Goal: Entertainment & Leisure: Browse casually

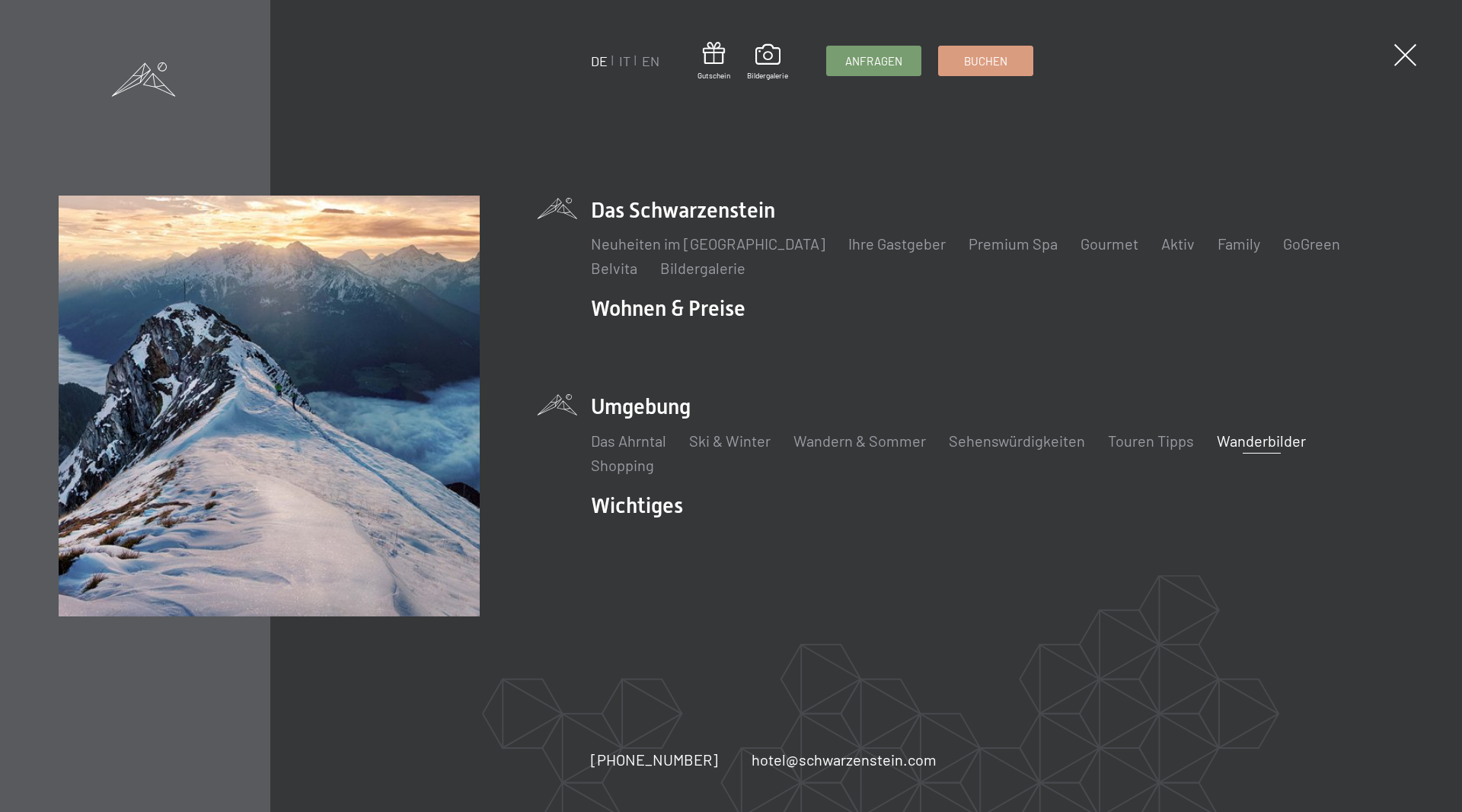
click at [1269, 435] on link "Wanderbilder" at bounding box center [1261, 441] width 89 height 19
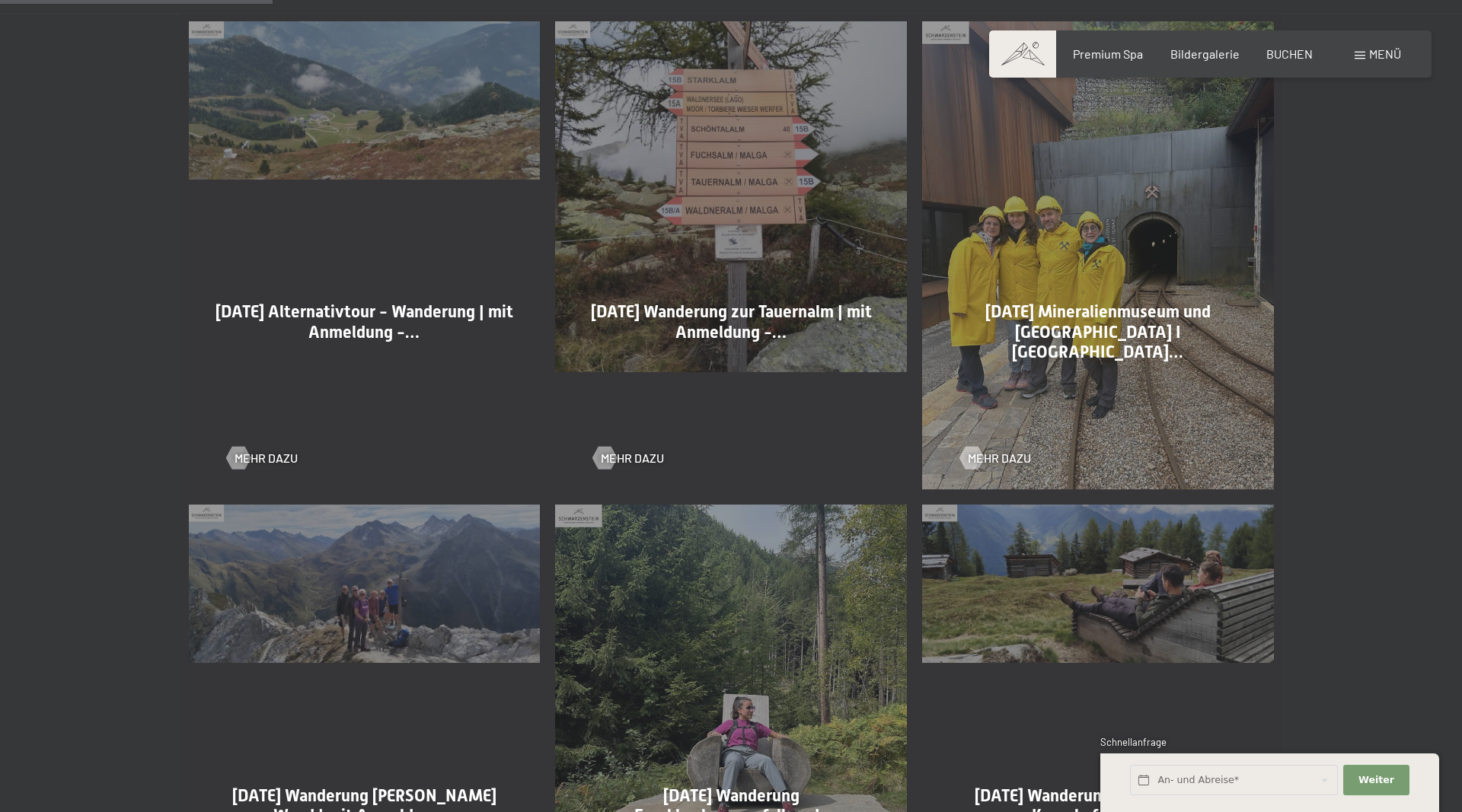
scroll to position [1087, 0]
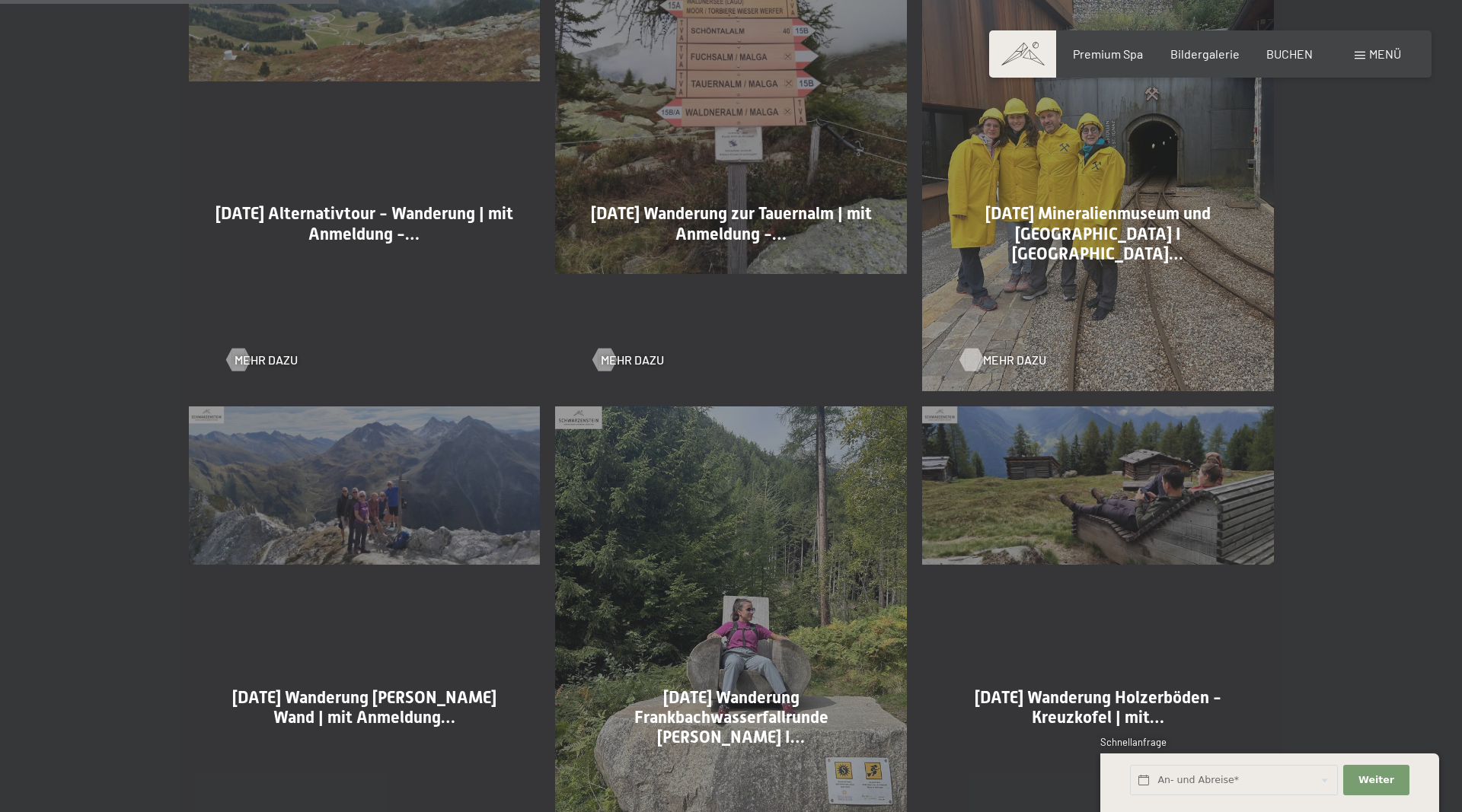
click at [995, 359] on span "Mehr dazu" at bounding box center [1014, 361] width 63 height 17
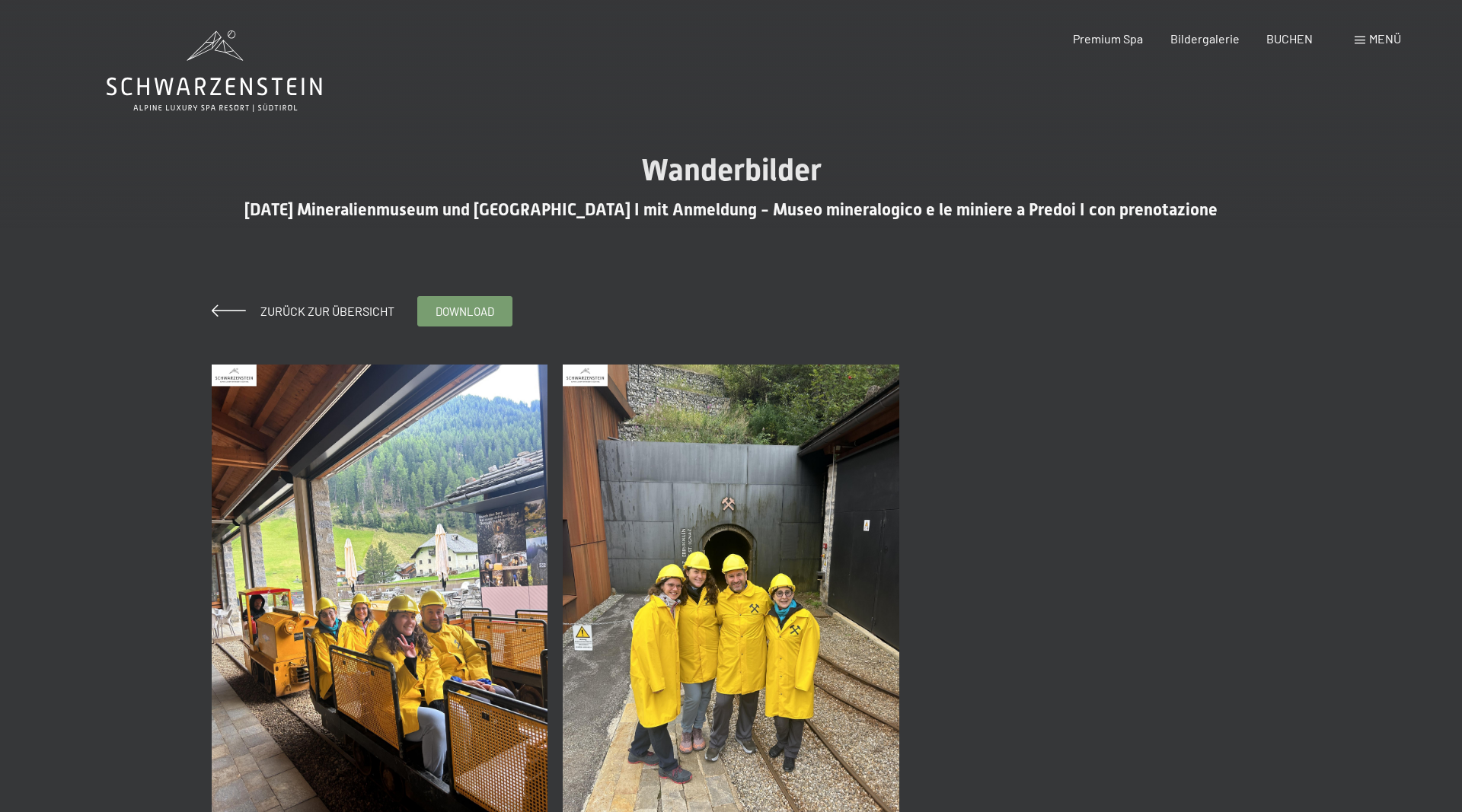
click at [384, 646] on img at bounding box center [379, 588] width 337 height 448
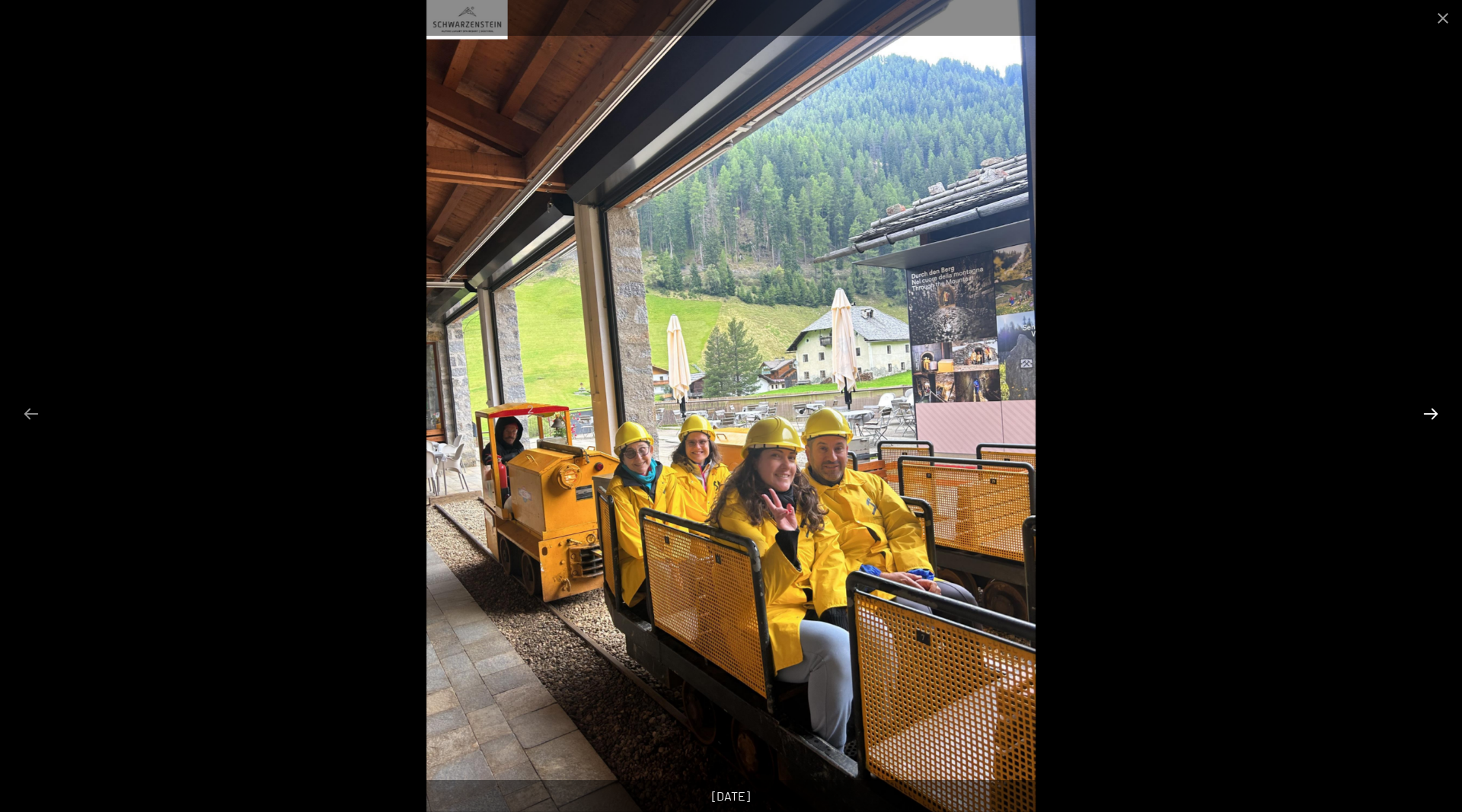
click at [1434, 416] on button "Next slide" at bounding box center [1430, 413] width 32 height 30
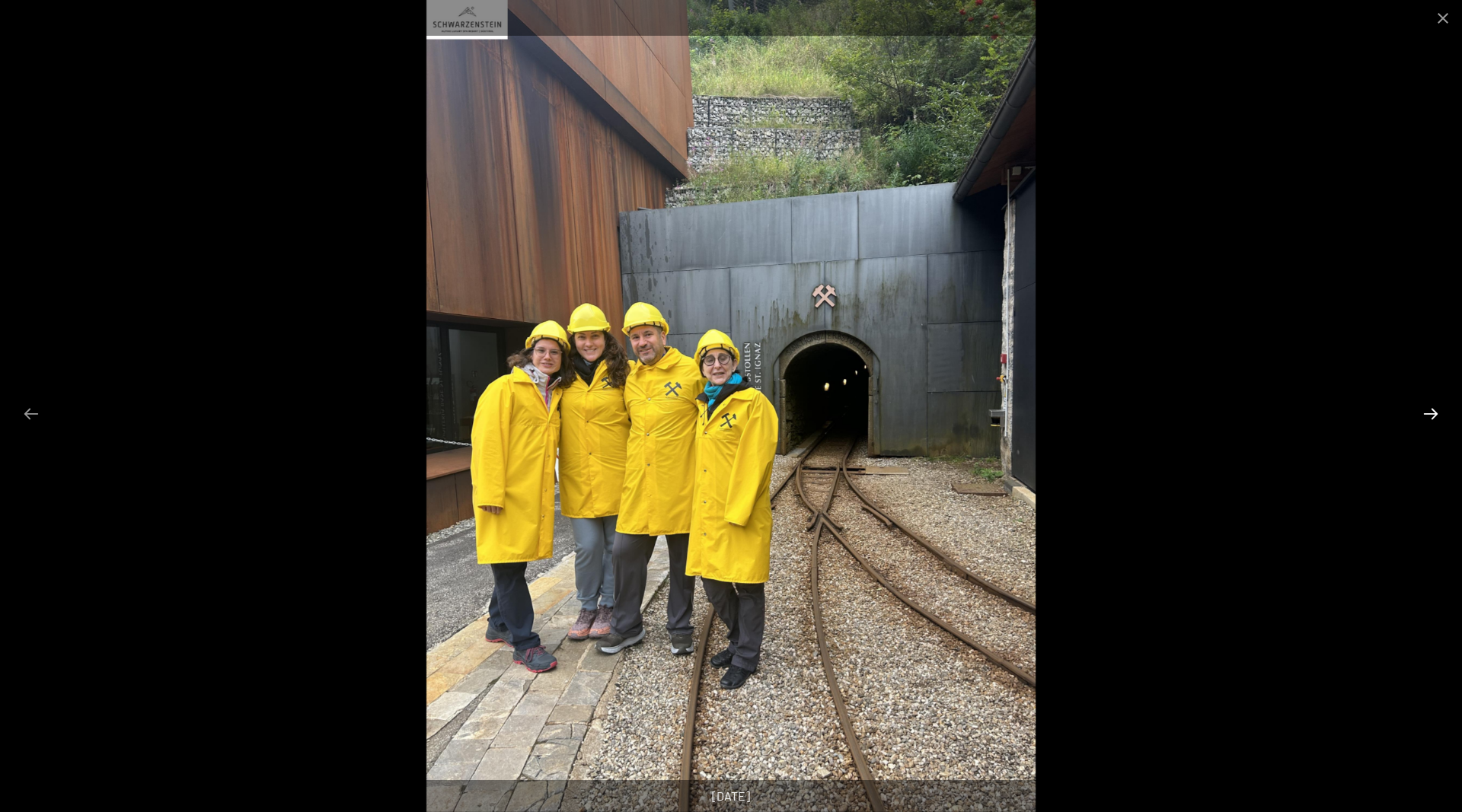
click at [1431, 416] on button "Next slide" at bounding box center [1430, 413] width 32 height 30
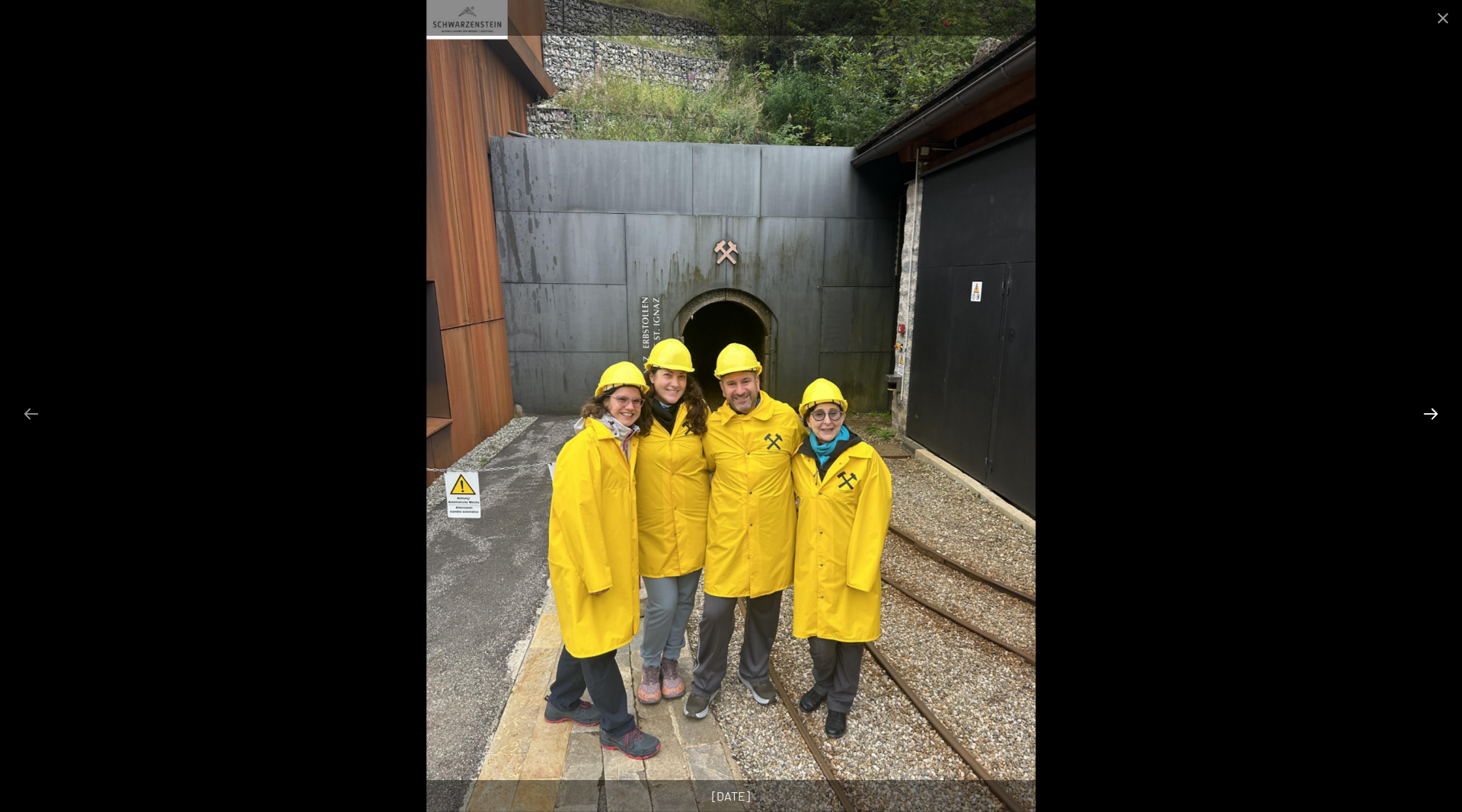
click at [1431, 416] on button "Next slide" at bounding box center [1430, 413] width 32 height 30
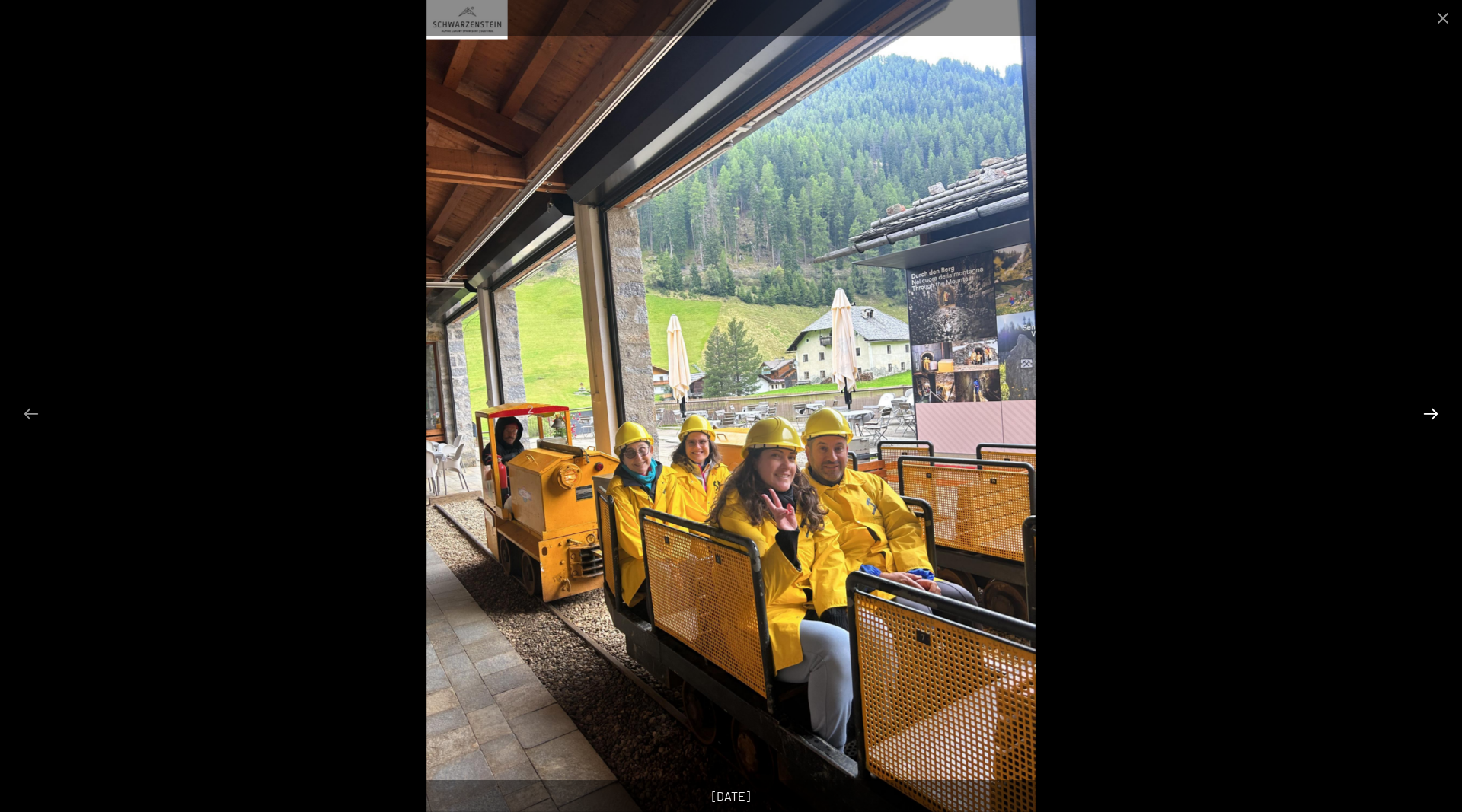
click at [1431, 416] on button "Next slide" at bounding box center [1430, 413] width 32 height 30
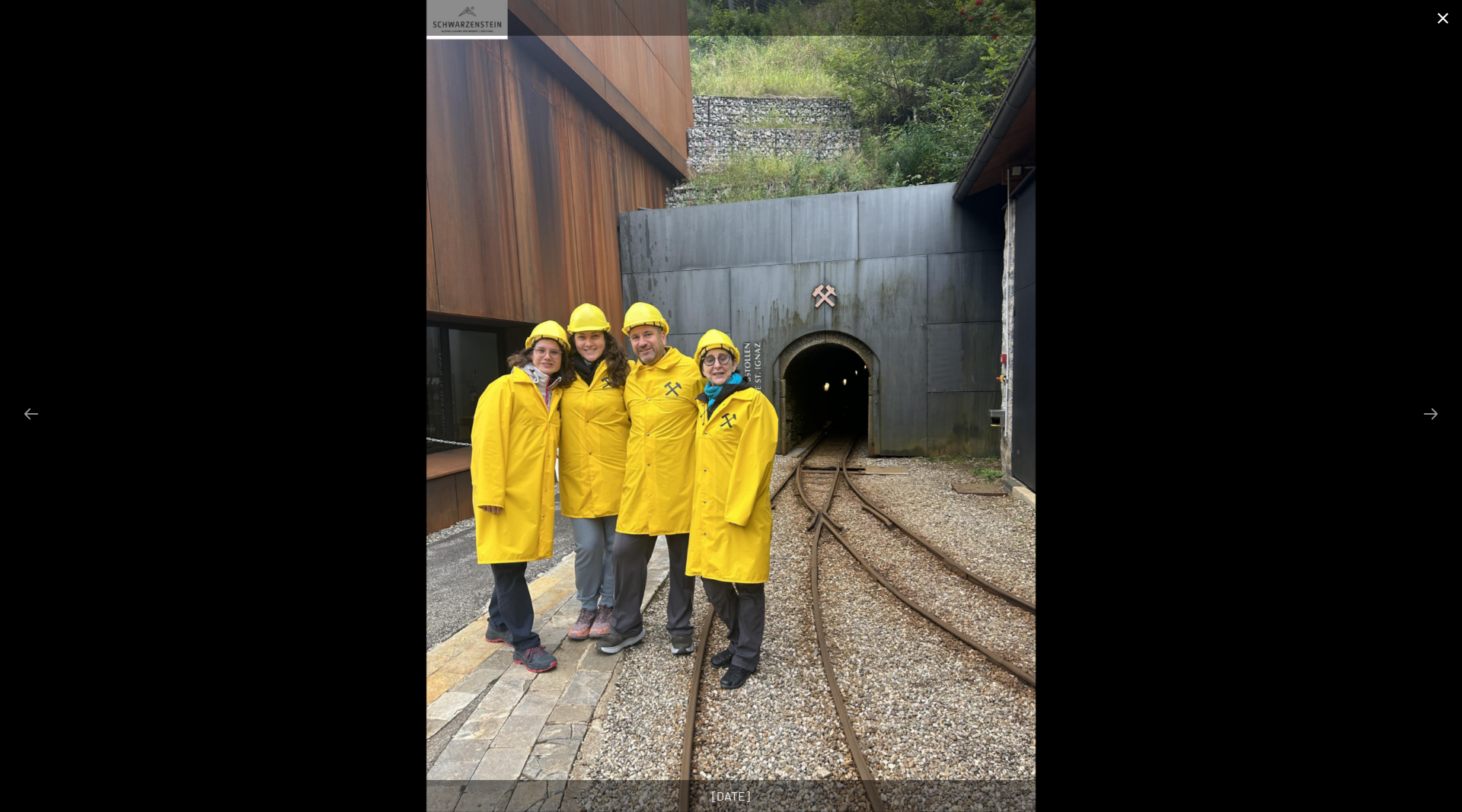
click at [1446, 19] on button "Close gallery" at bounding box center [1443, 18] width 38 height 36
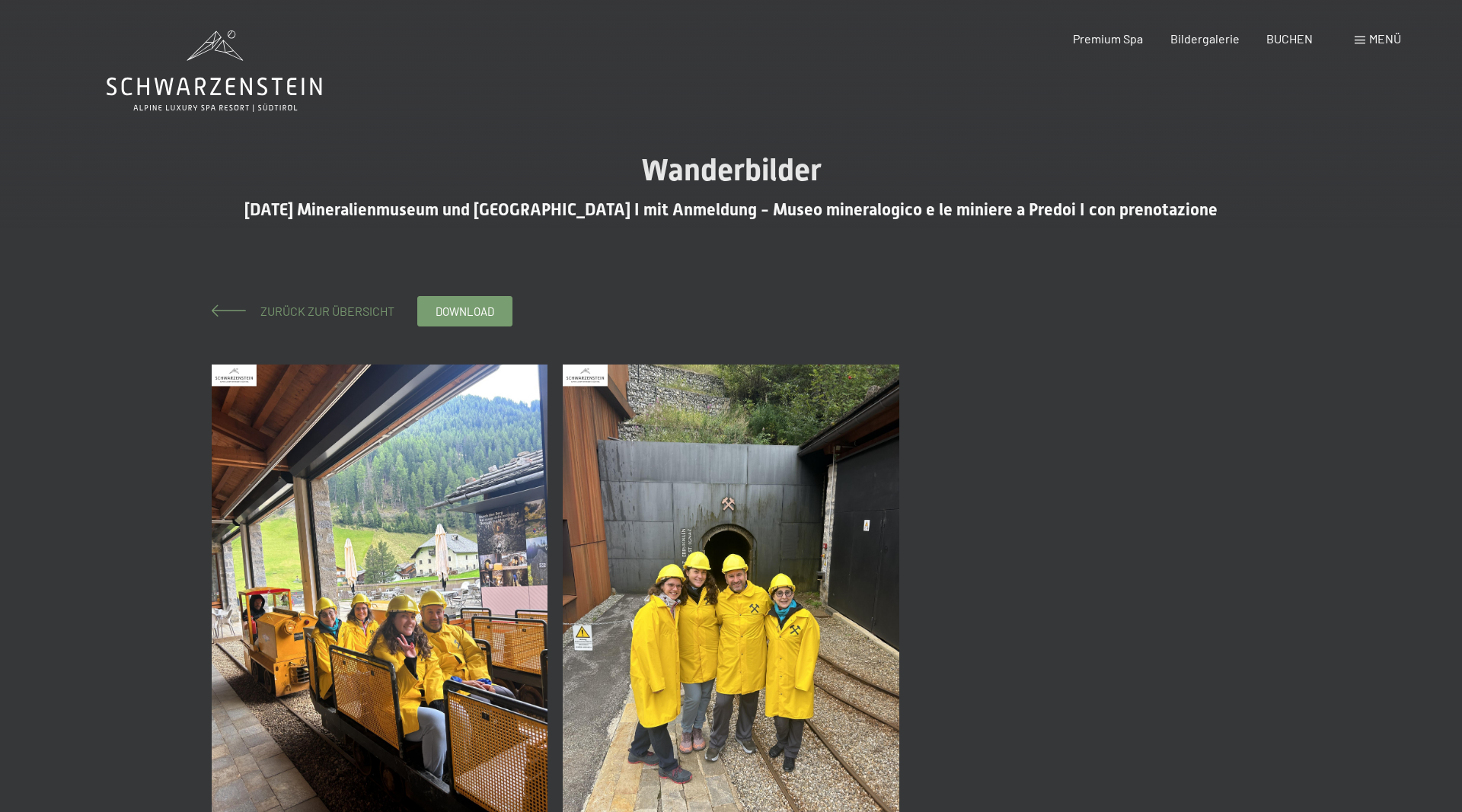
click at [339, 316] on span "Zurück zur Übersicht" at bounding box center [321, 311] width 146 height 15
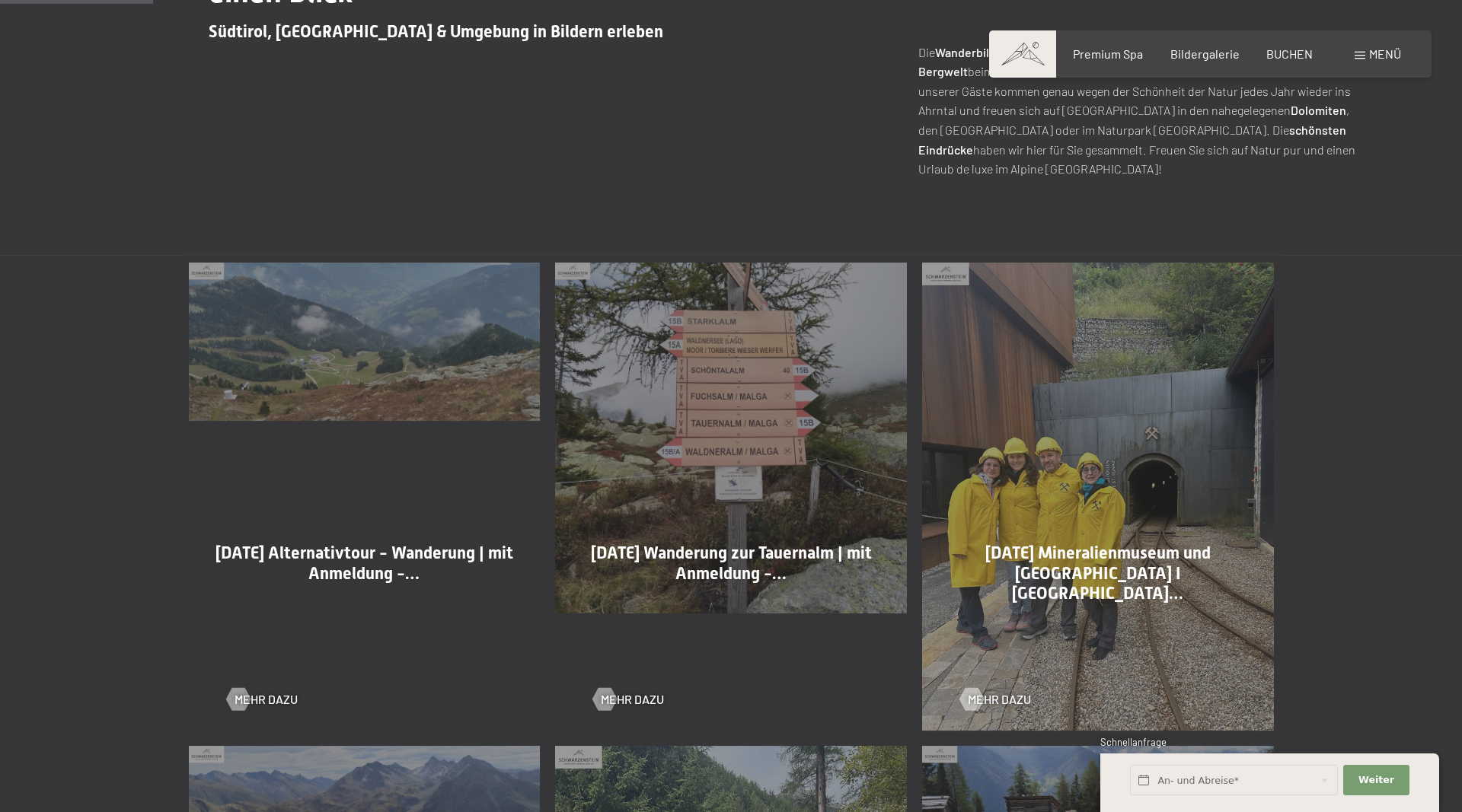
scroll to position [776, 0]
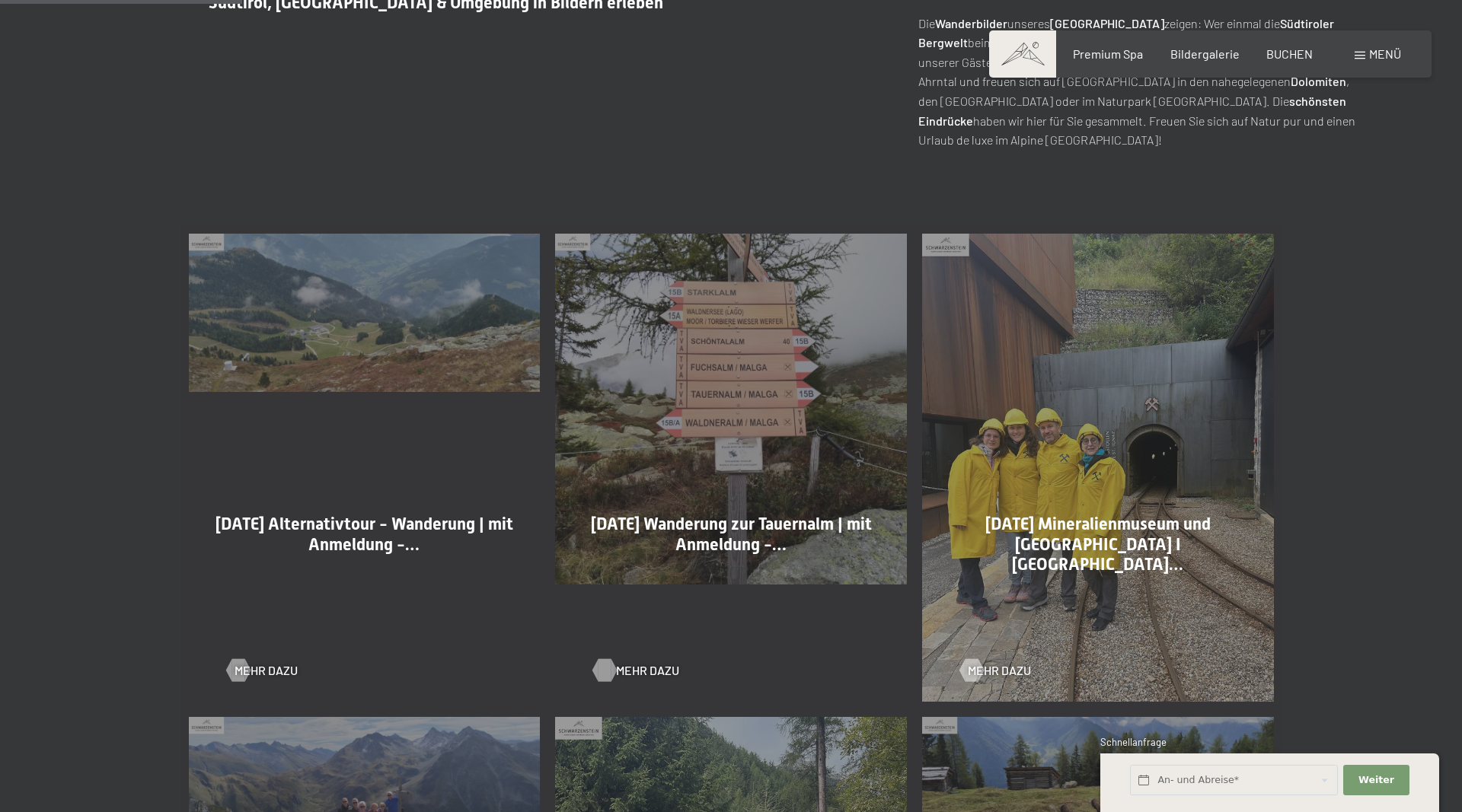
click at [622, 669] on span "Mehr dazu" at bounding box center [647, 671] width 63 height 17
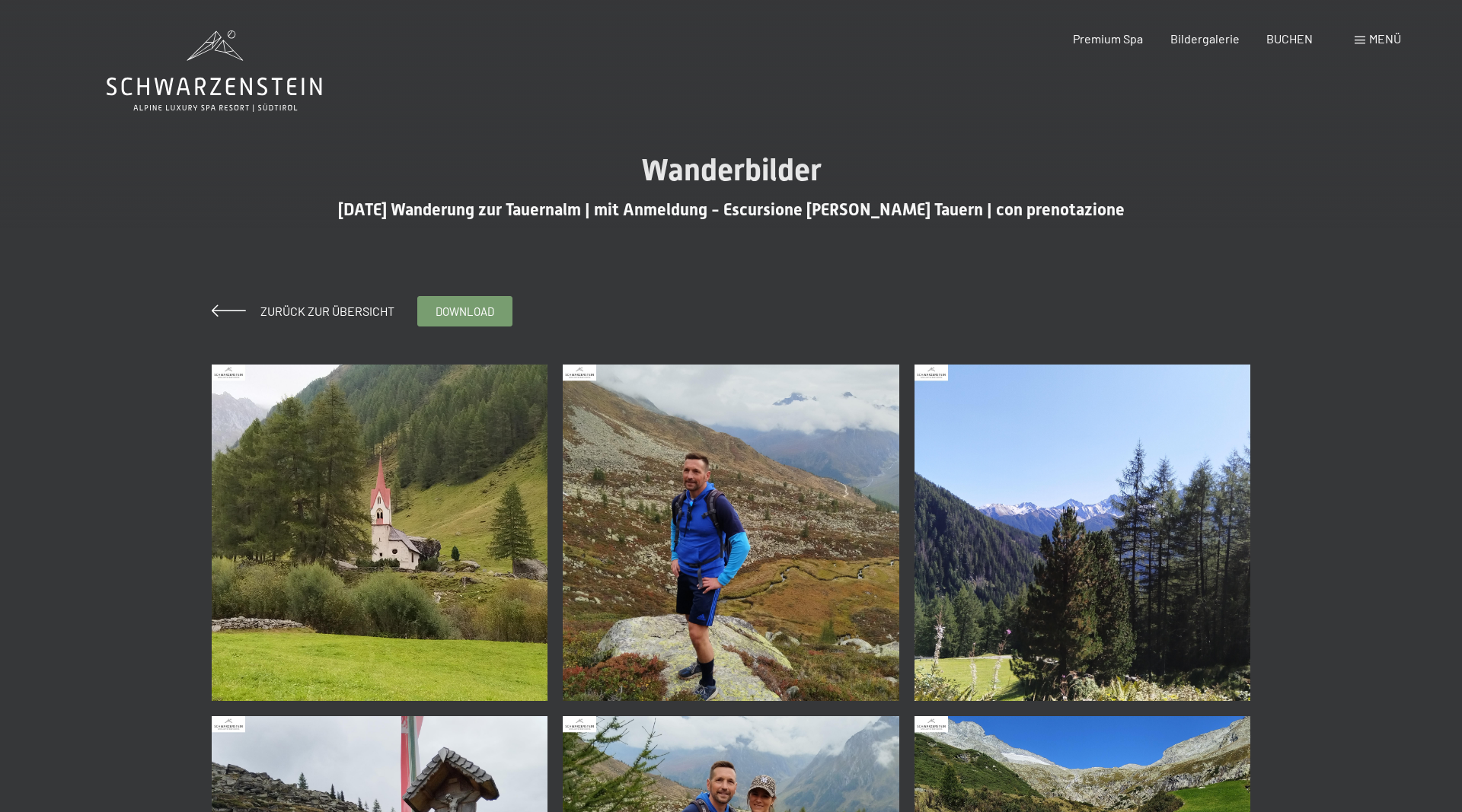
click at [431, 556] on img at bounding box center [379, 532] width 337 height 336
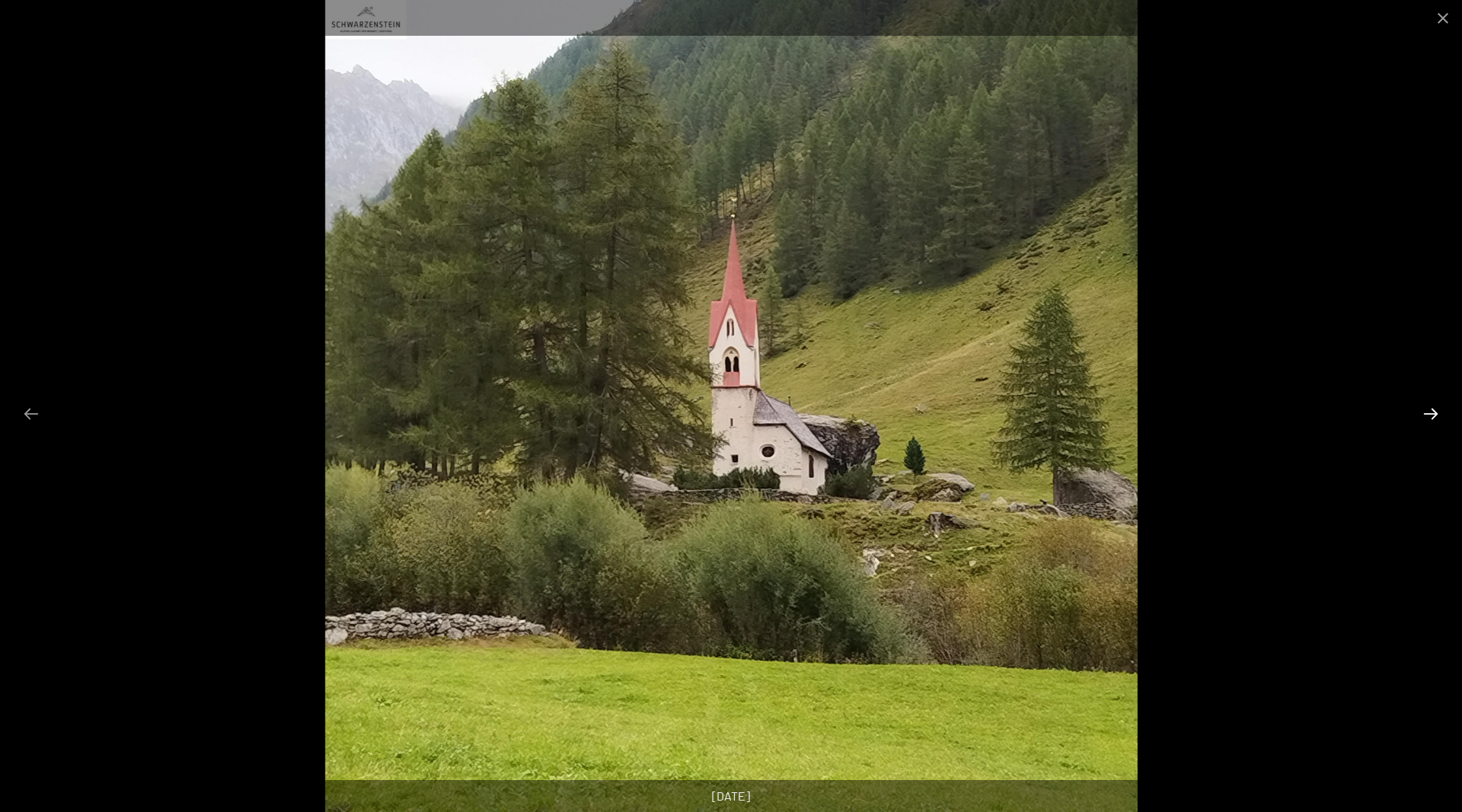
click at [1435, 418] on button "Next slide" at bounding box center [1430, 413] width 32 height 30
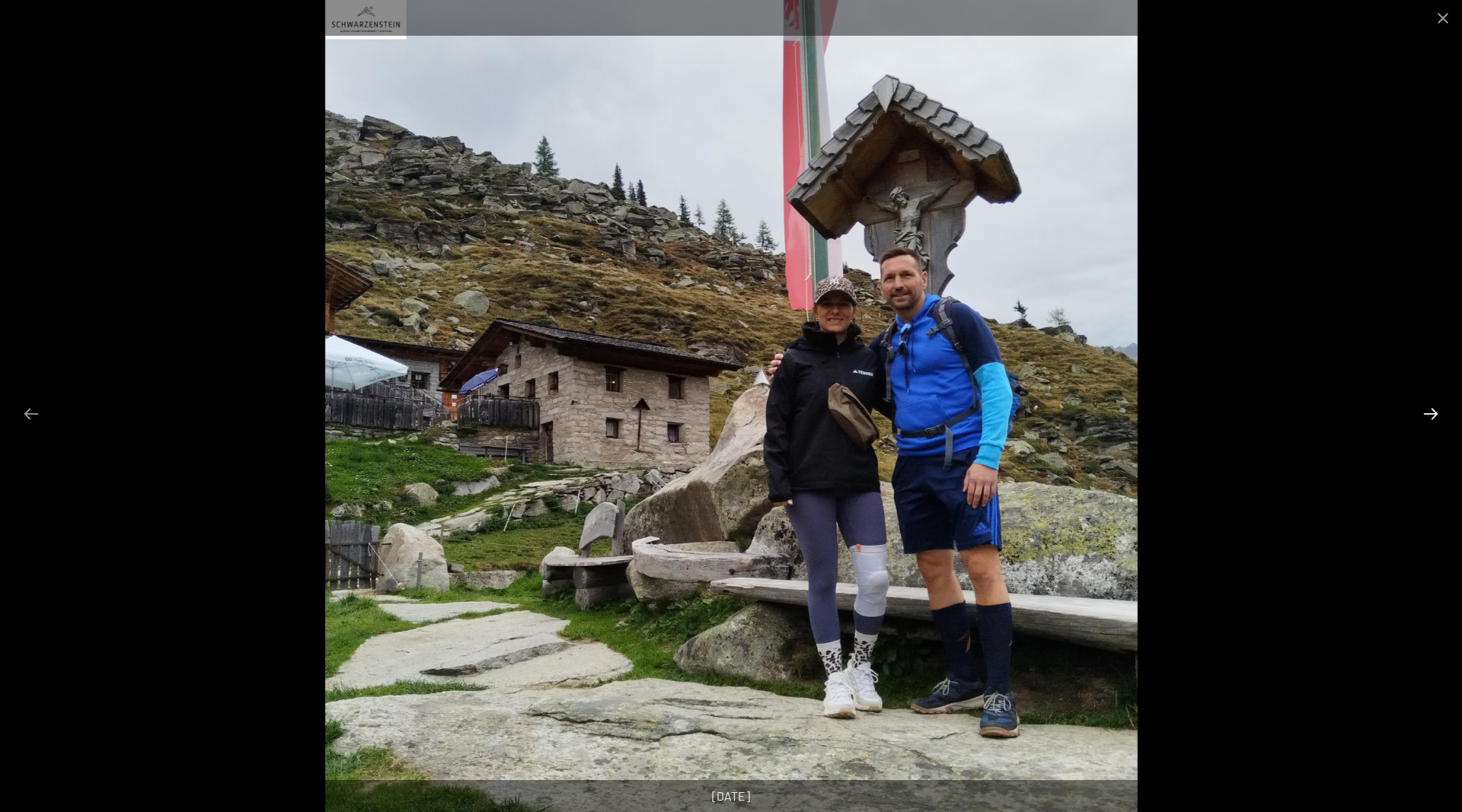
click at [1435, 418] on button "Next slide" at bounding box center [1430, 413] width 32 height 30
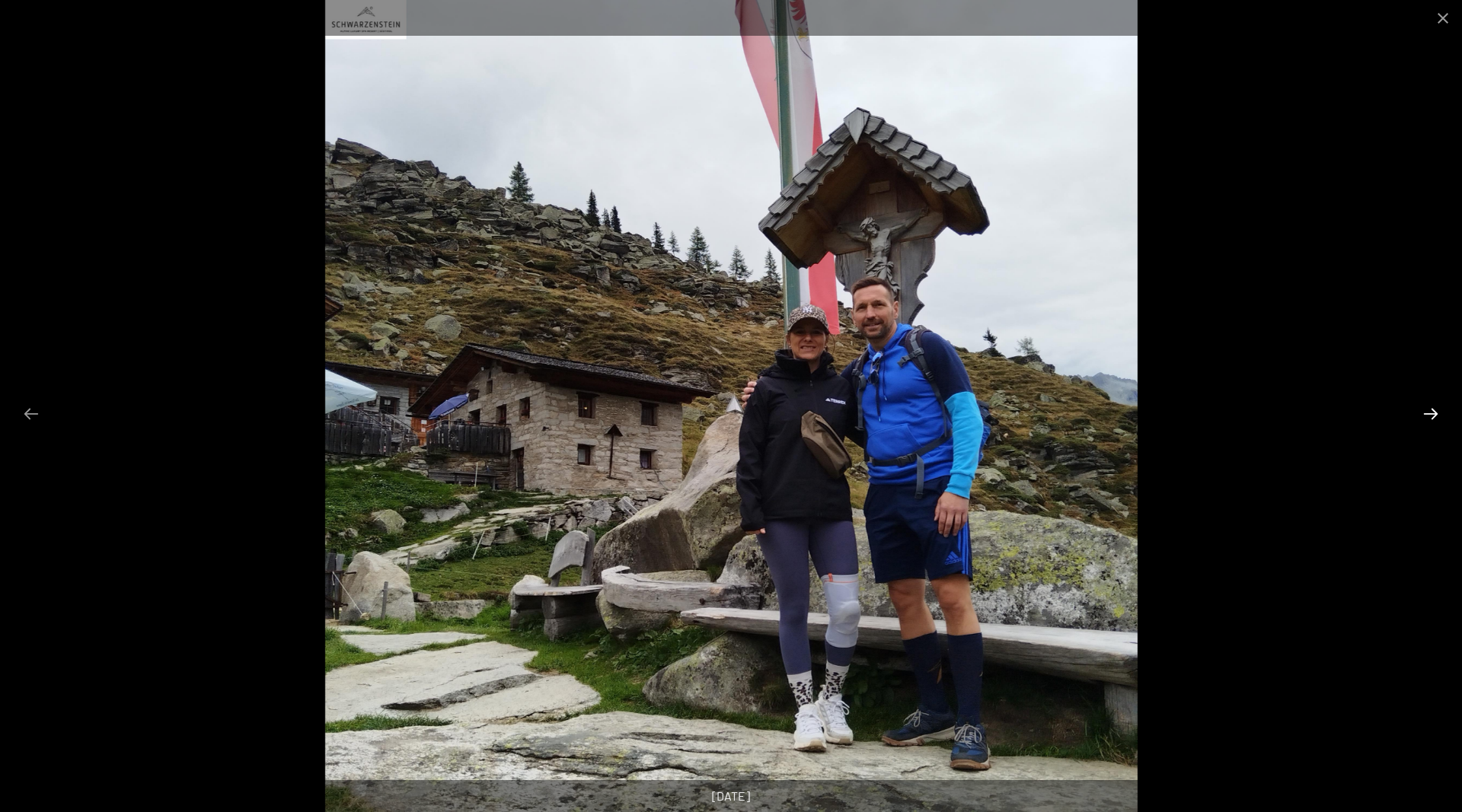
click at [1435, 418] on button "Next slide" at bounding box center [1430, 413] width 32 height 30
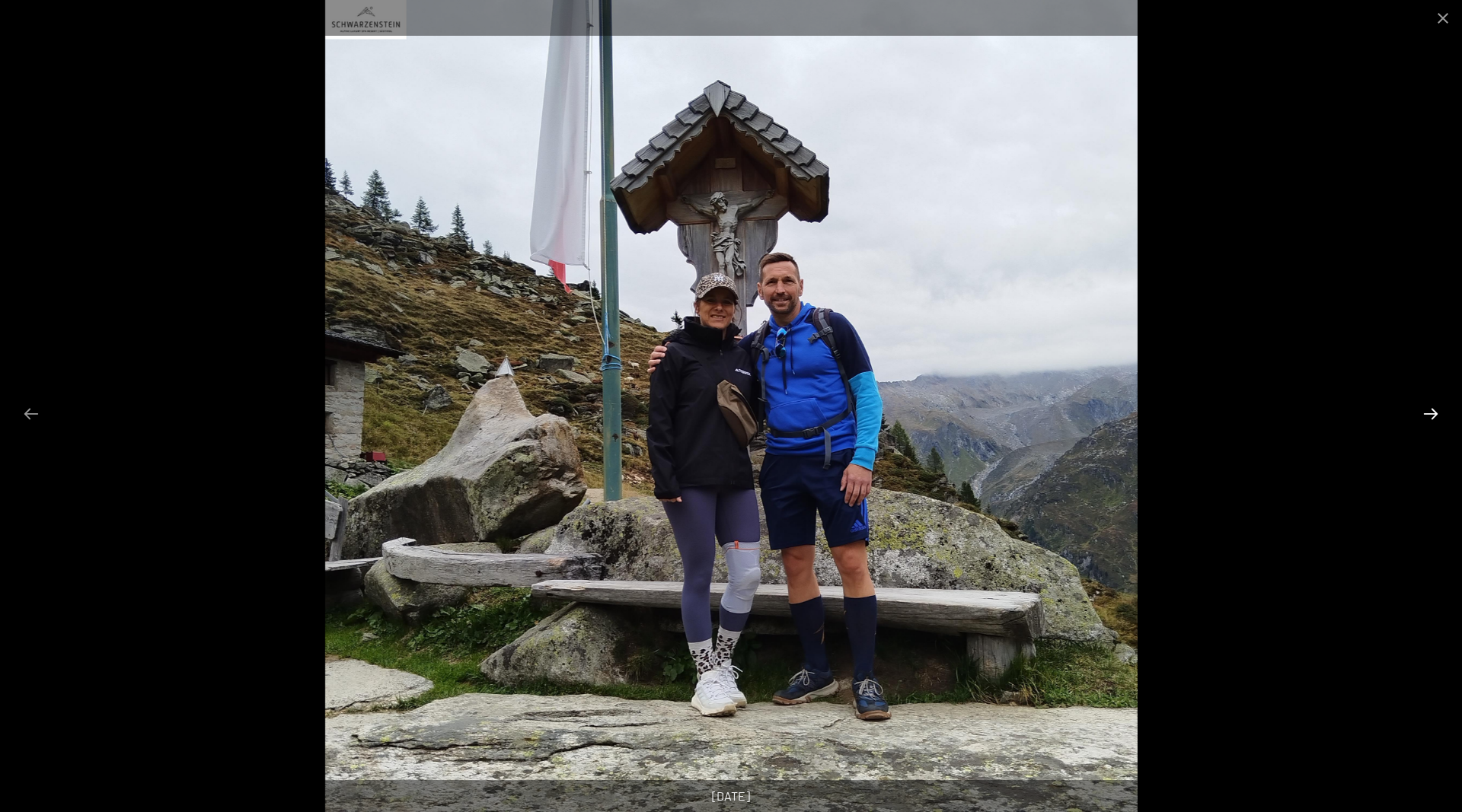
click at [1435, 418] on button "Next slide" at bounding box center [1430, 413] width 32 height 30
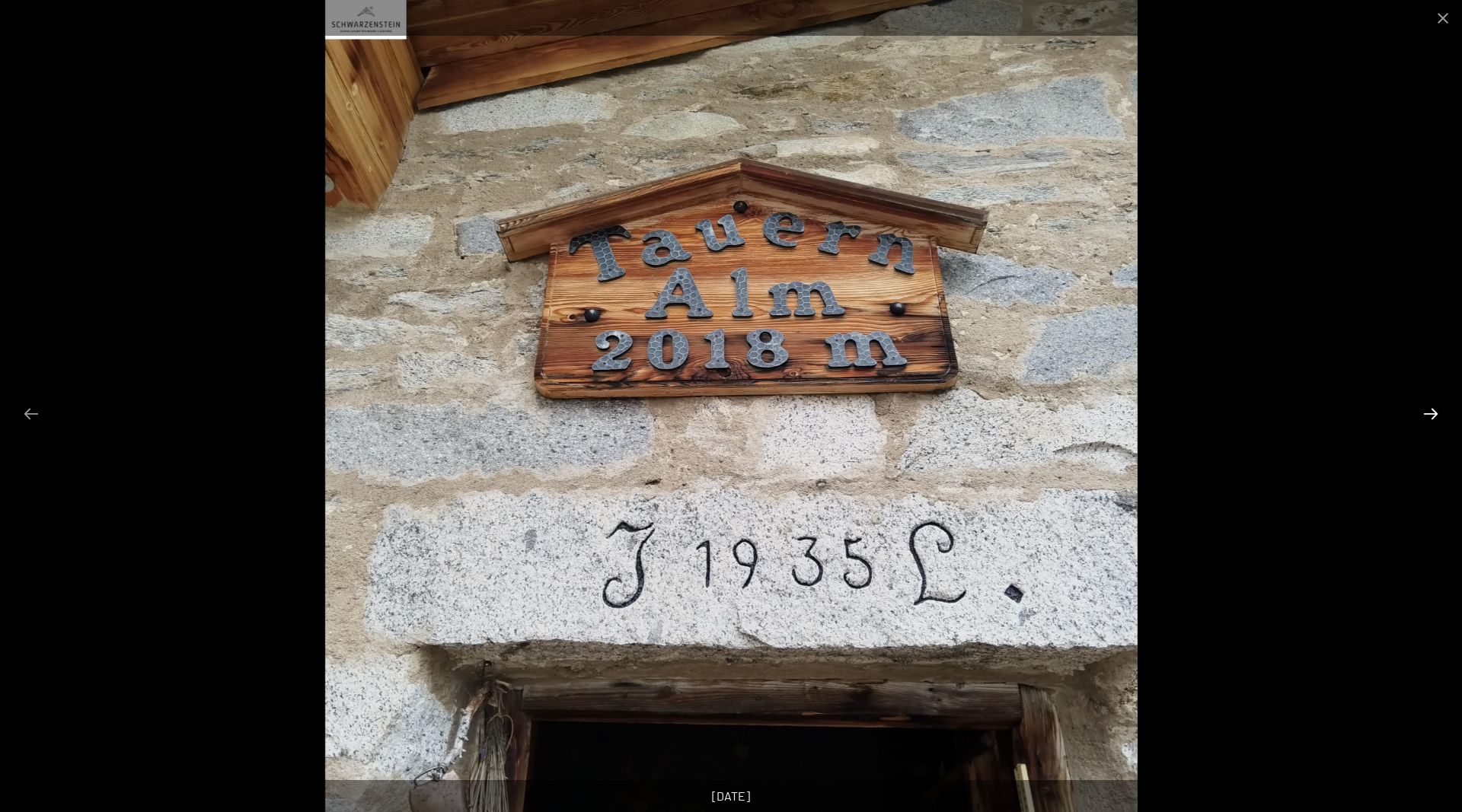
click at [1435, 418] on button "Next slide" at bounding box center [1430, 413] width 32 height 30
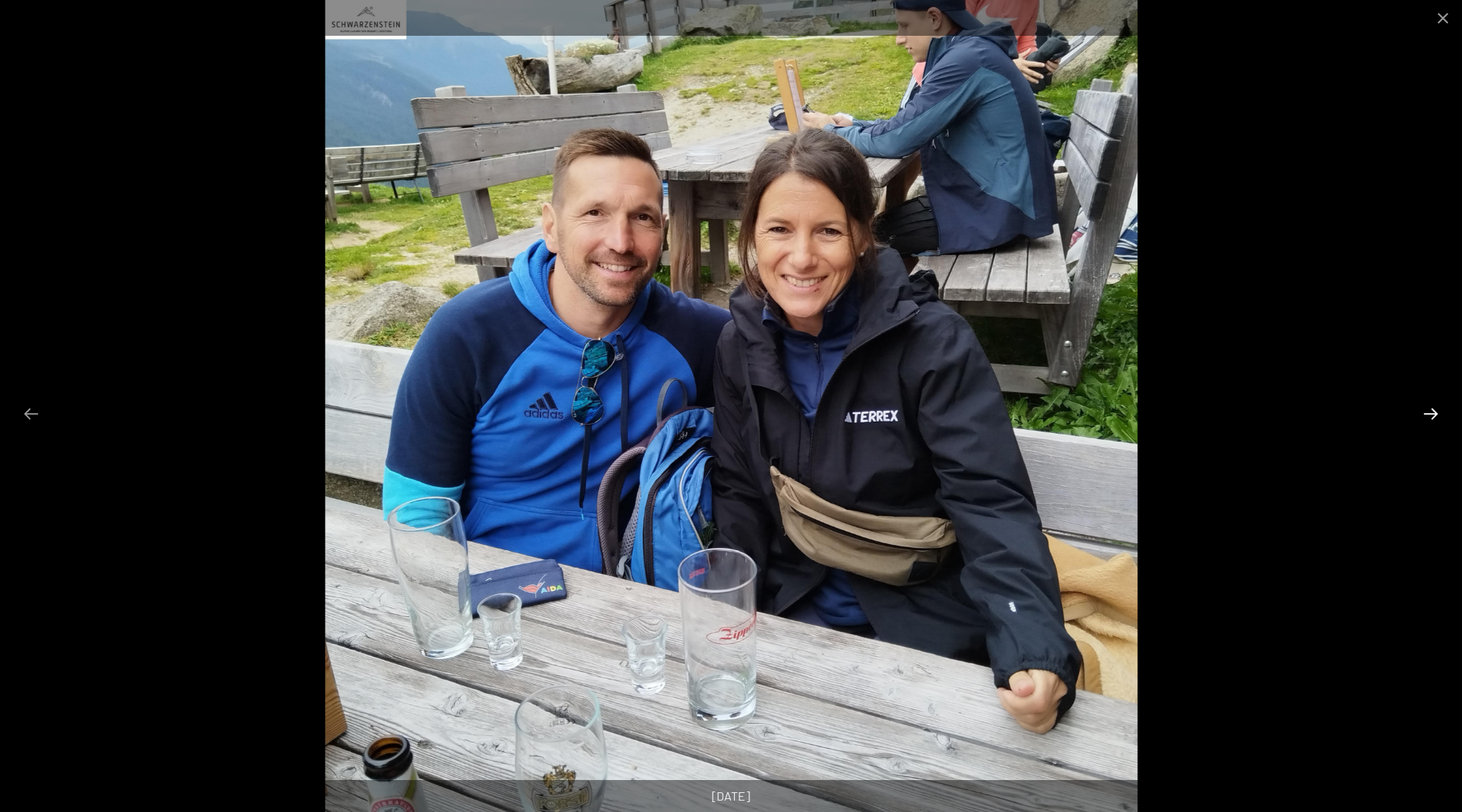
click at [1435, 418] on button "Next slide" at bounding box center [1430, 413] width 32 height 30
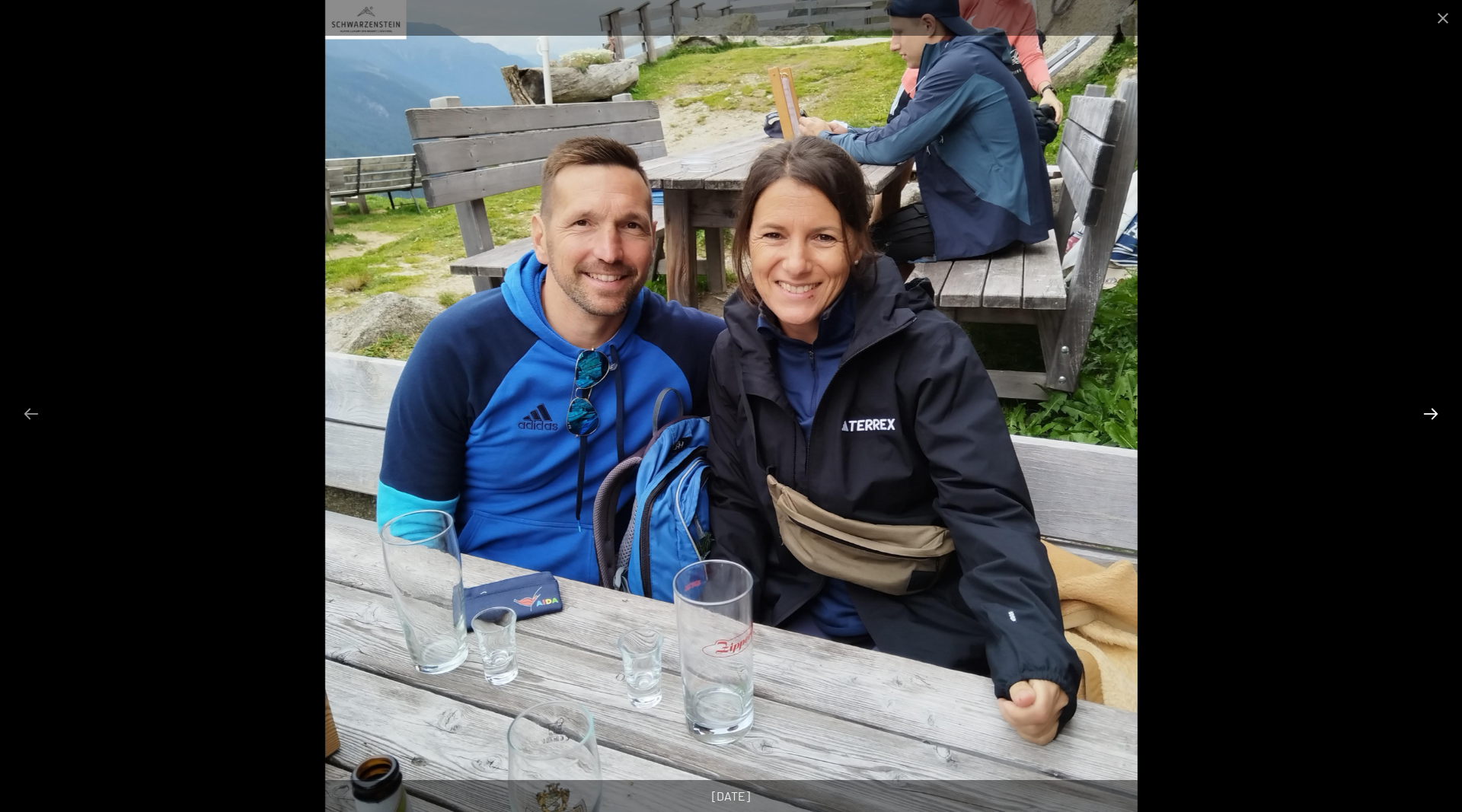
click at [1435, 418] on button "Next slide" at bounding box center [1430, 413] width 32 height 30
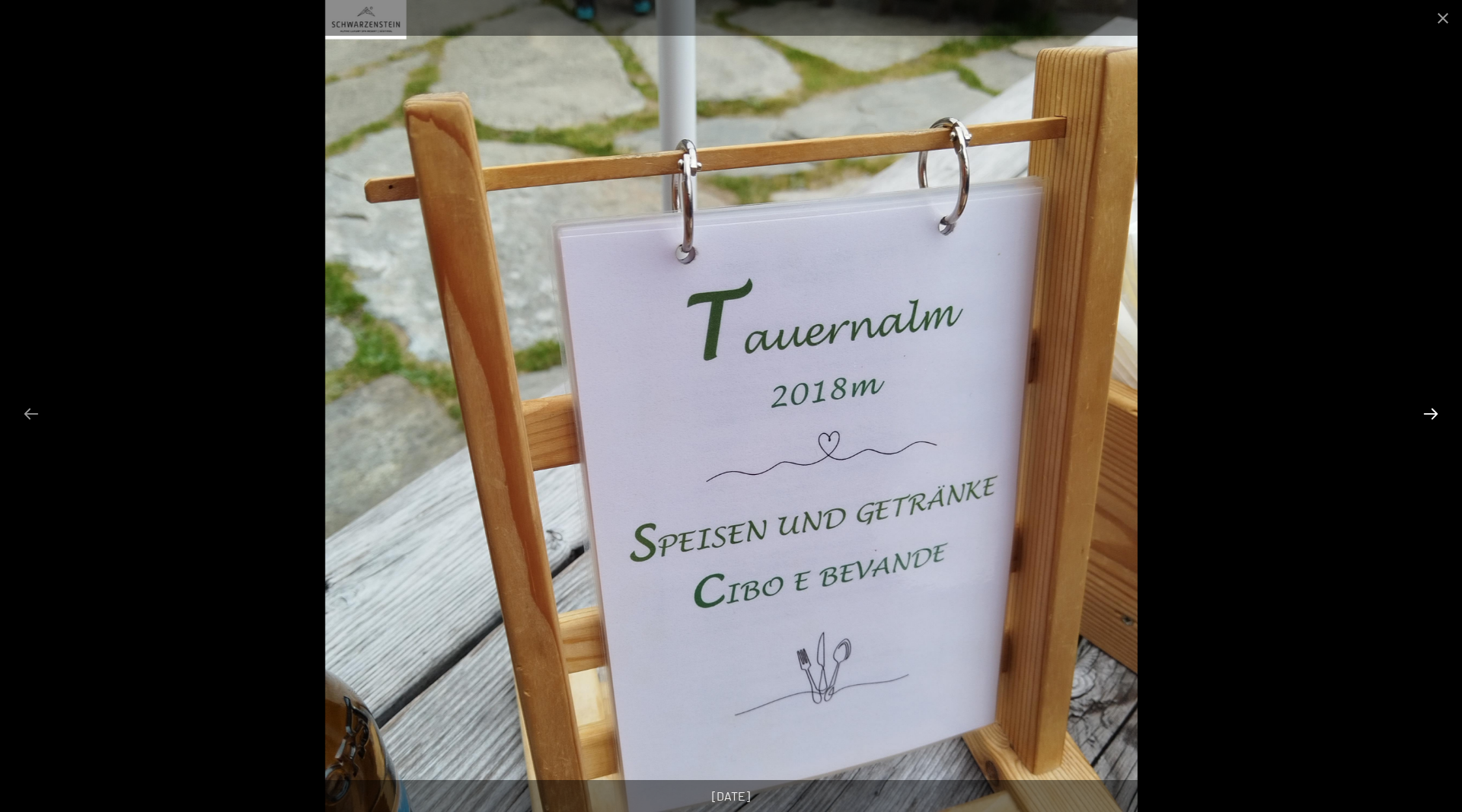
click at [1435, 418] on button "Next slide" at bounding box center [1430, 413] width 32 height 30
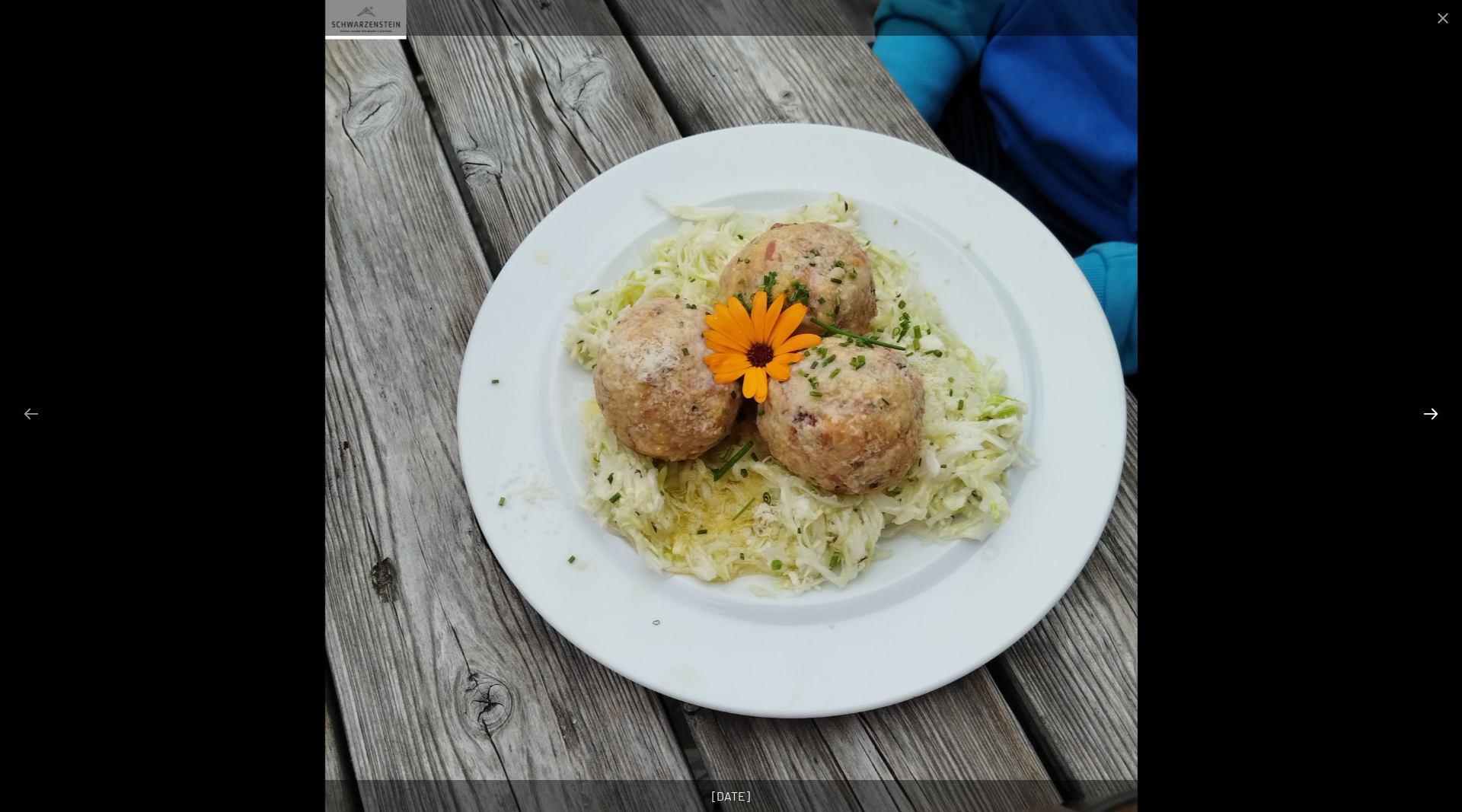
click at [1435, 418] on button "Next slide" at bounding box center [1430, 413] width 32 height 30
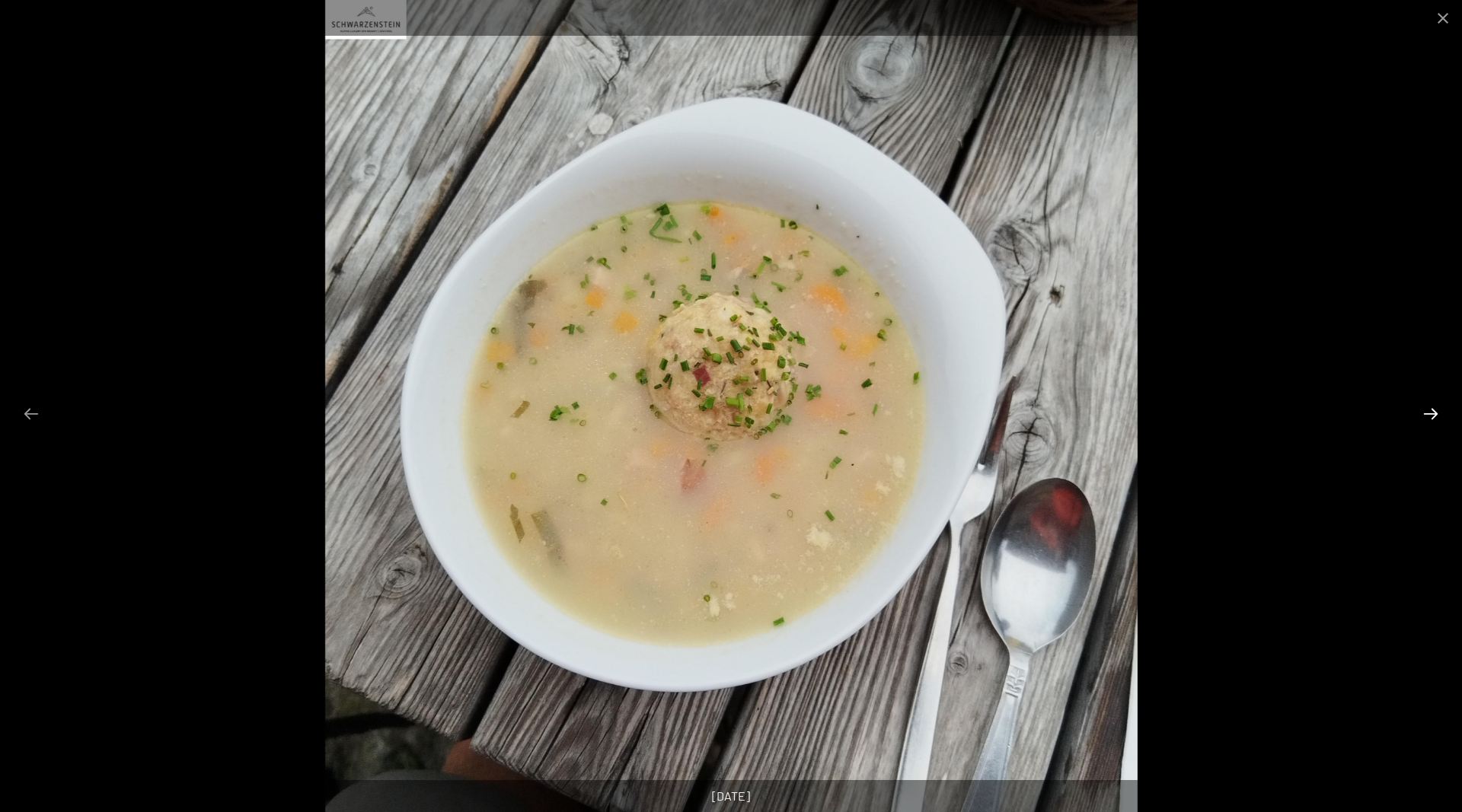
click at [1435, 418] on button "Next slide" at bounding box center [1430, 413] width 32 height 30
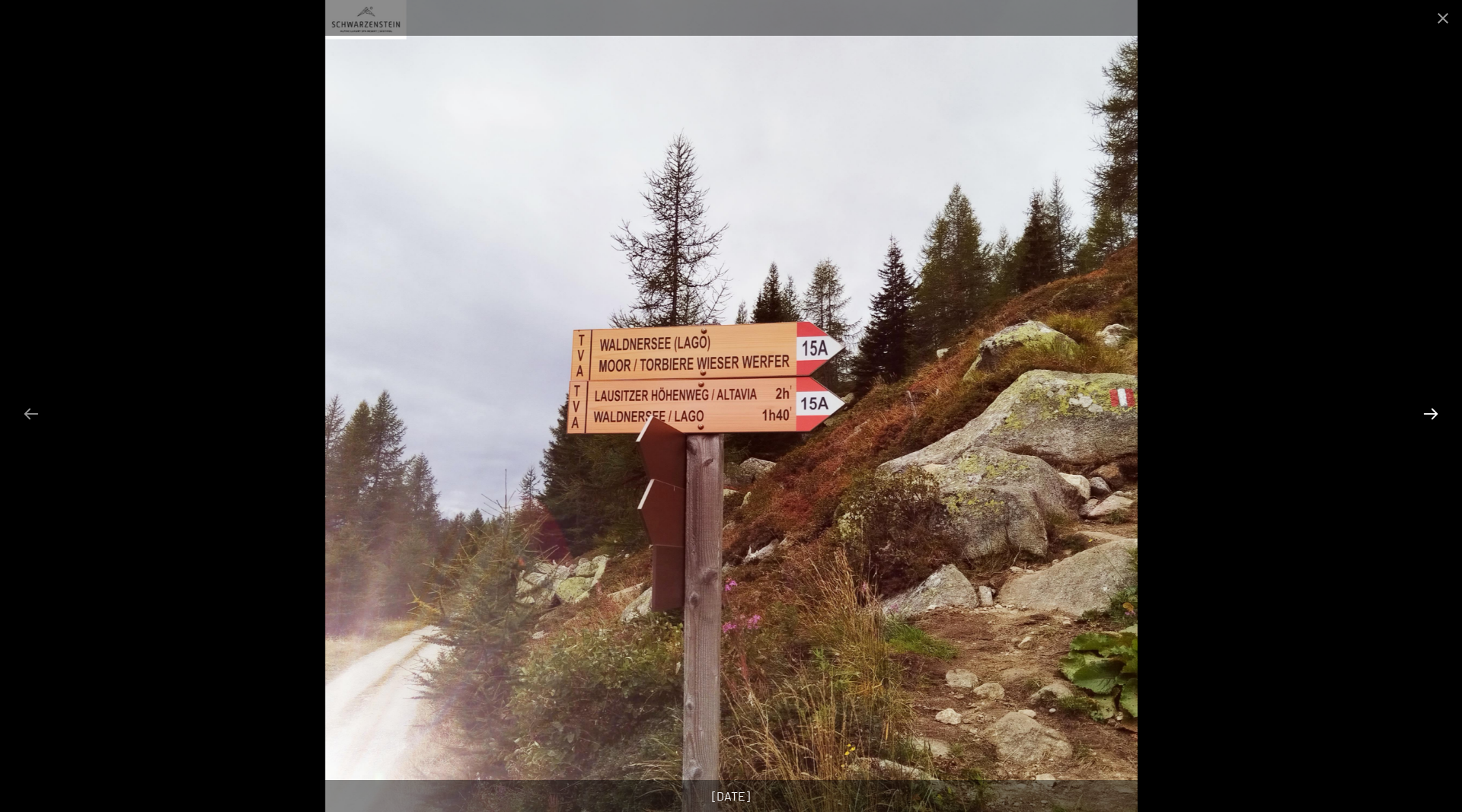
click at [1435, 418] on button "Next slide" at bounding box center [1430, 413] width 32 height 30
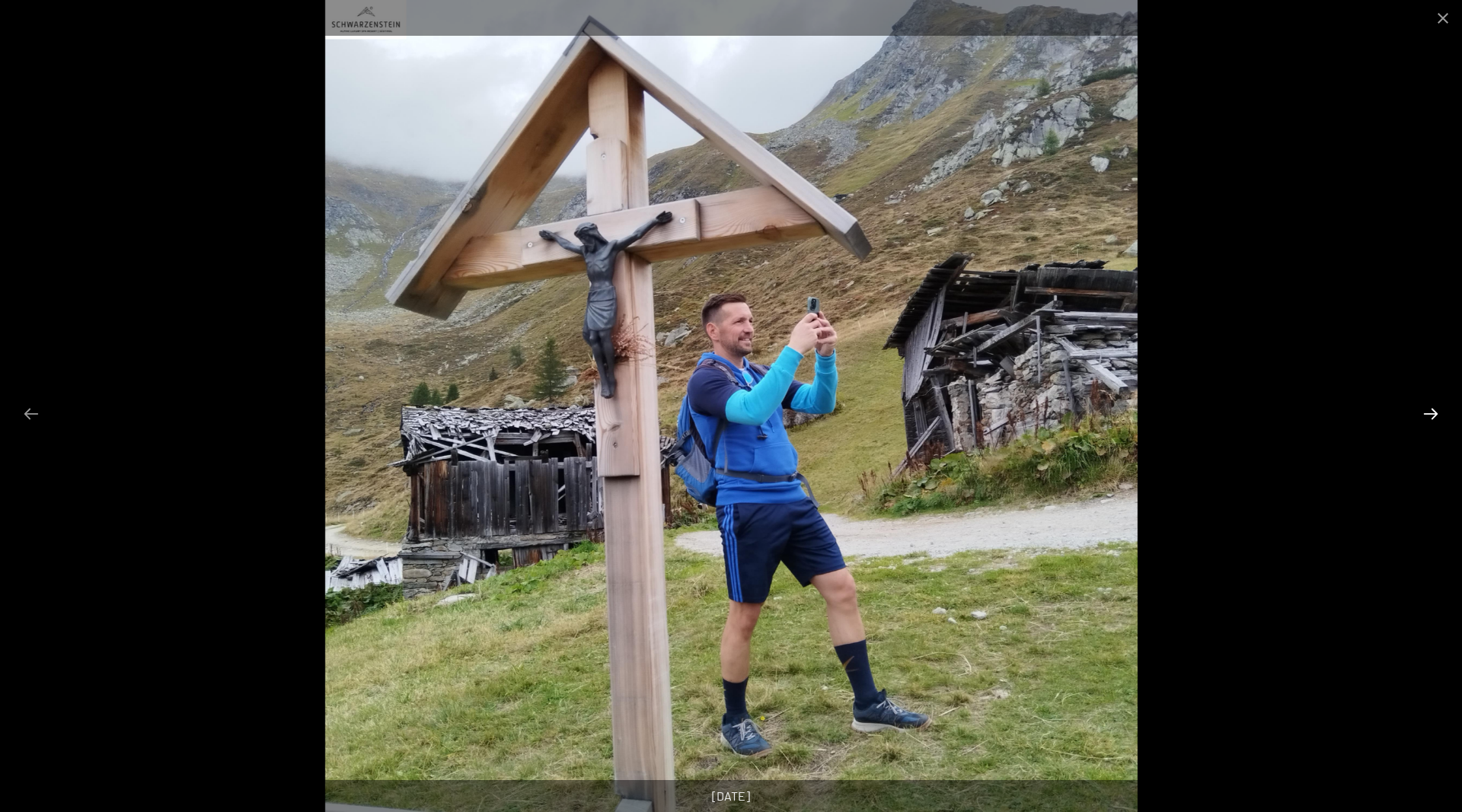
click at [1435, 418] on button "Next slide" at bounding box center [1430, 413] width 32 height 30
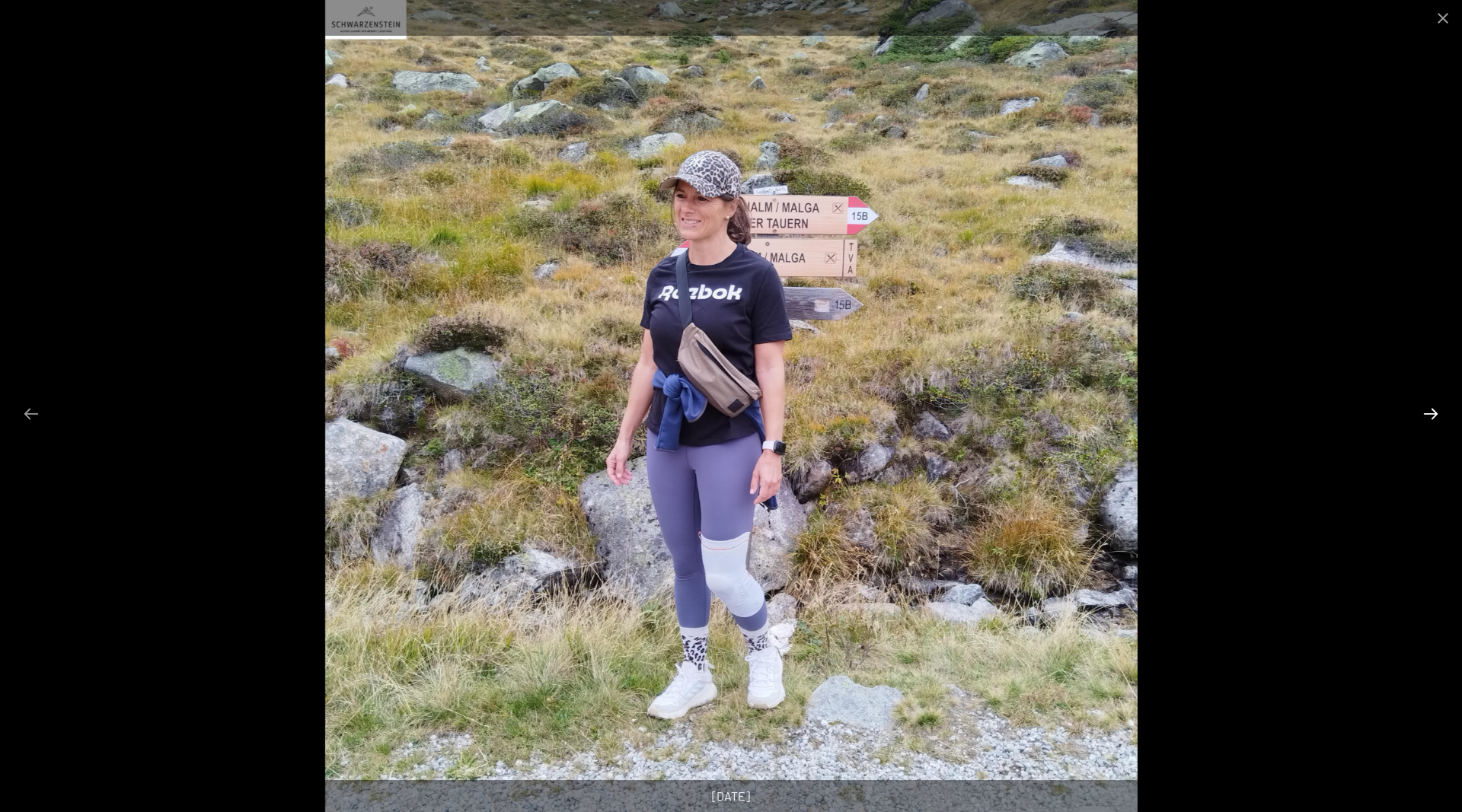
click at [1435, 418] on button "Next slide" at bounding box center [1430, 413] width 32 height 30
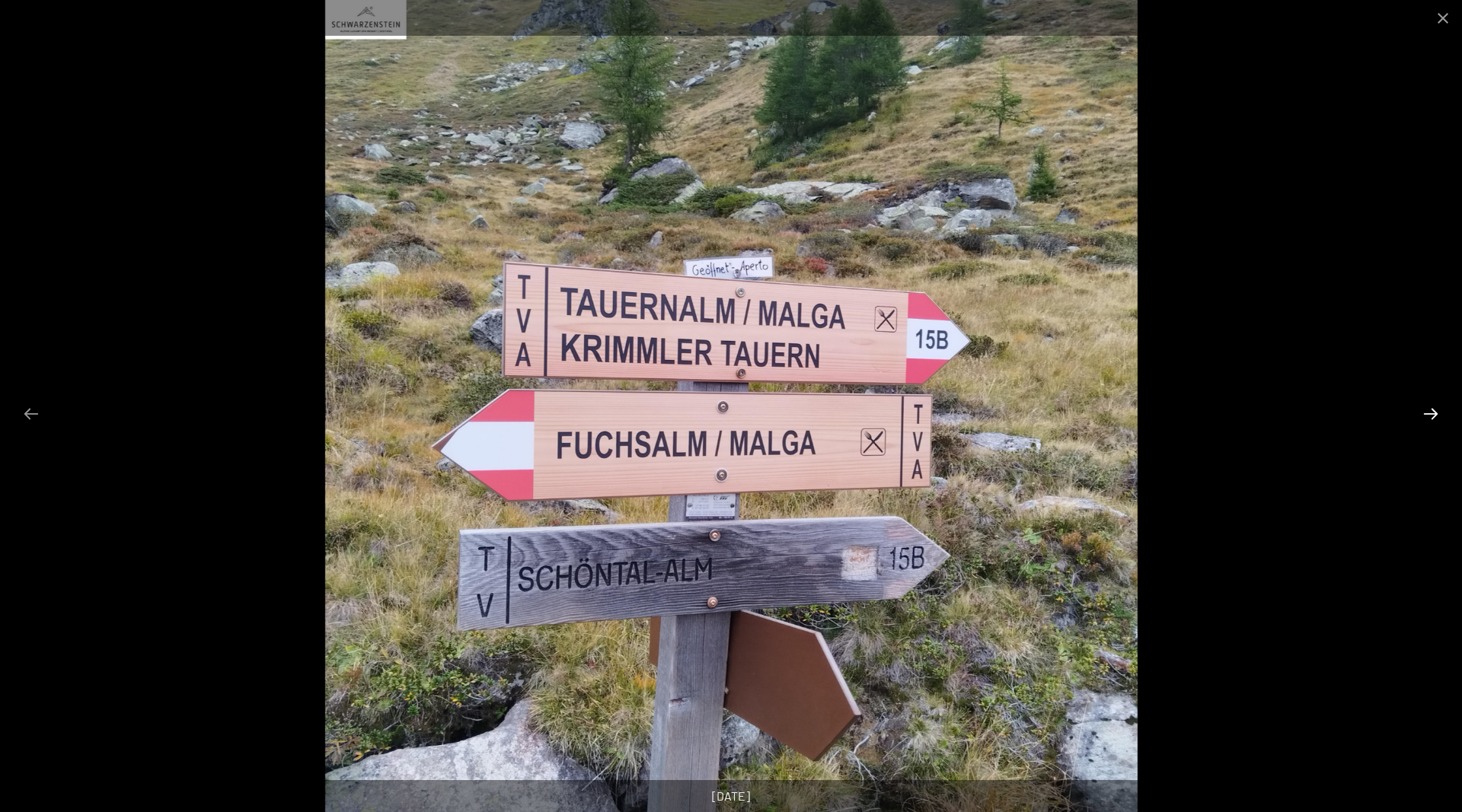
click at [1435, 418] on button "Next slide" at bounding box center [1430, 413] width 32 height 30
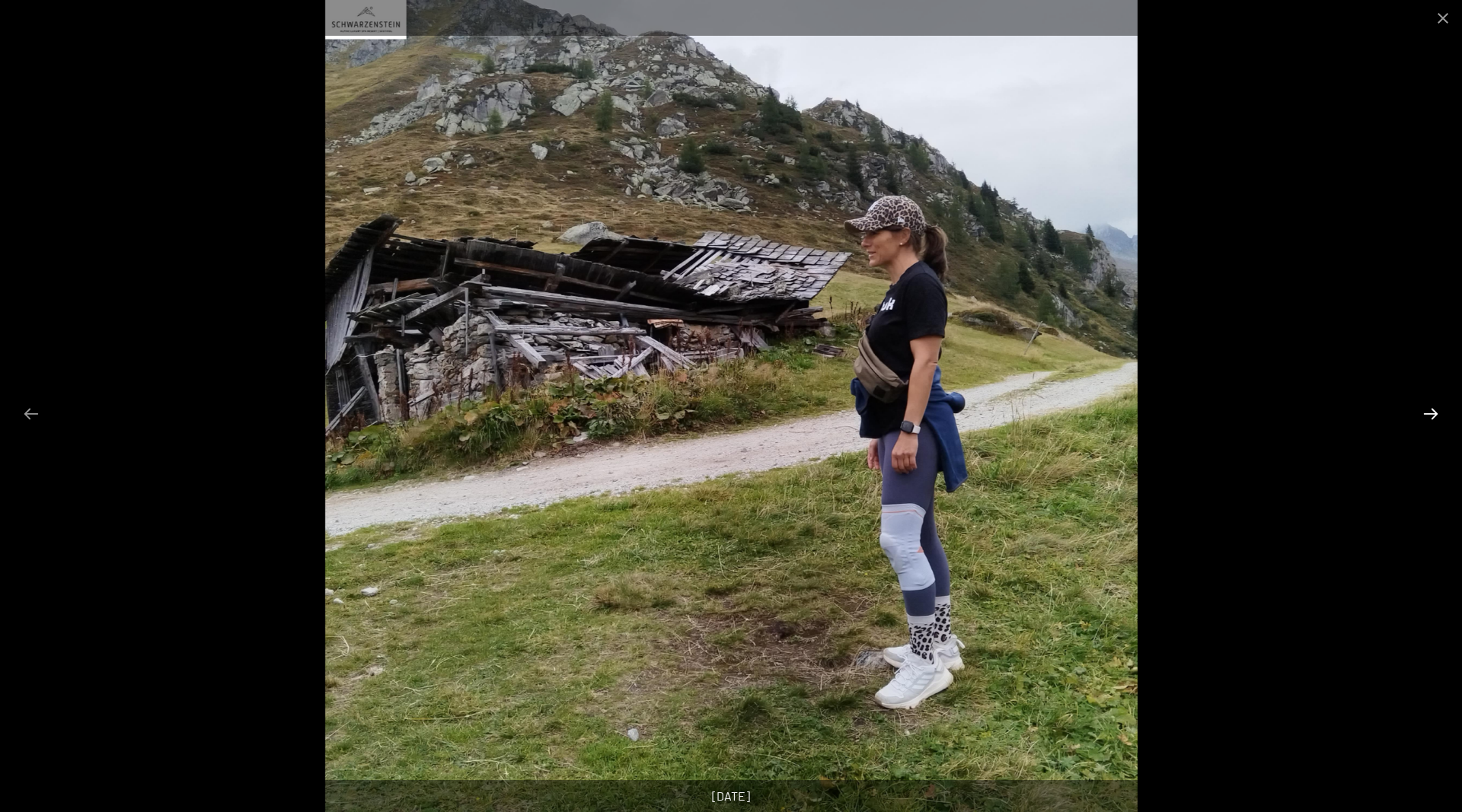
click at [1435, 418] on button "Next slide" at bounding box center [1430, 413] width 32 height 30
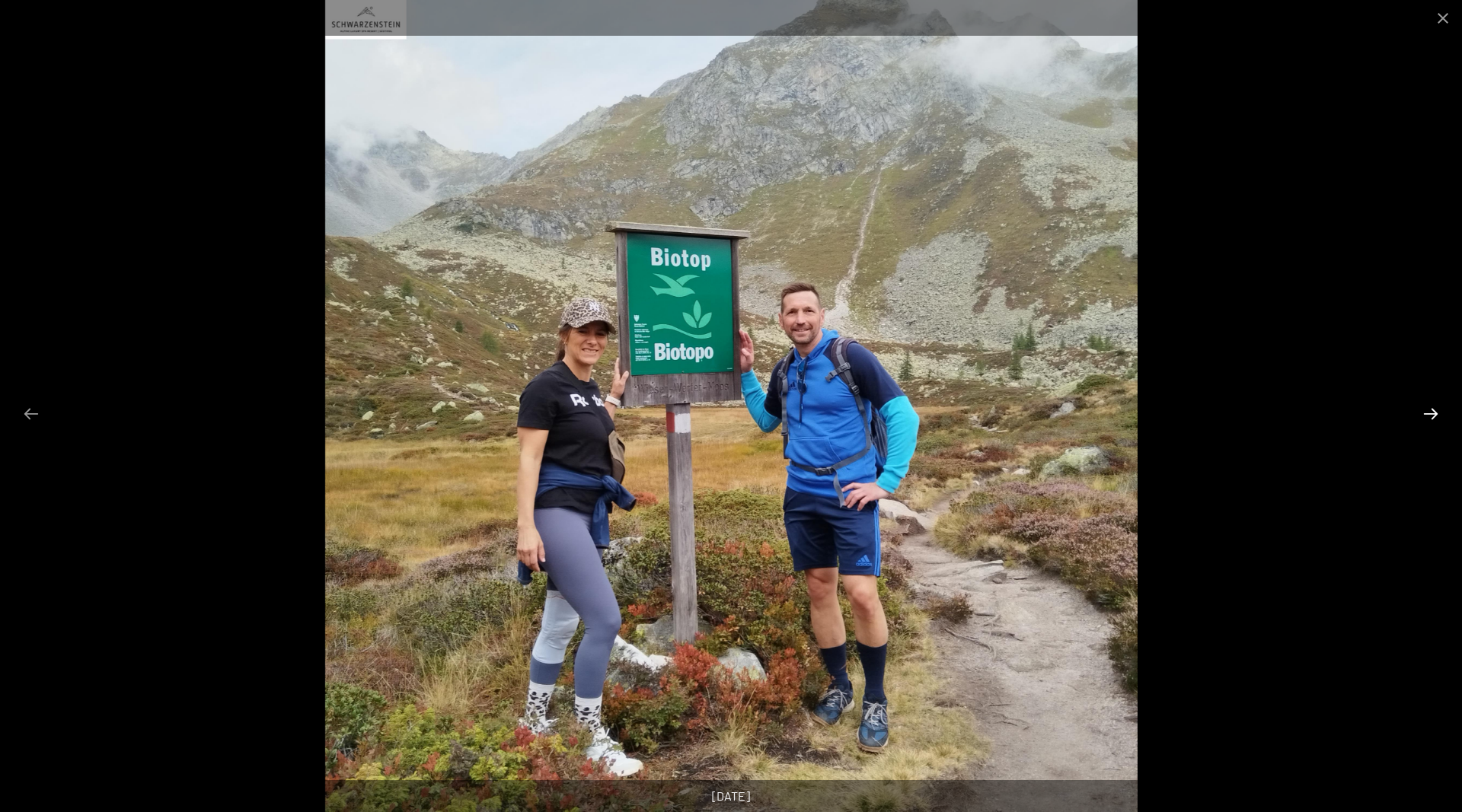
click at [1435, 418] on button "Next slide" at bounding box center [1430, 413] width 32 height 30
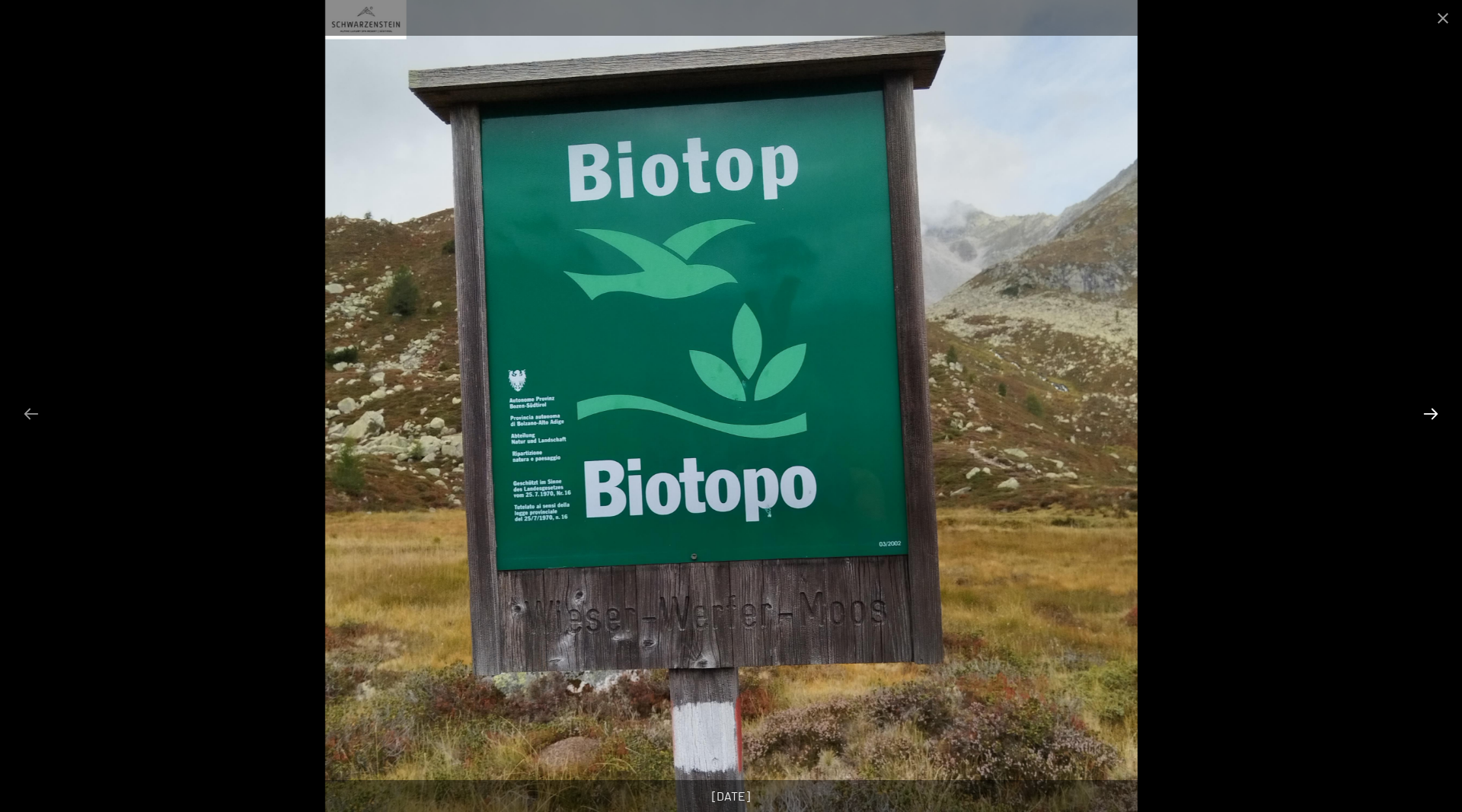
click at [1435, 418] on button "Next slide" at bounding box center [1430, 413] width 32 height 30
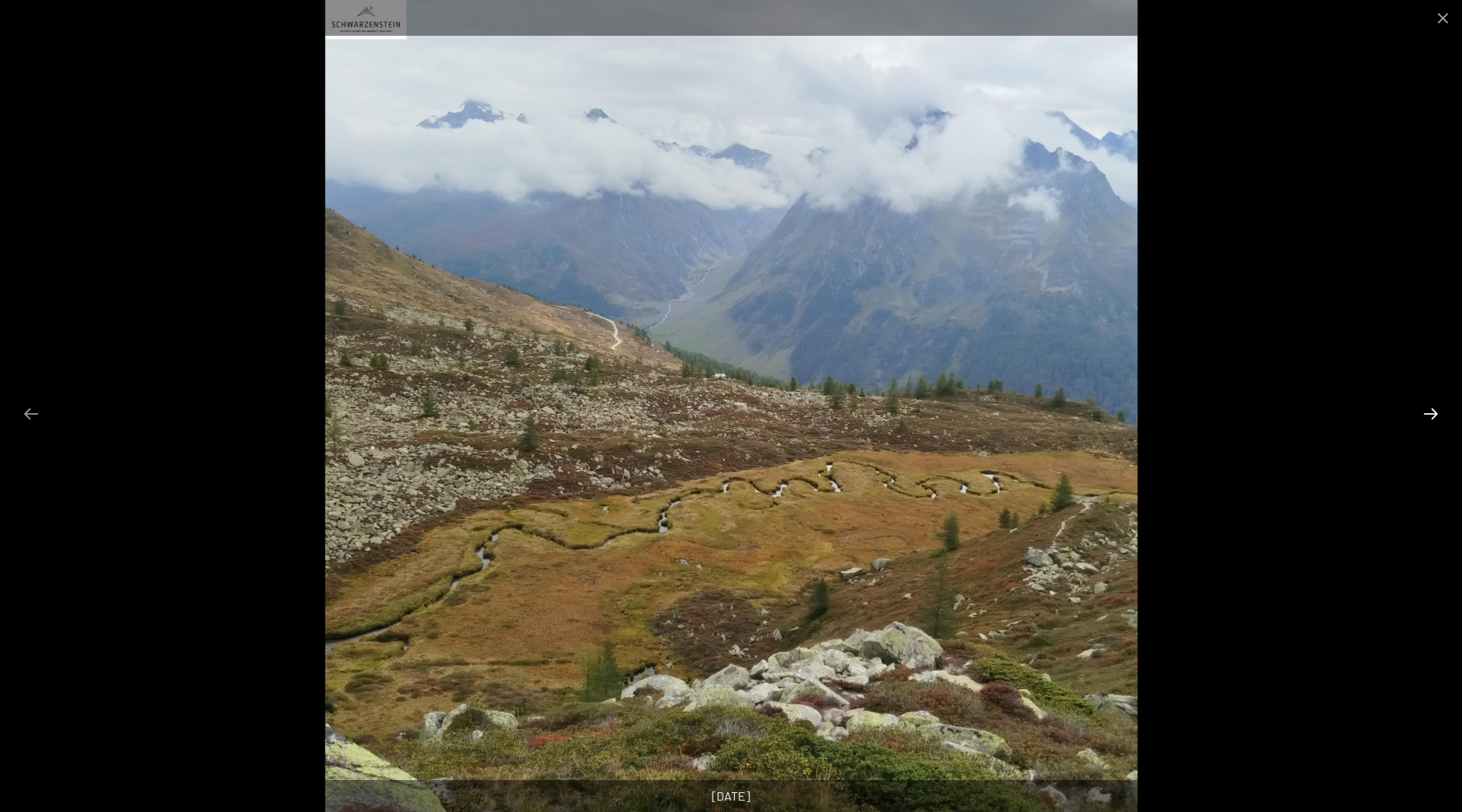
click at [1435, 418] on button "Next slide" at bounding box center [1430, 413] width 32 height 30
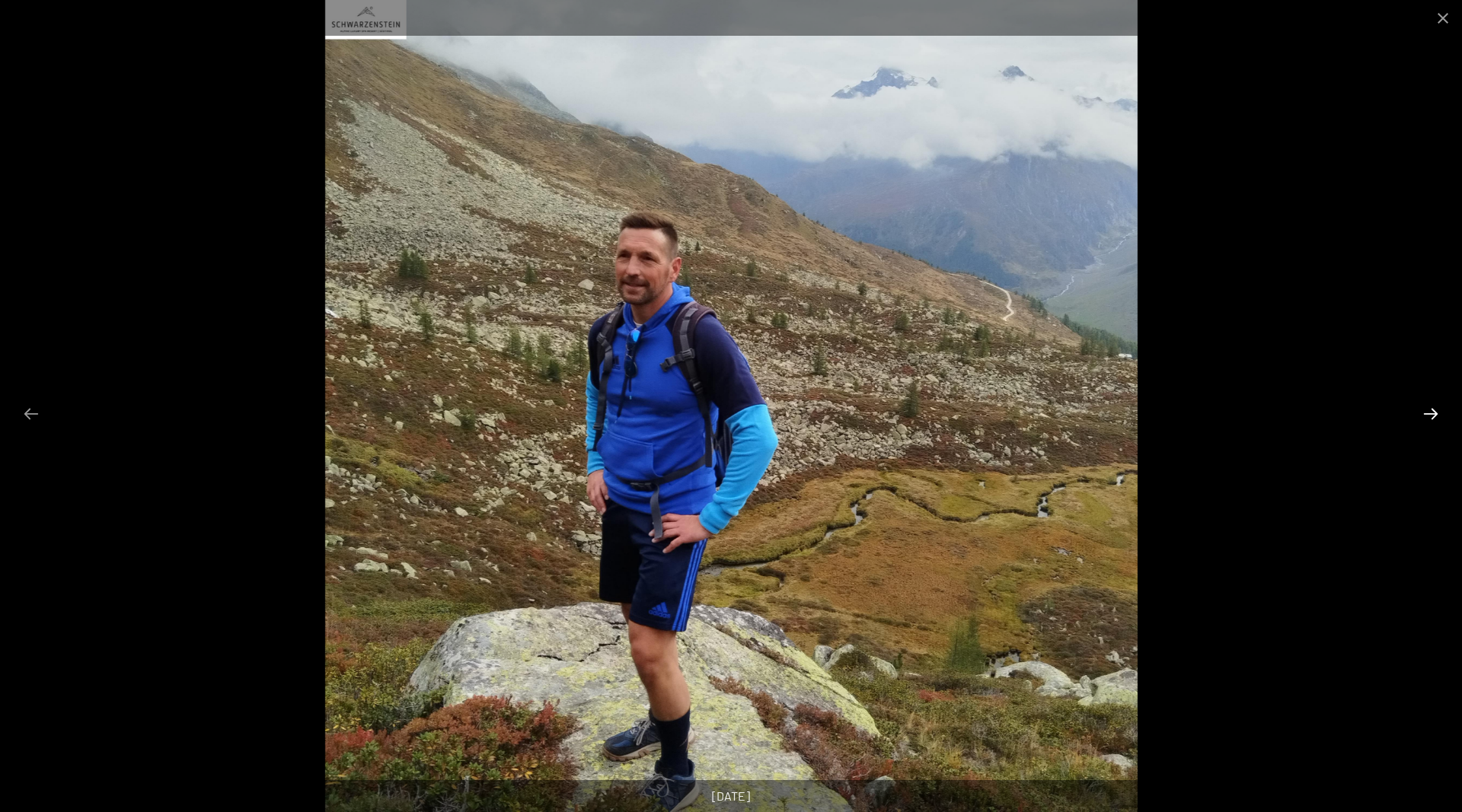
click at [1437, 408] on button "Next slide" at bounding box center [1430, 413] width 32 height 30
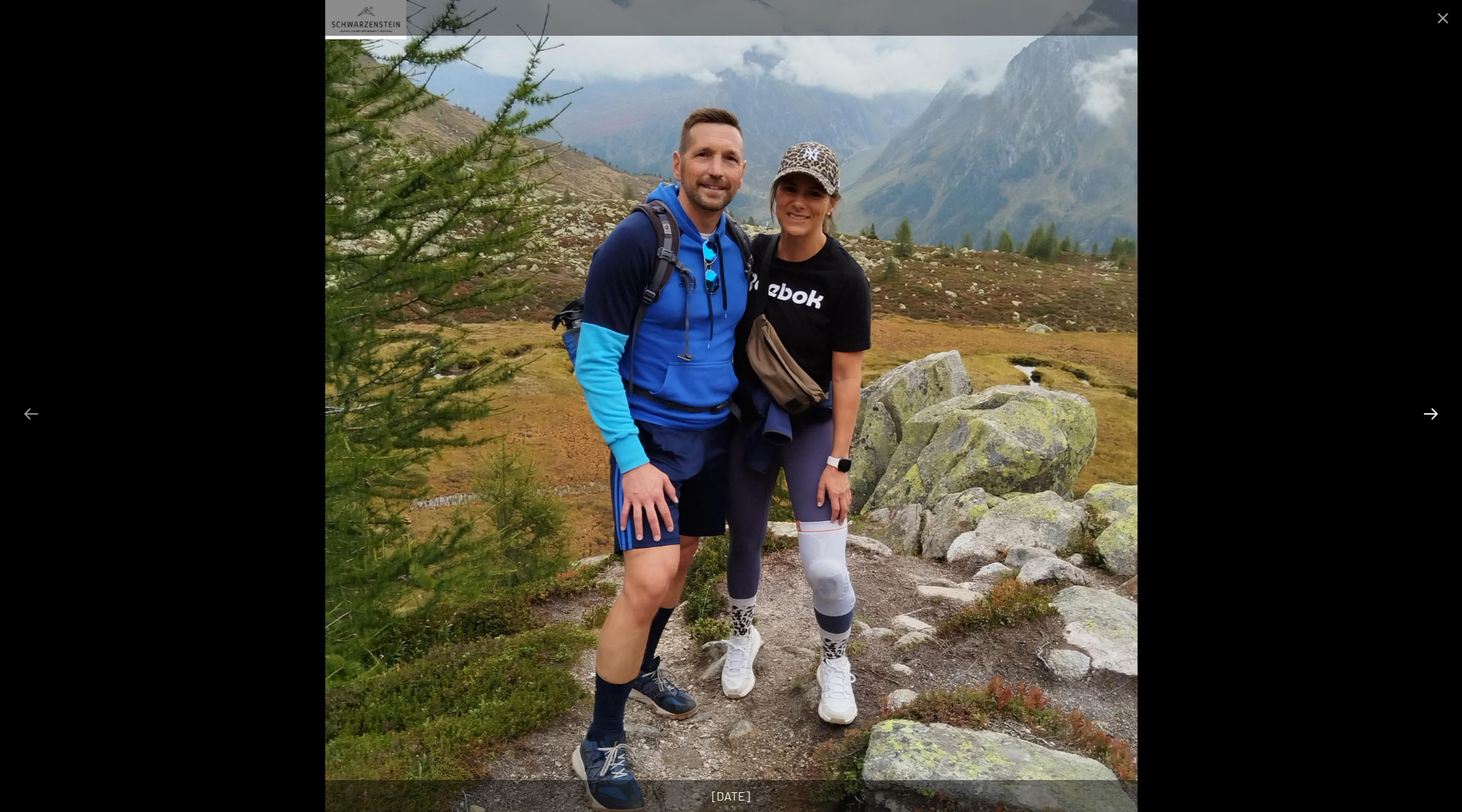
click at [1437, 408] on button "Next slide" at bounding box center [1430, 413] width 32 height 30
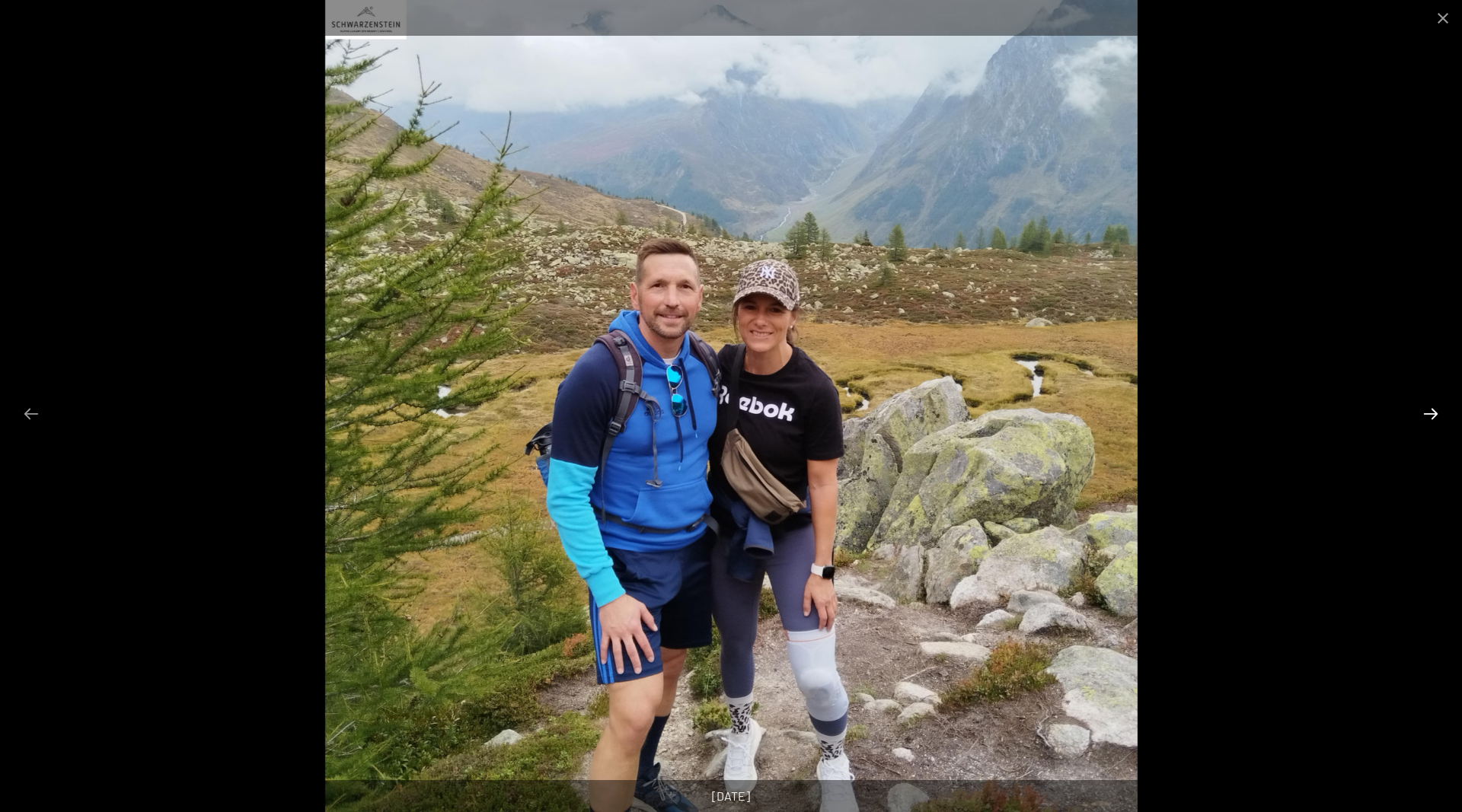
click at [1437, 408] on button "Next slide" at bounding box center [1430, 413] width 32 height 30
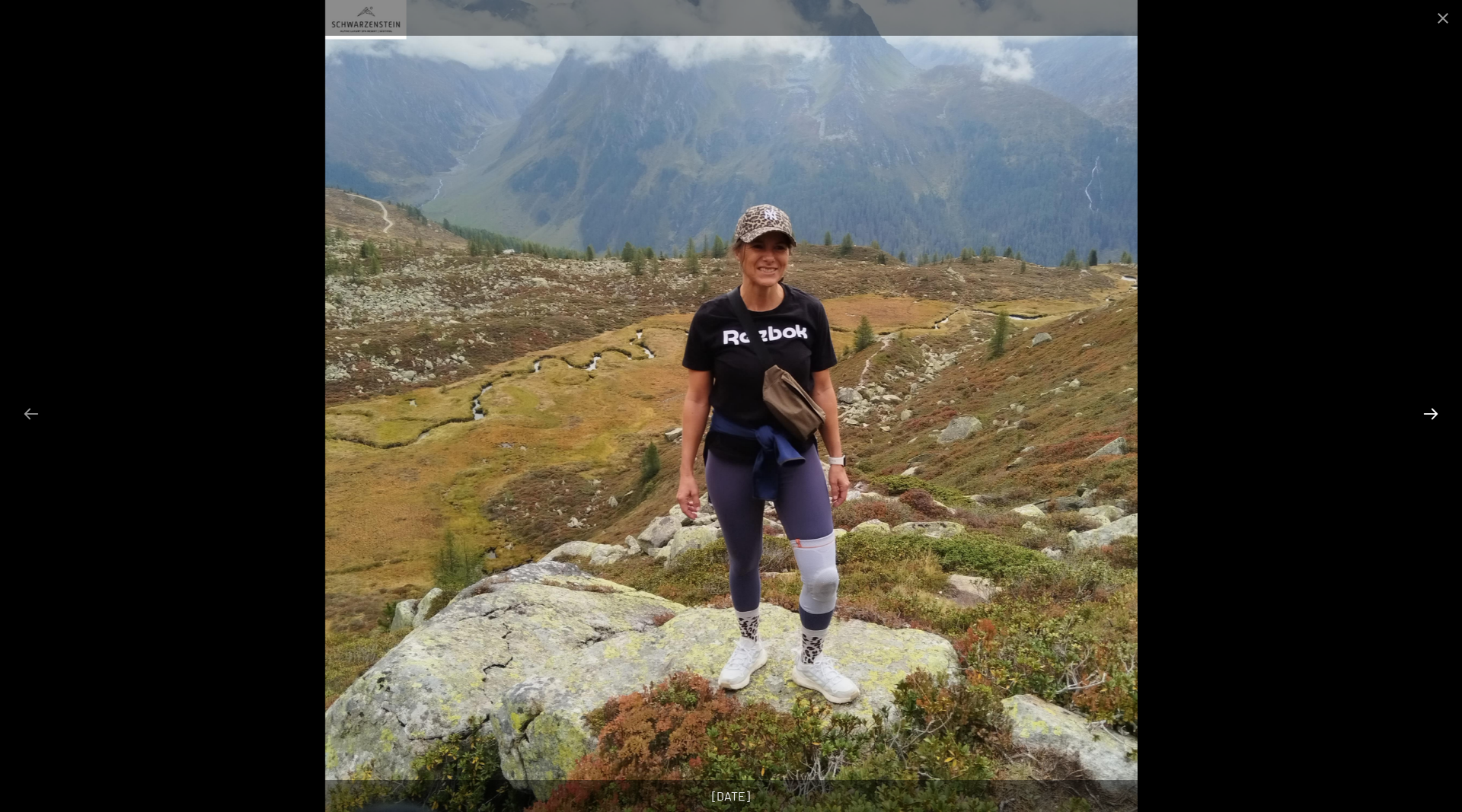
click at [1437, 408] on button "Next slide" at bounding box center [1430, 413] width 32 height 30
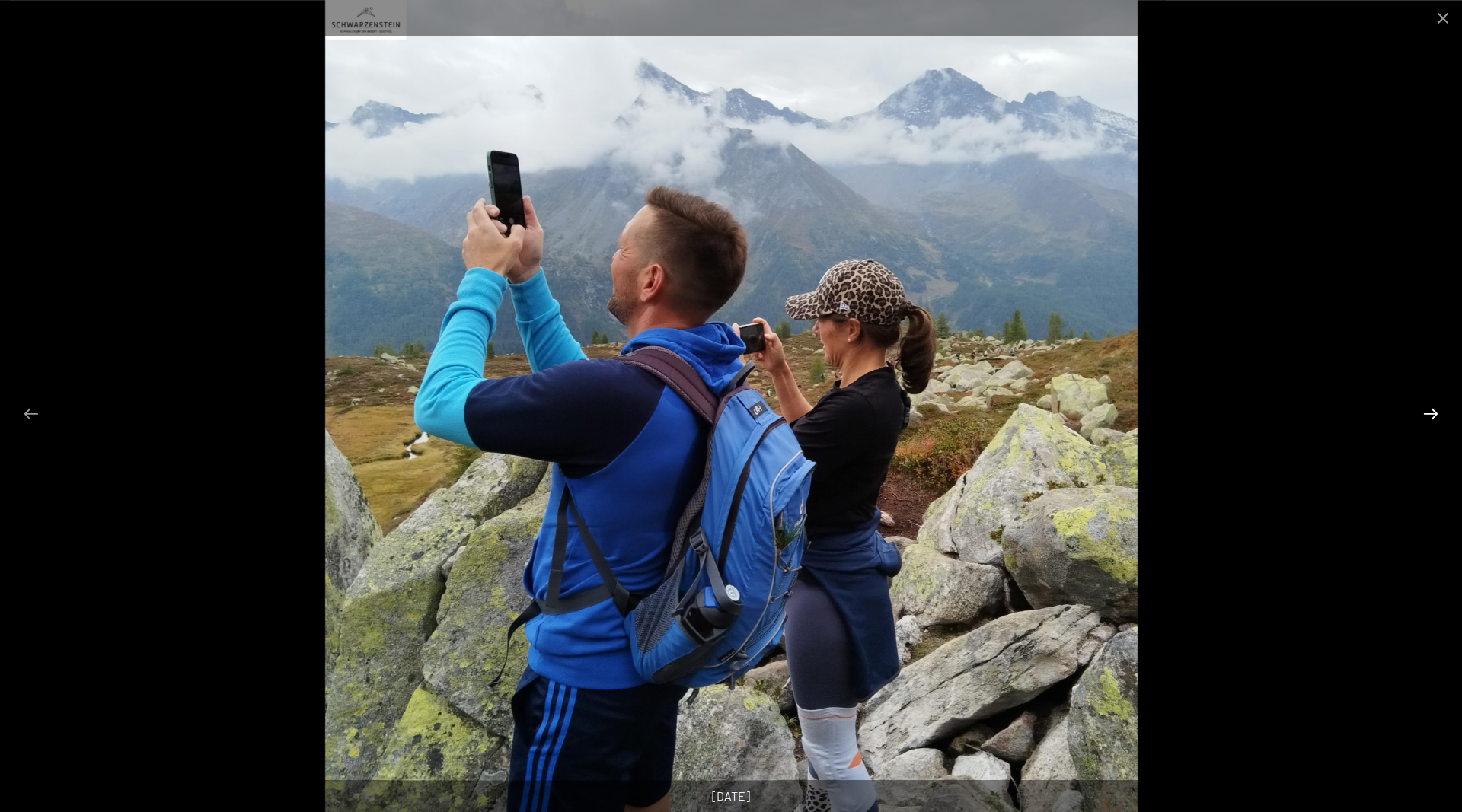
scroll to position [78, 0]
click at [1429, 409] on button "Next slide" at bounding box center [1430, 413] width 32 height 30
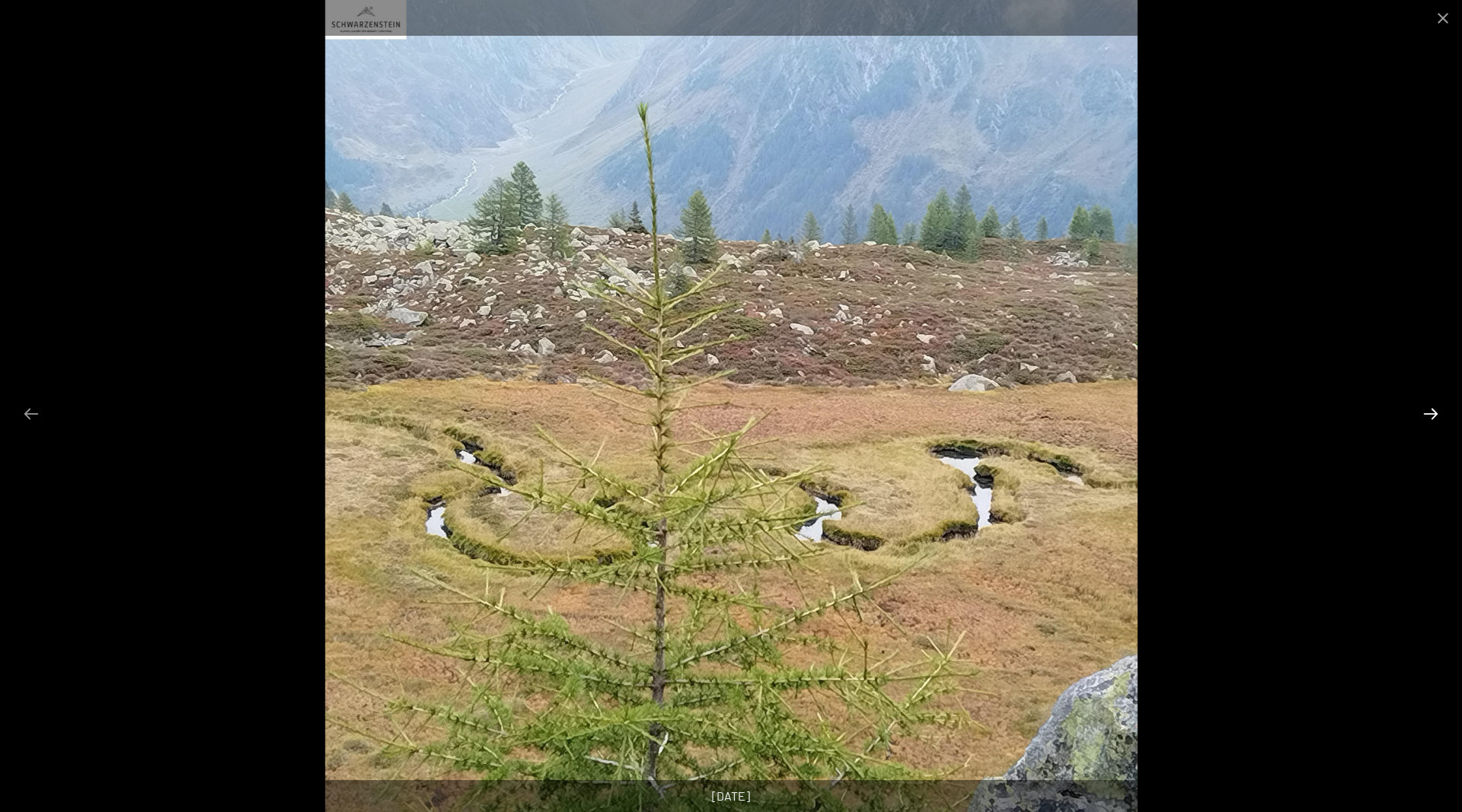
click at [1429, 409] on button "Next slide" at bounding box center [1430, 413] width 32 height 30
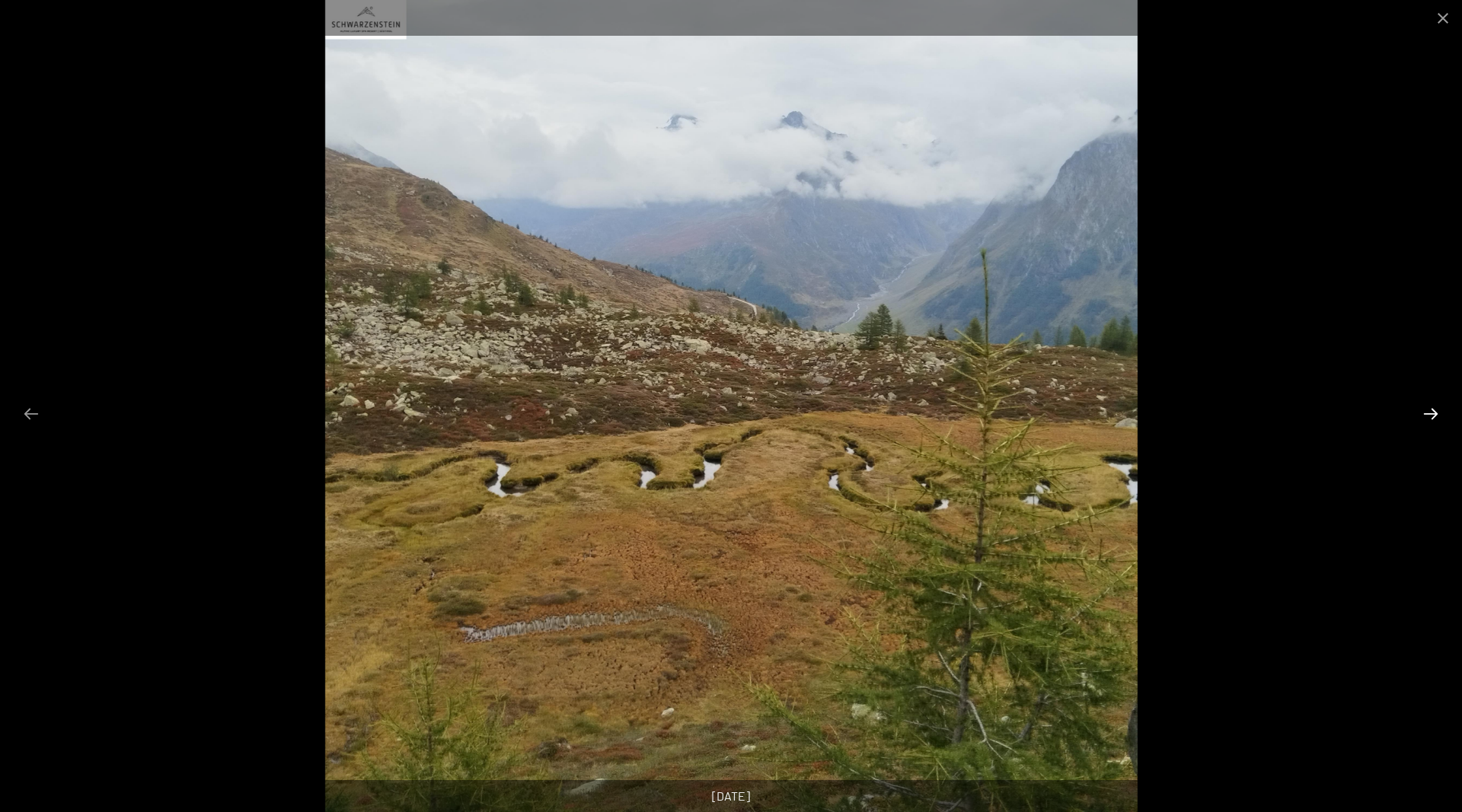
click at [1429, 409] on button "Next slide" at bounding box center [1430, 413] width 32 height 30
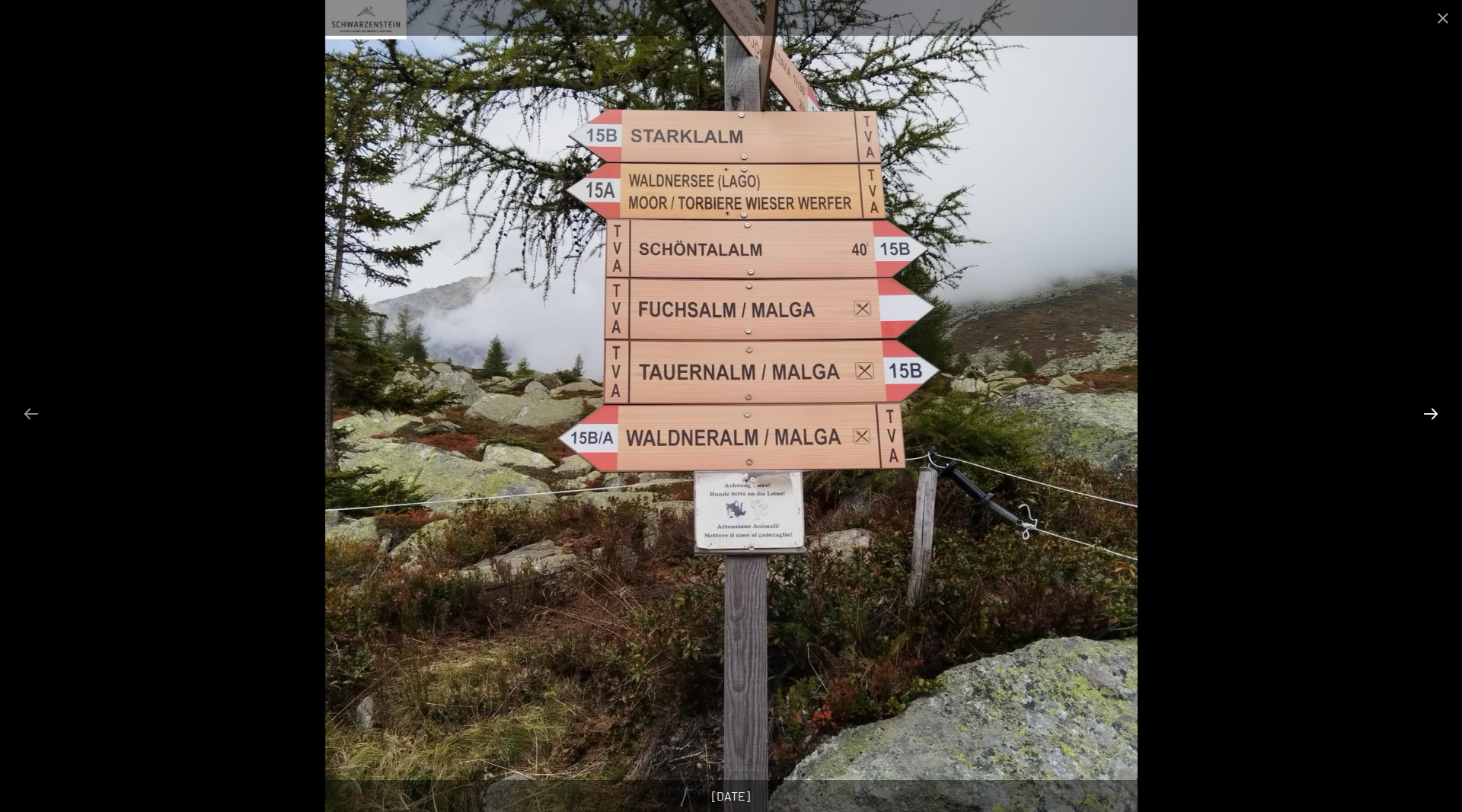
click at [1429, 409] on button "Next slide" at bounding box center [1430, 413] width 32 height 30
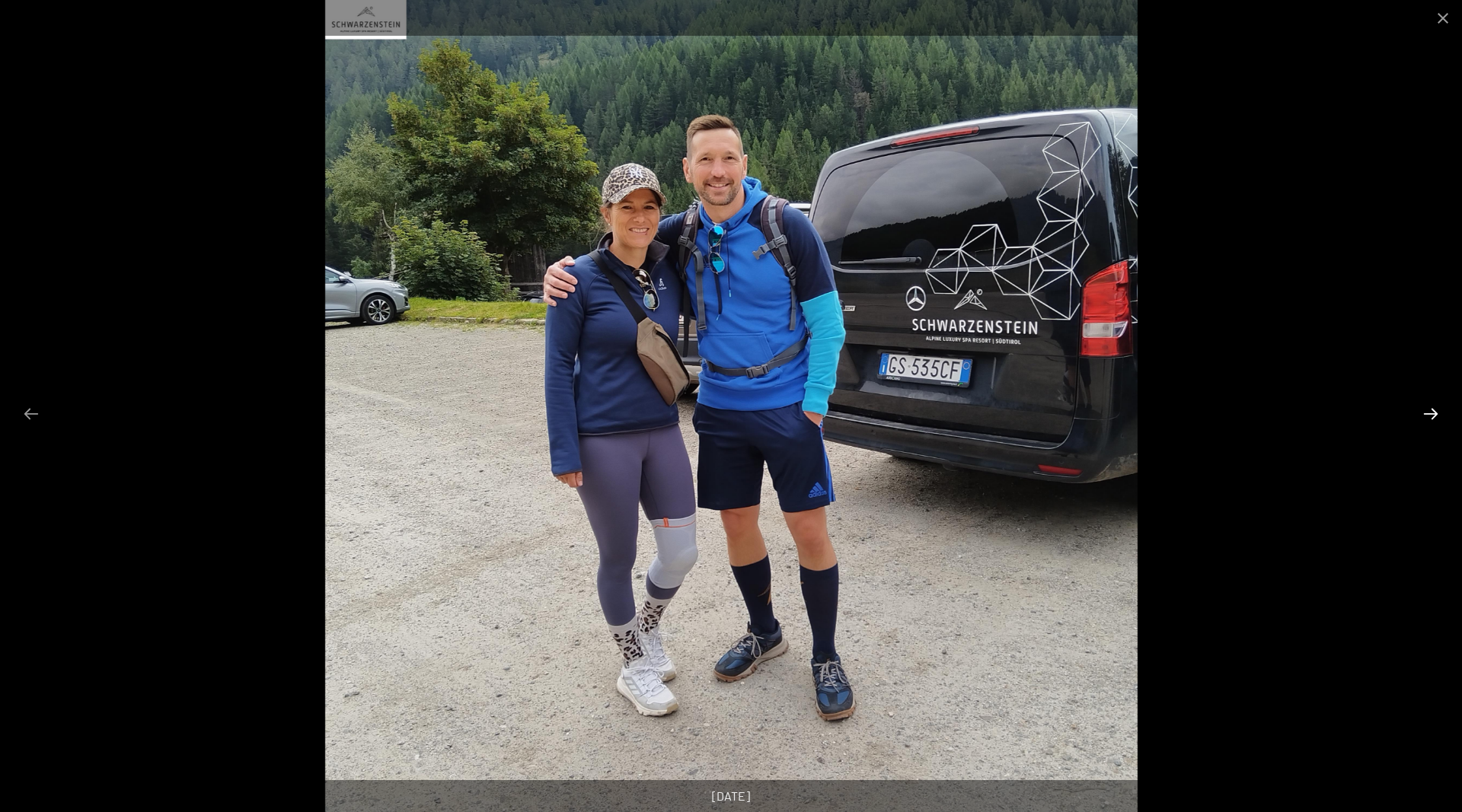
click at [1429, 409] on button "Next slide" at bounding box center [1430, 413] width 32 height 30
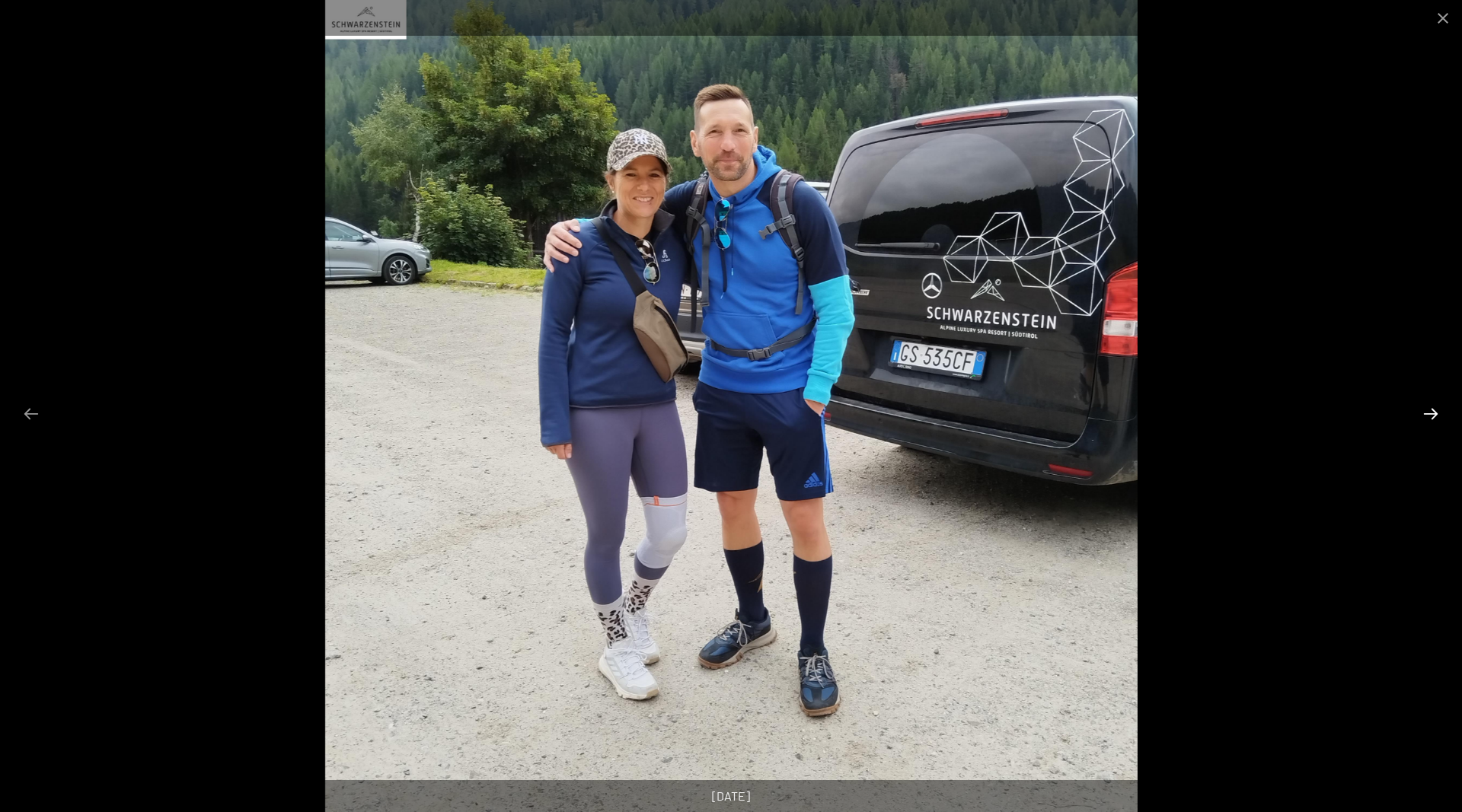
click at [1429, 409] on button "Next slide" at bounding box center [1430, 413] width 32 height 30
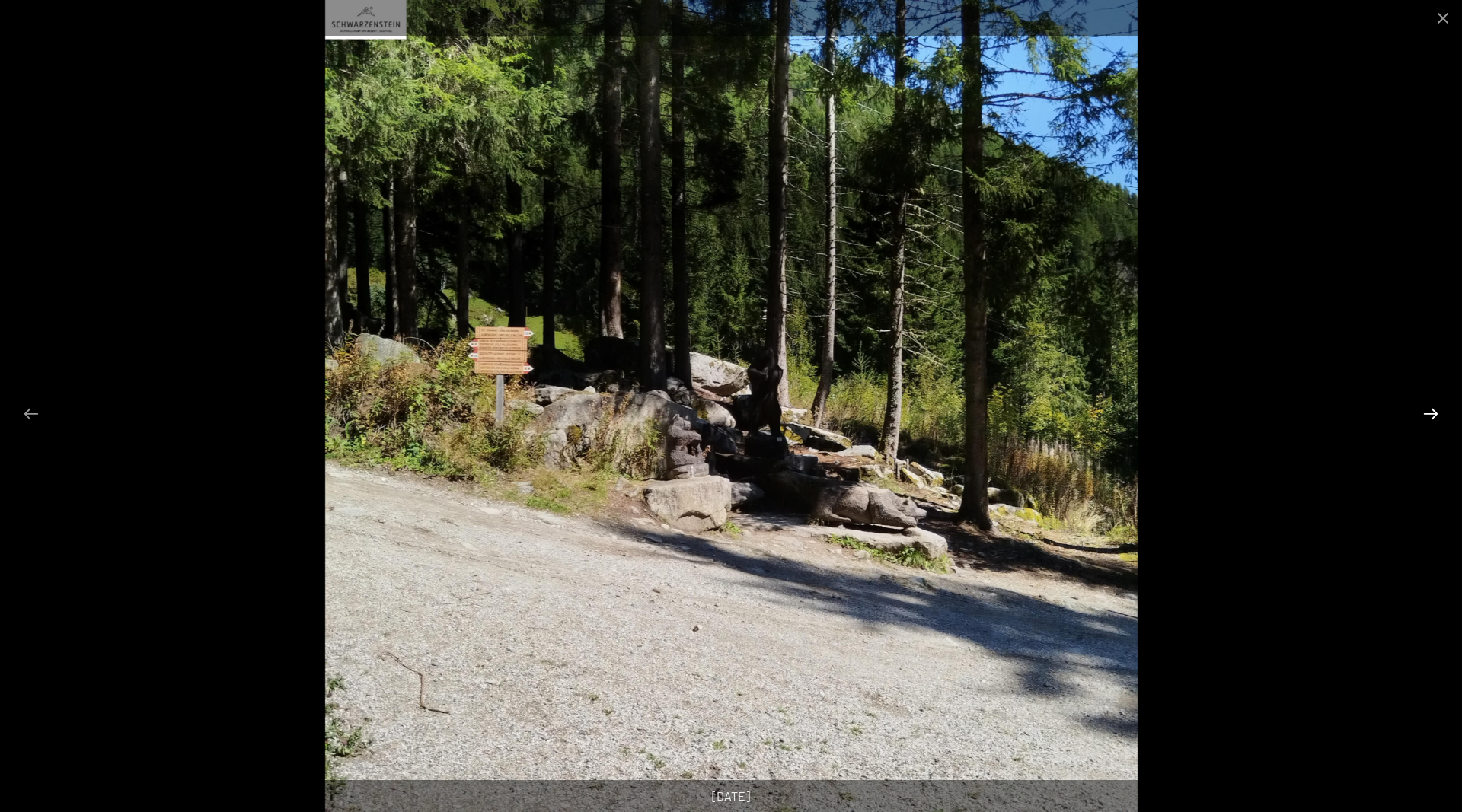
click at [1429, 409] on button "Next slide" at bounding box center [1430, 413] width 32 height 30
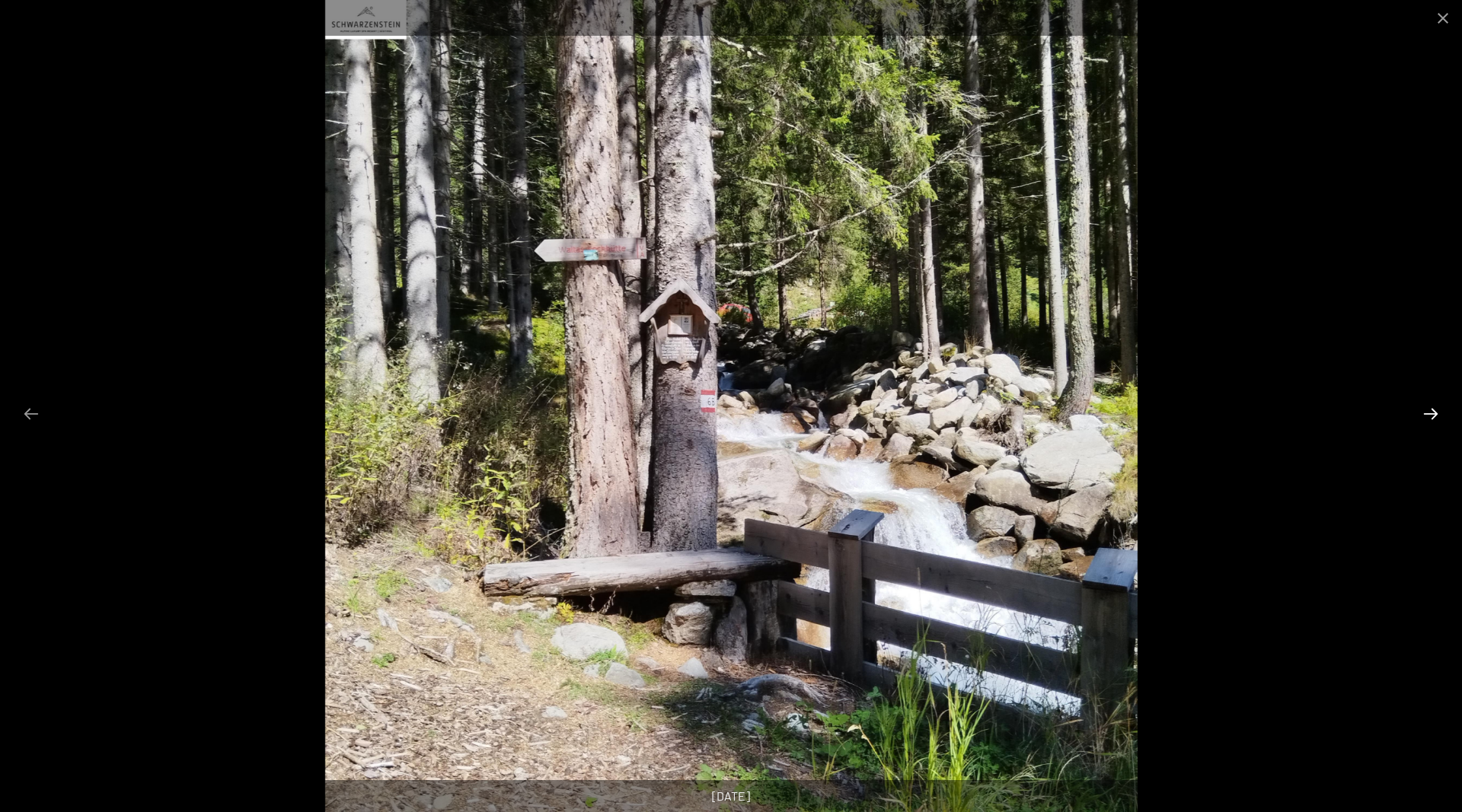
click at [1429, 409] on button "Next slide" at bounding box center [1430, 413] width 32 height 30
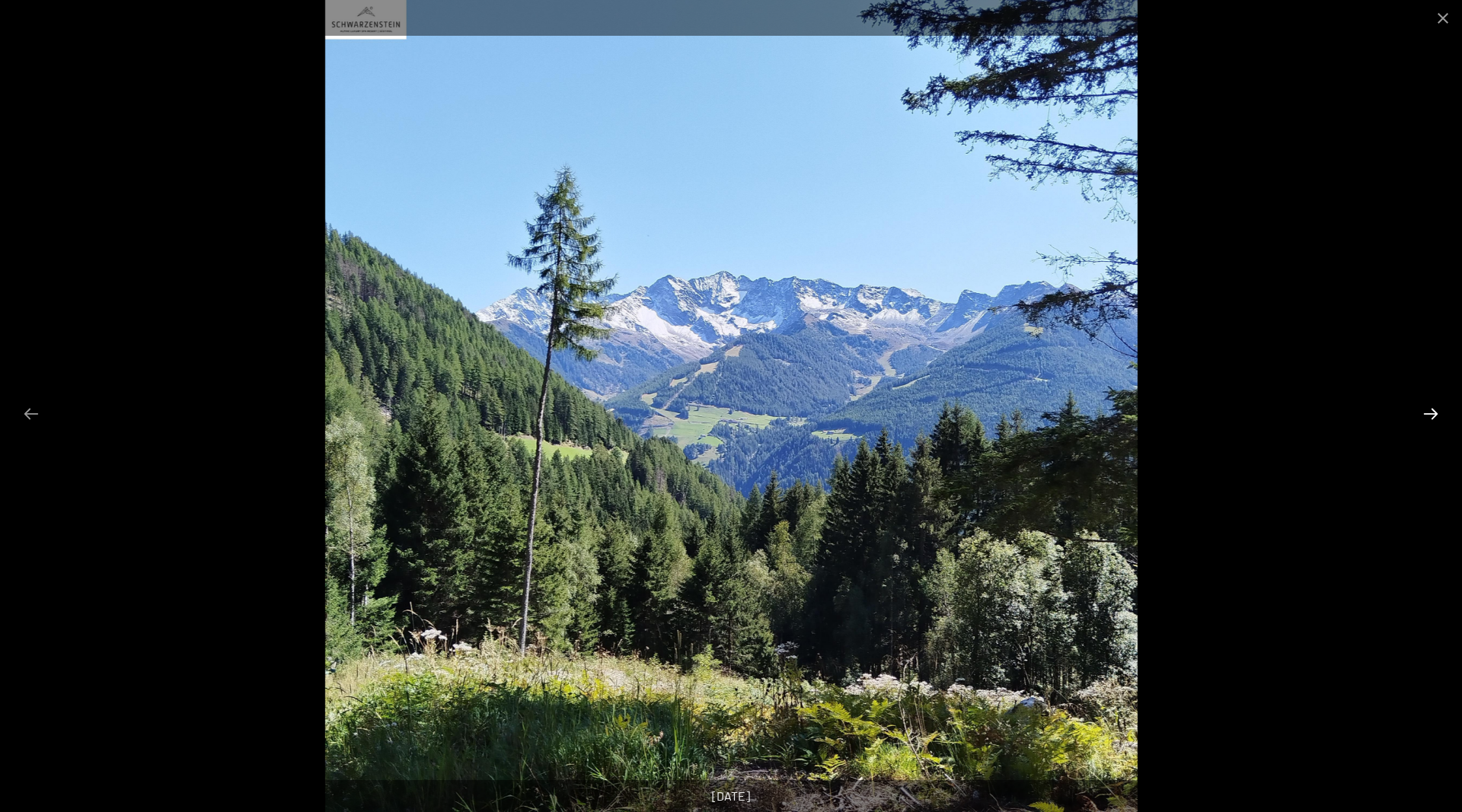
click at [1429, 409] on button "Next slide" at bounding box center [1430, 413] width 32 height 30
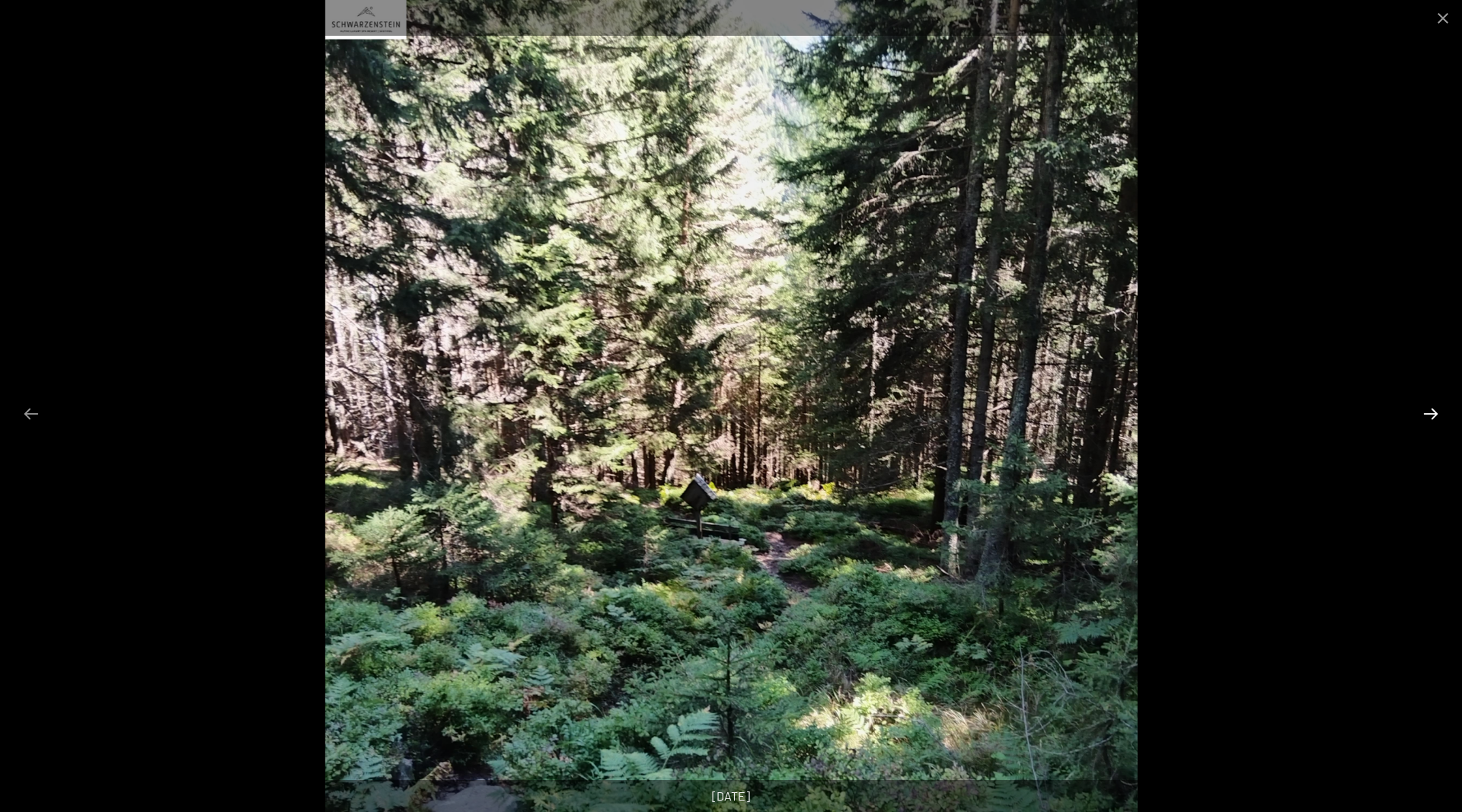
click at [1429, 409] on button "Next slide" at bounding box center [1430, 413] width 32 height 30
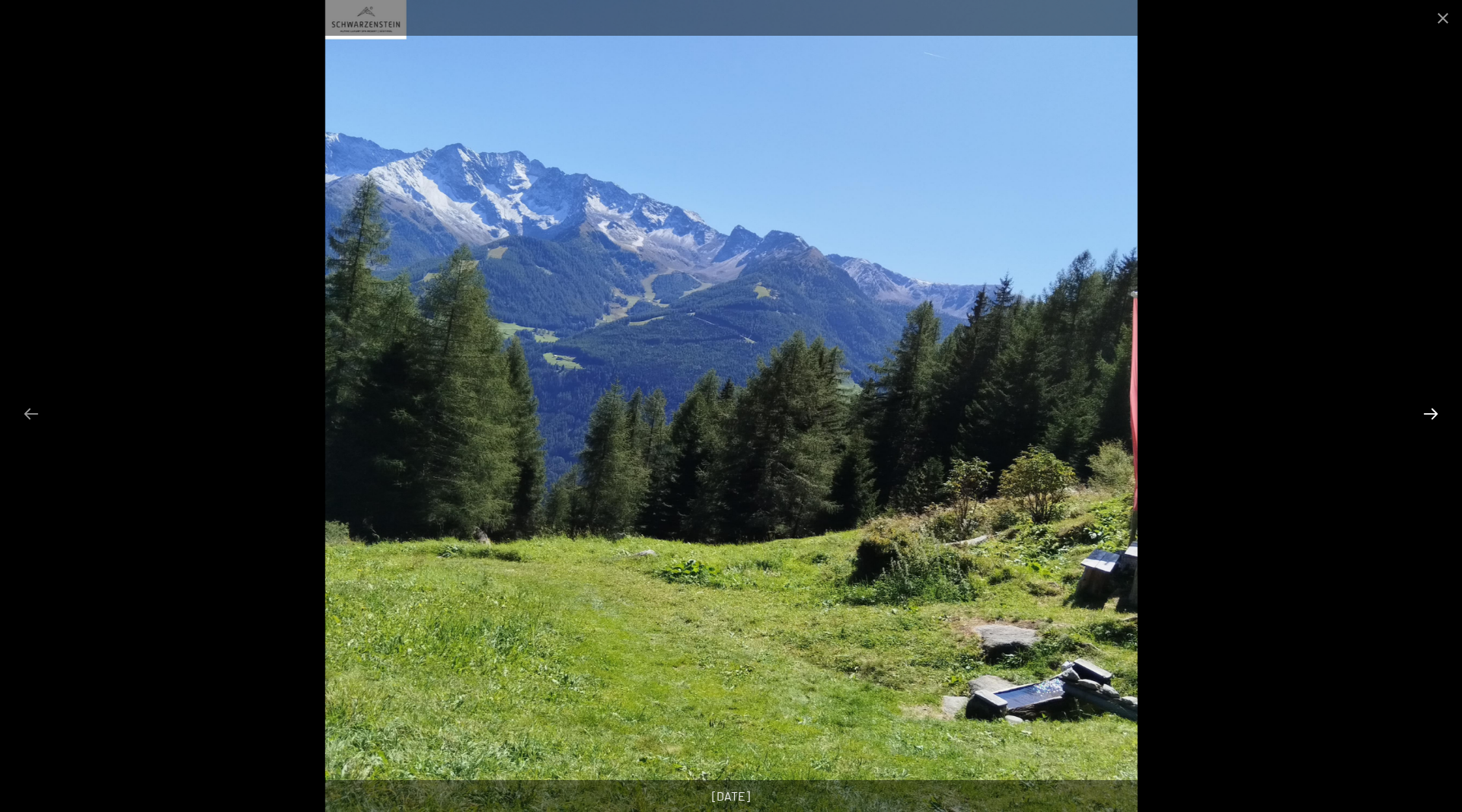
click at [1429, 409] on button "Next slide" at bounding box center [1430, 413] width 32 height 30
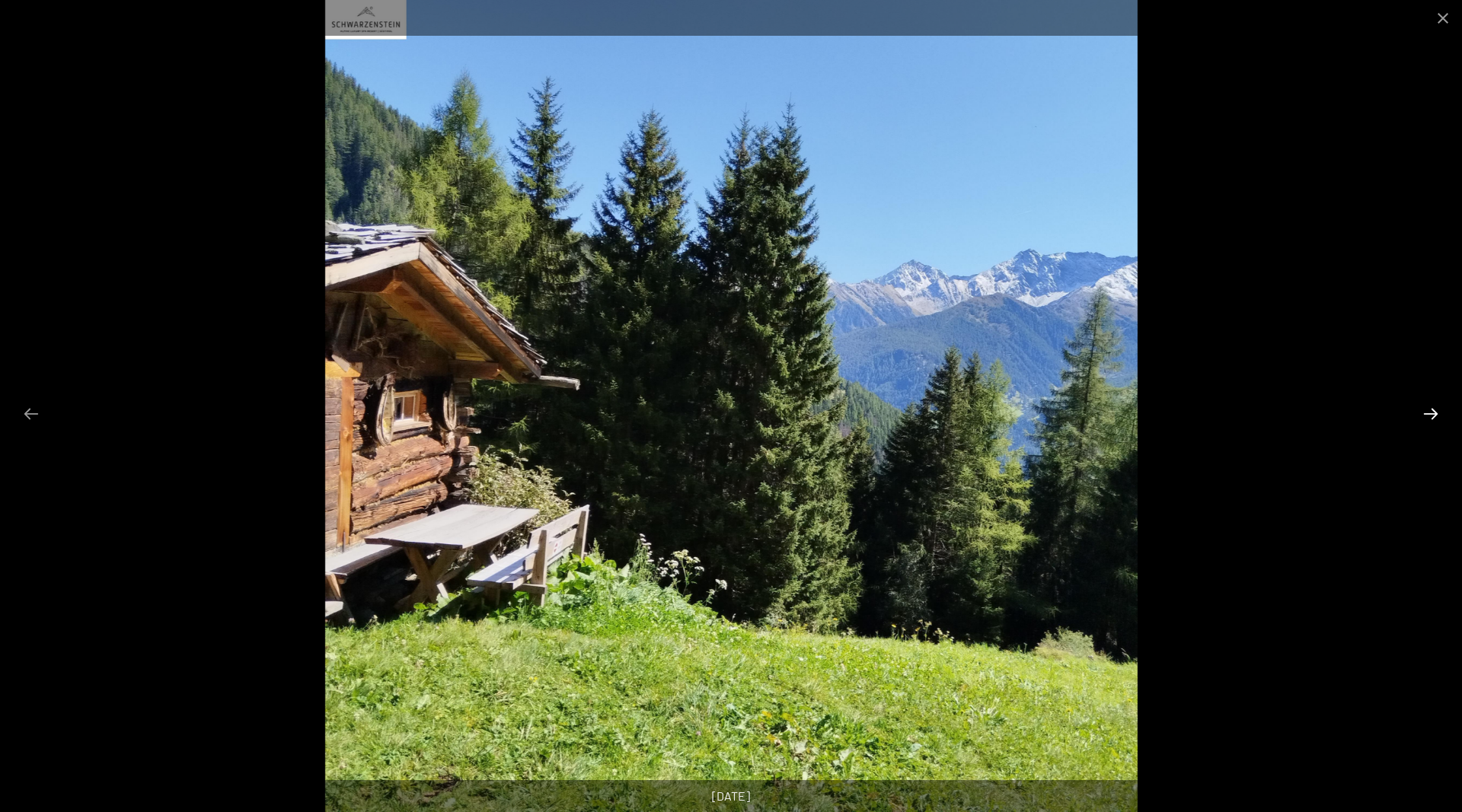
click at [1429, 409] on button "Next slide" at bounding box center [1430, 413] width 32 height 30
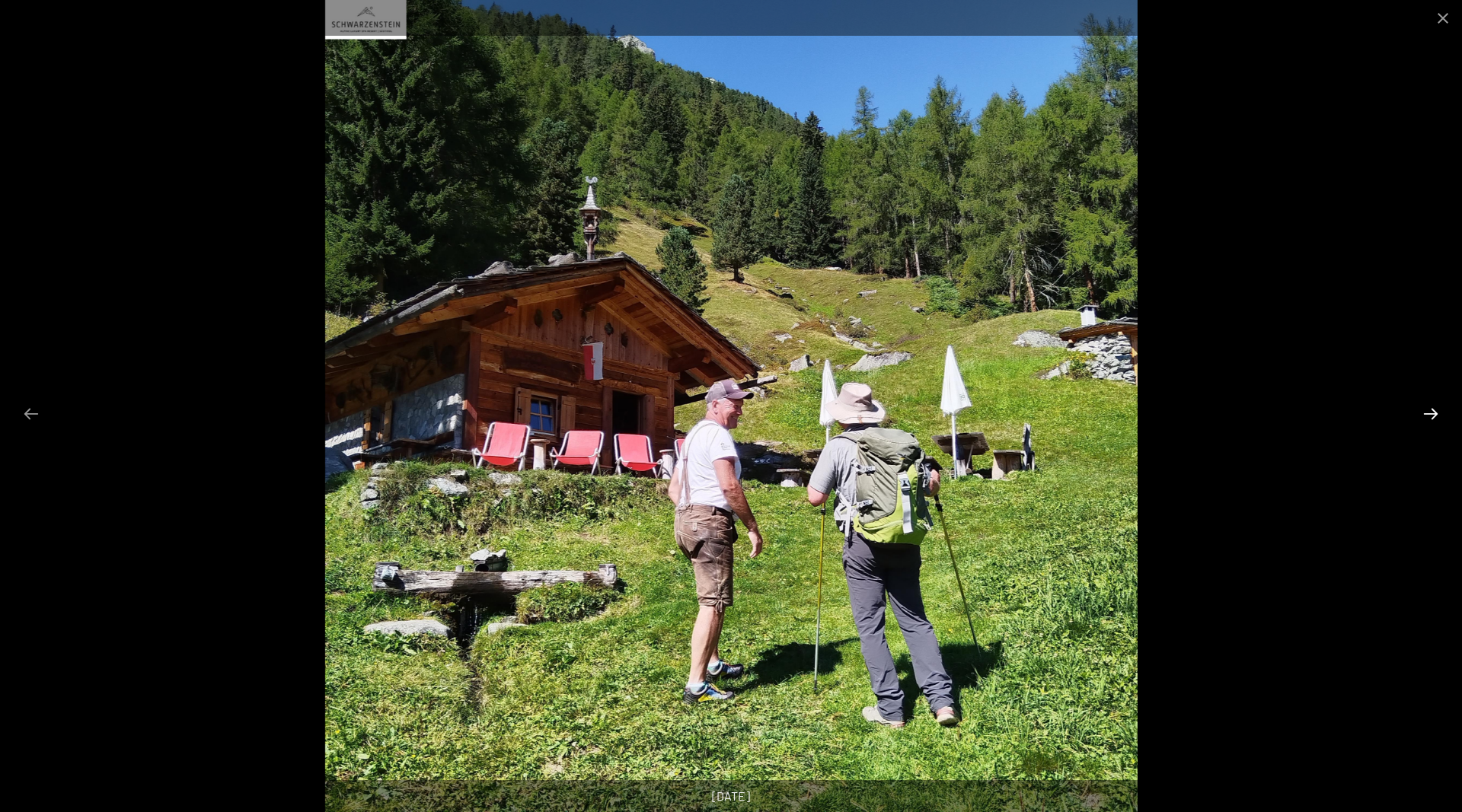
click at [1429, 409] on button "Next slide" at bounding box center [1430, 413] width 32 height 30
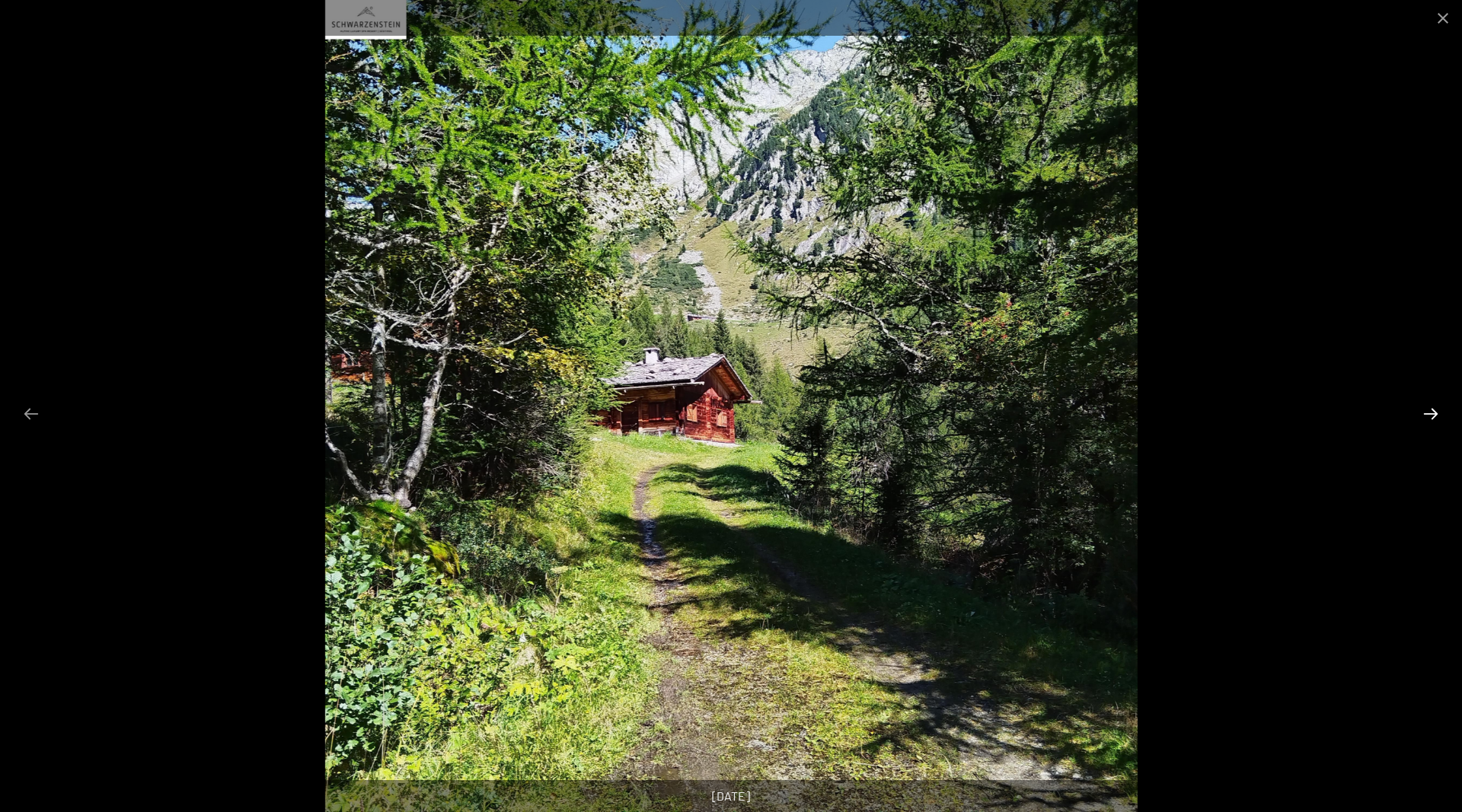
click at [1429, 409] on button "Next slide" at bounding box center [1430, 413] width 32 height 30
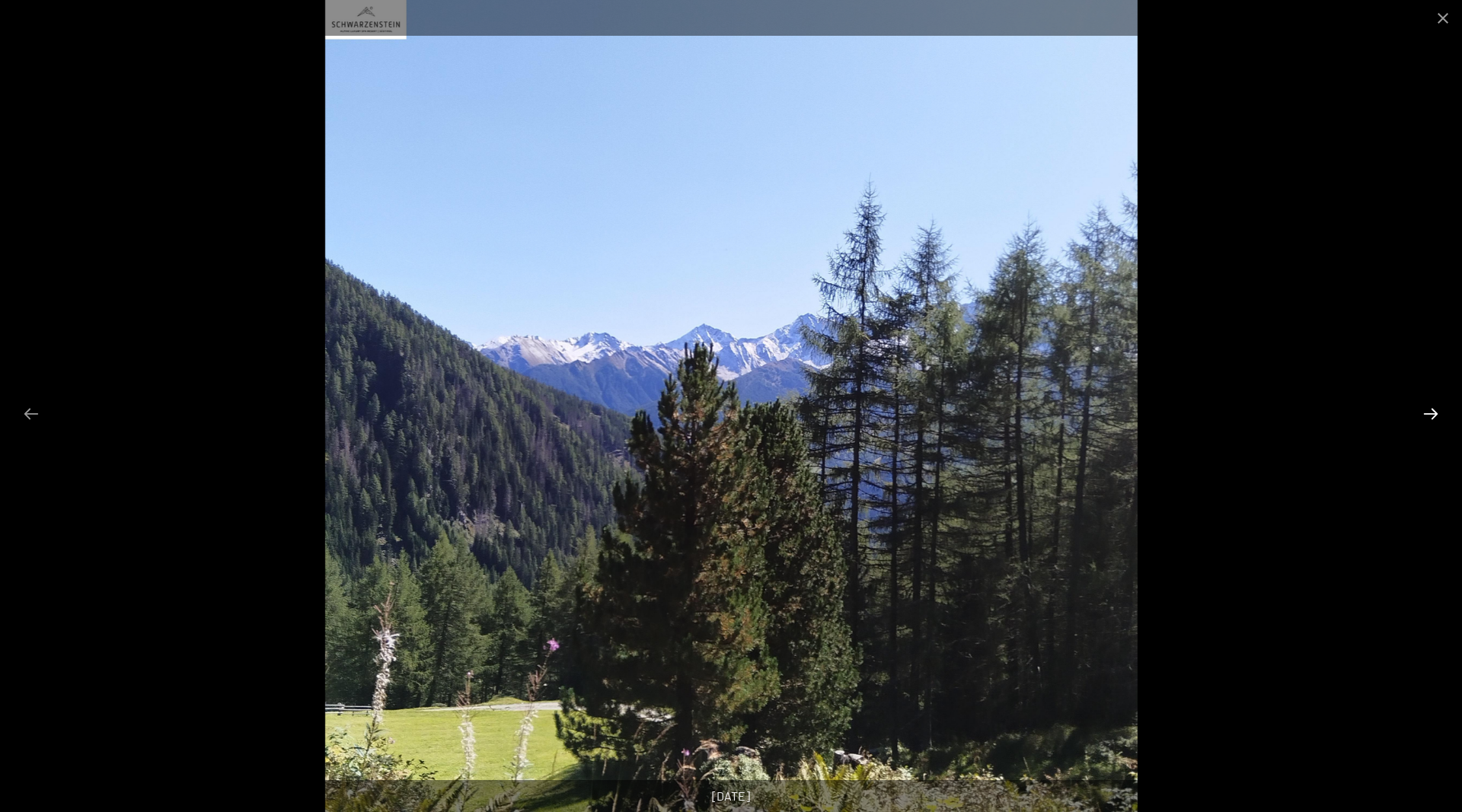
click at [1429, 409] on button "Next slide" at bounding box center [1430, 413] width 32 height 30
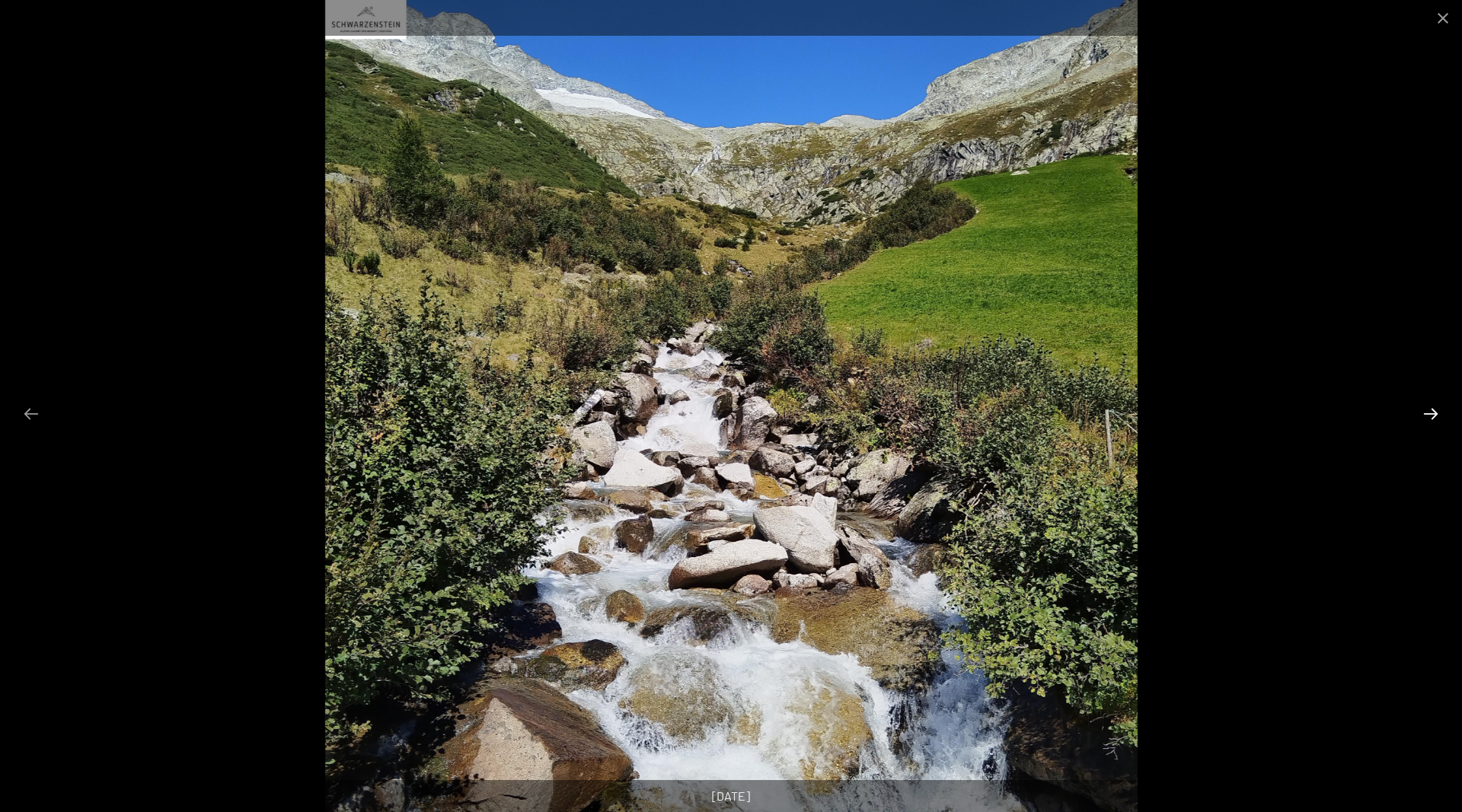
click at [1429, 409] on button "Next slide" at bounding box center [1430, 413] width 32 height 30
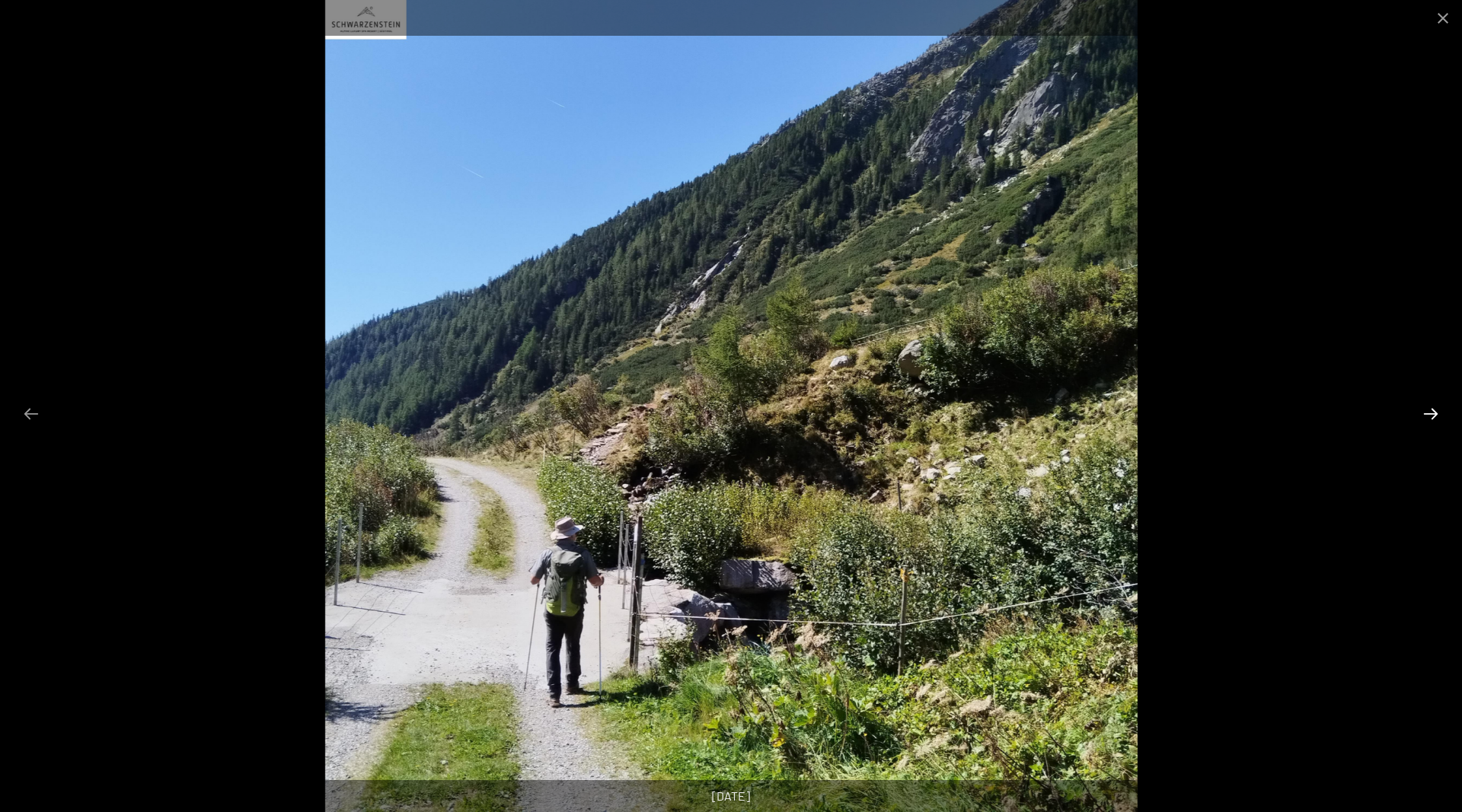
click at [1429, 409] on button "Next slide" at bounding box center [1430, 413] width 32 height 30
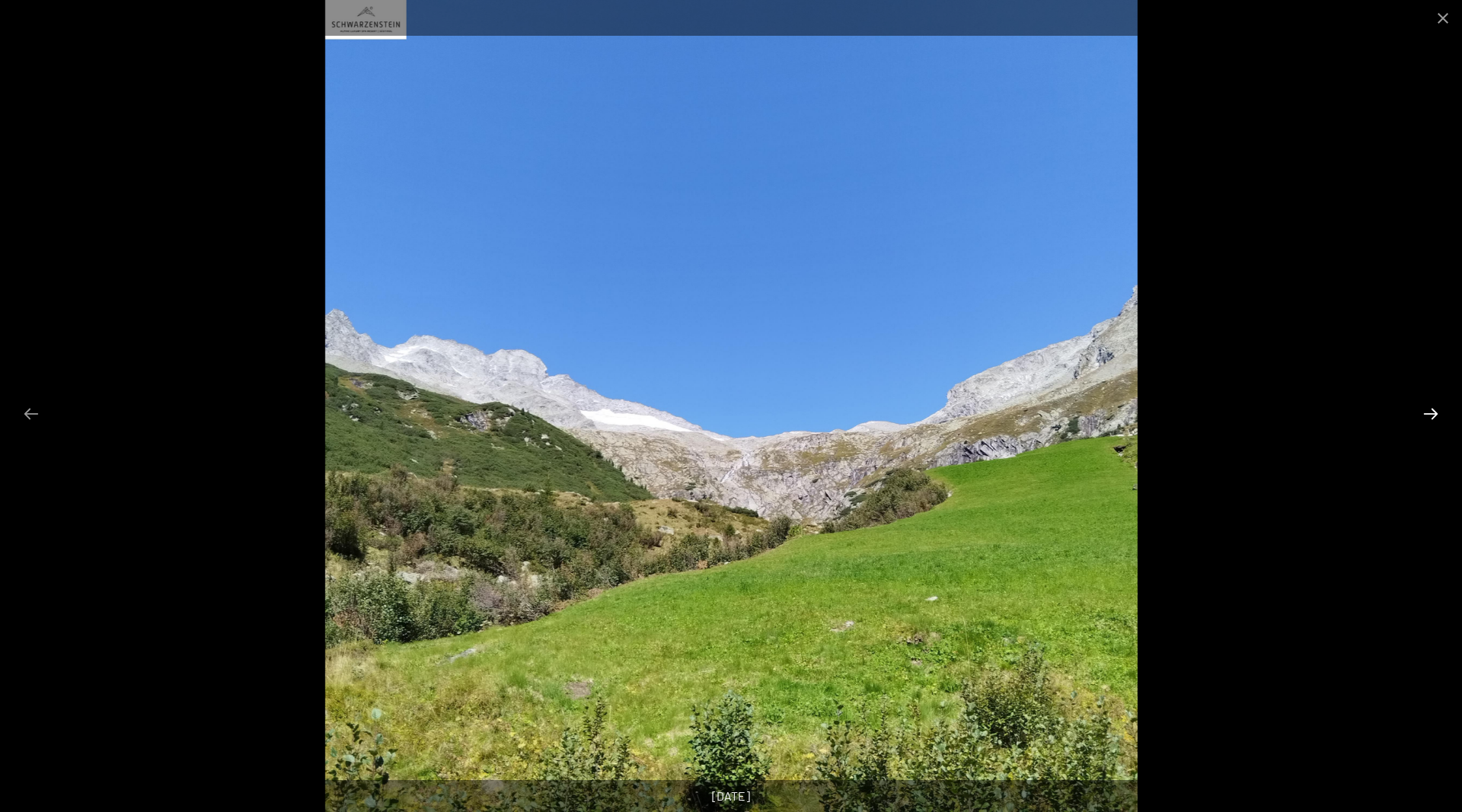
click at [1429, 409] on button "Next slide" at bounding box center [1430, 413] width 32 height 30
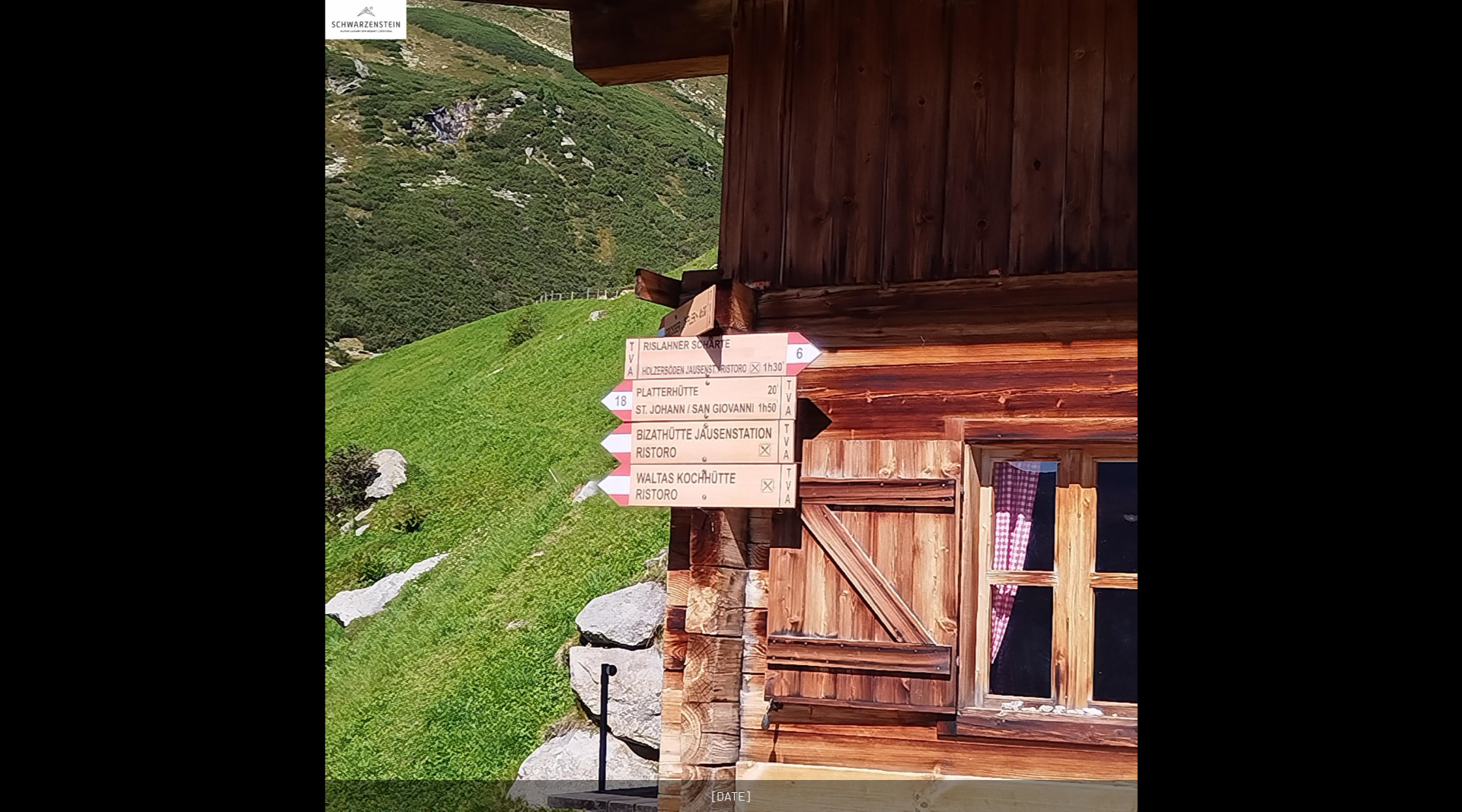
click at [1429, 409] on button "Next slide" at bounding box center [1438, 413] width 32 height 30
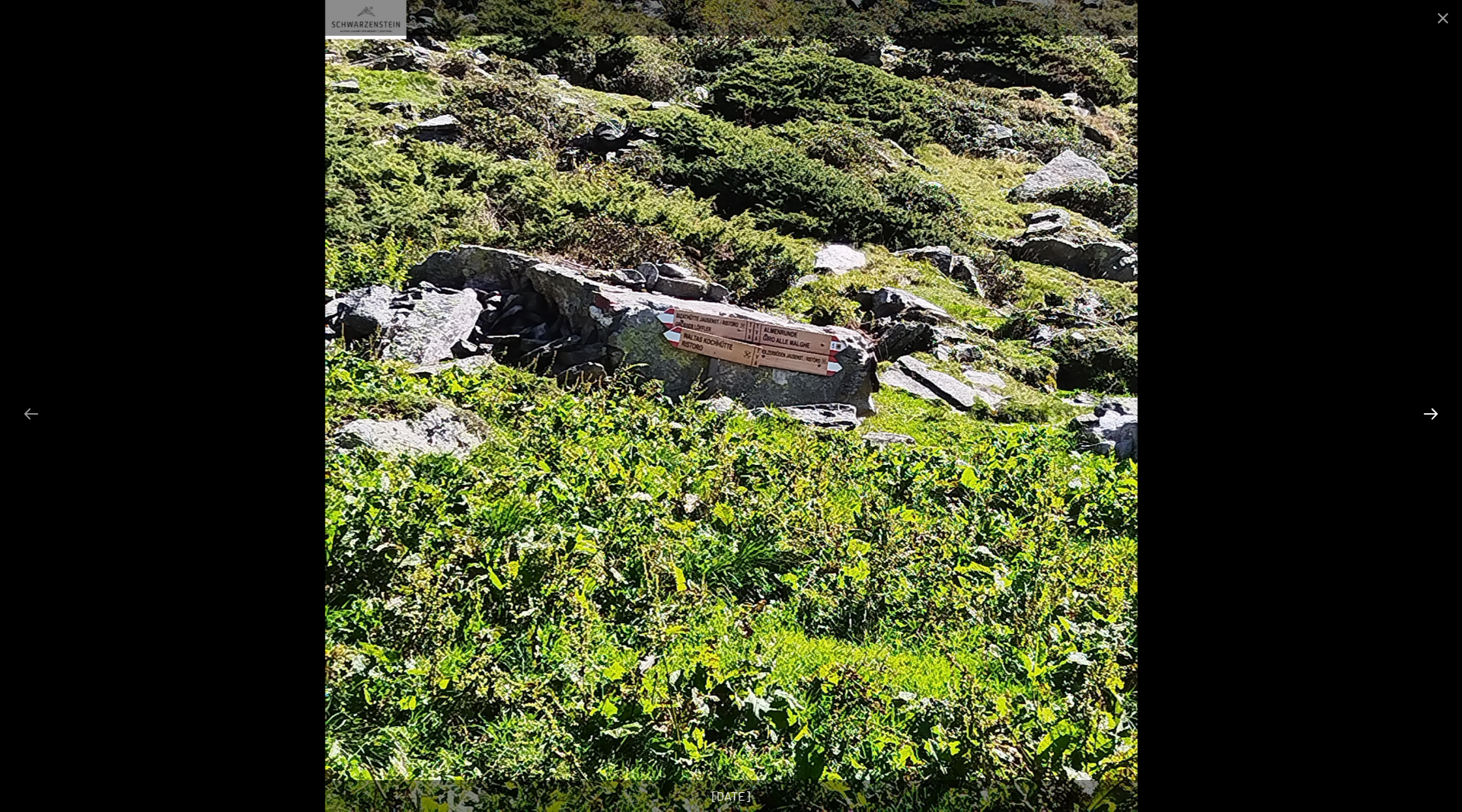
click at [1429, 409] on button "Next slide" at bounding box center [1430, 413] width 32 height 30
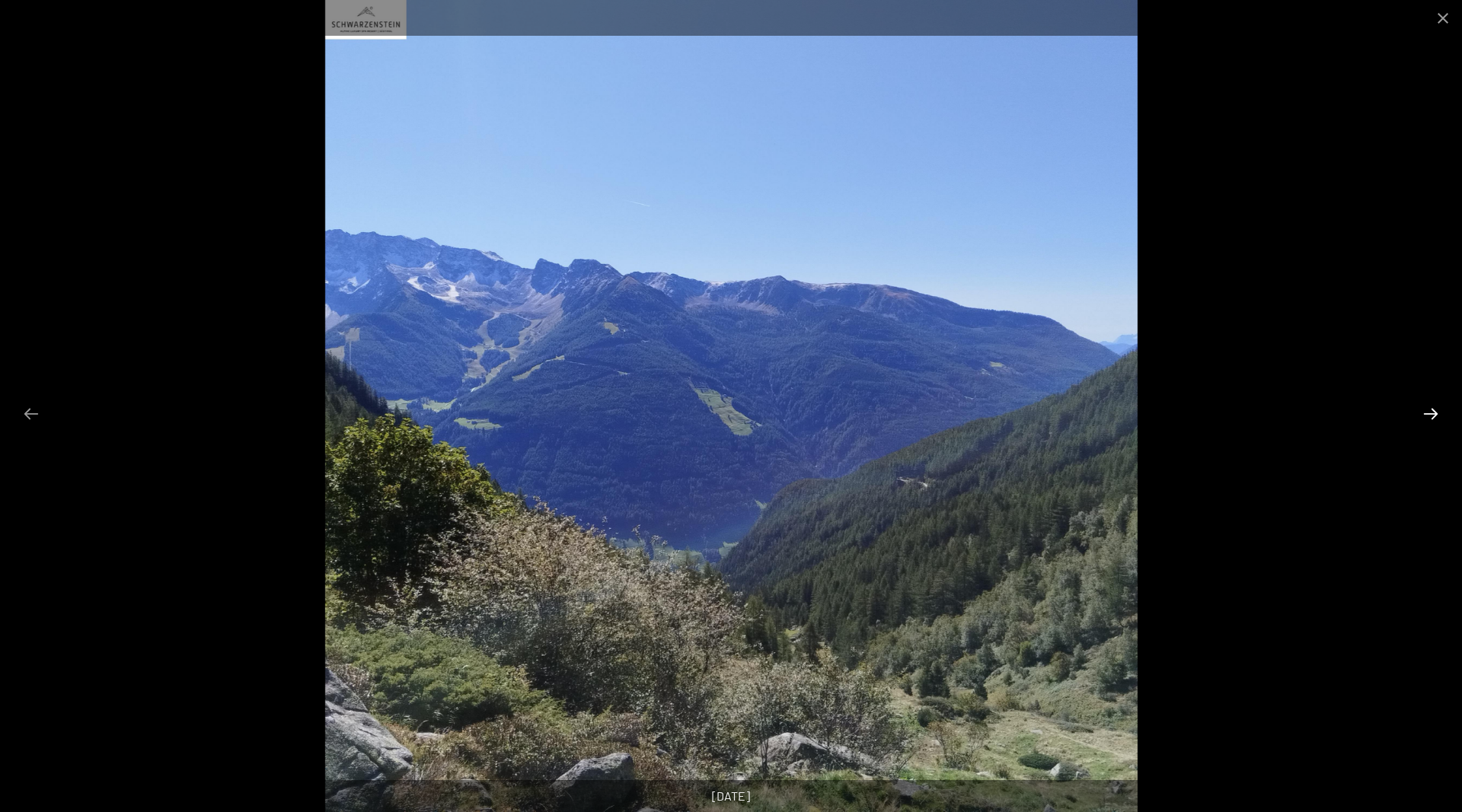
click at [1429, 409] on button "Next slide" at bounding box center [1430, 413] width 32 height 30
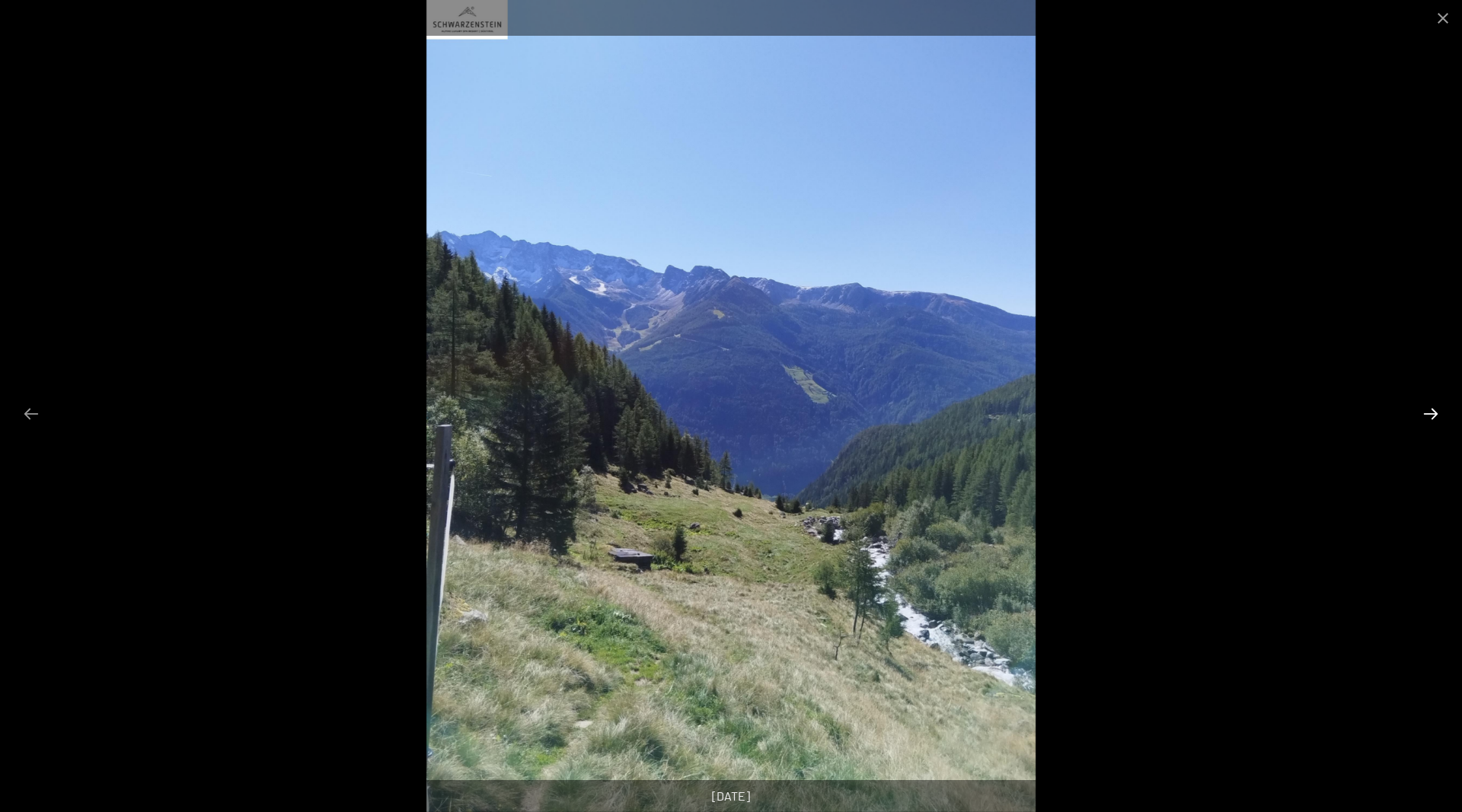
click at [1429, 409] on button "Next slide" at bounding box center [1430, 413] width 32 height 30
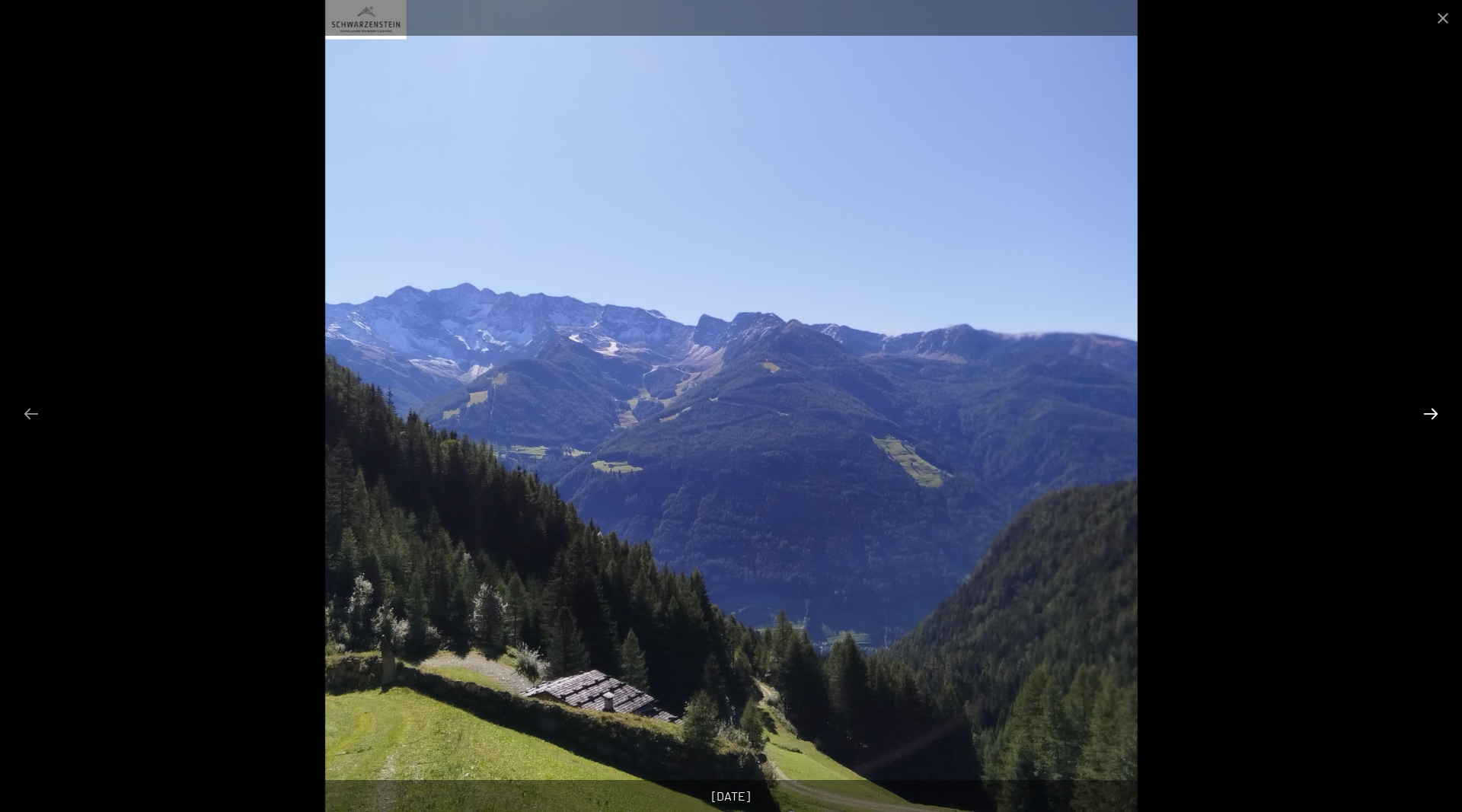
click at [1429, 409] on button "Next slide" at bounding box center [1430, 413] width 32 height 30
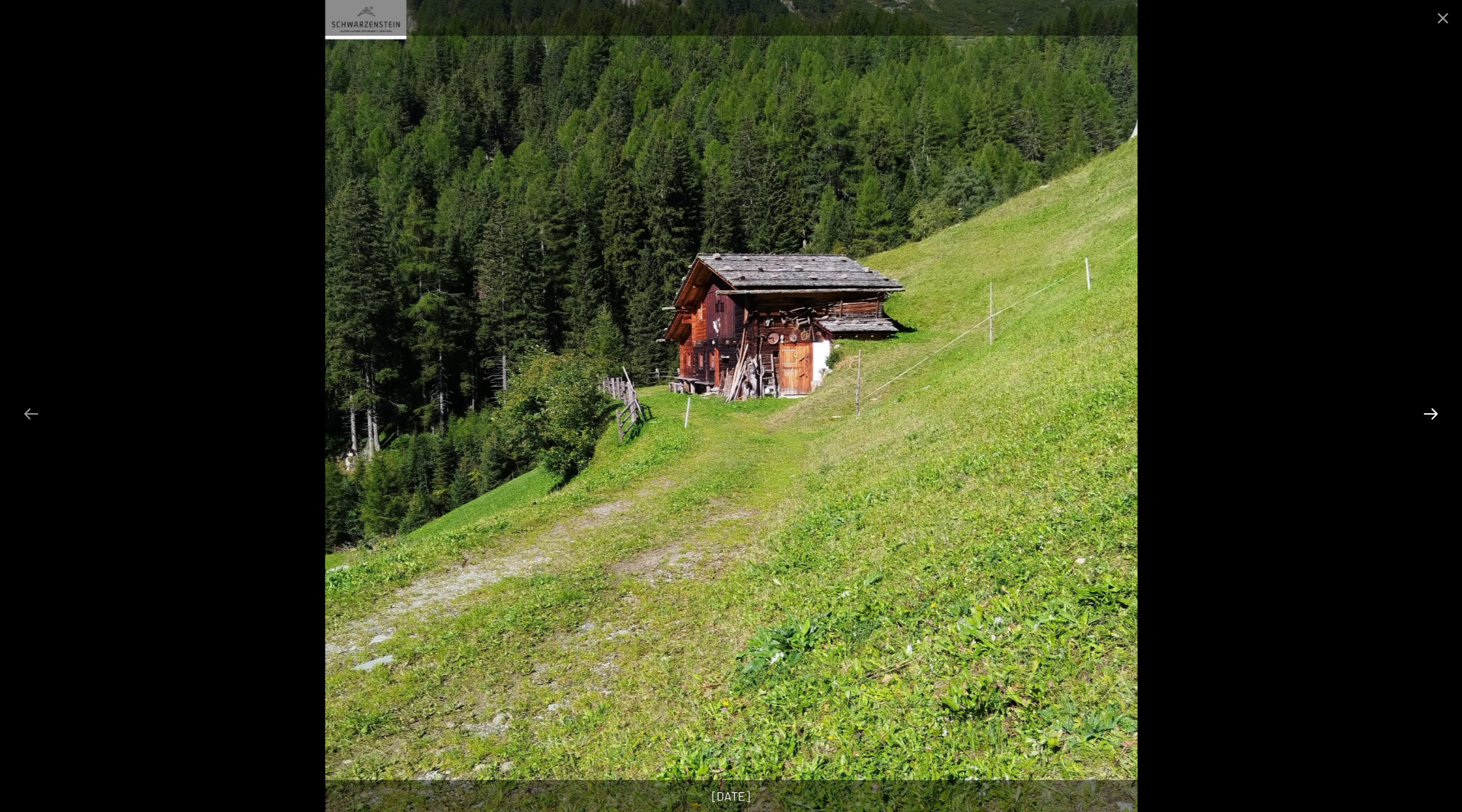
click at [1429, 409] on button "Next slide" at bounding box center [1430, 413] width 32 height 30
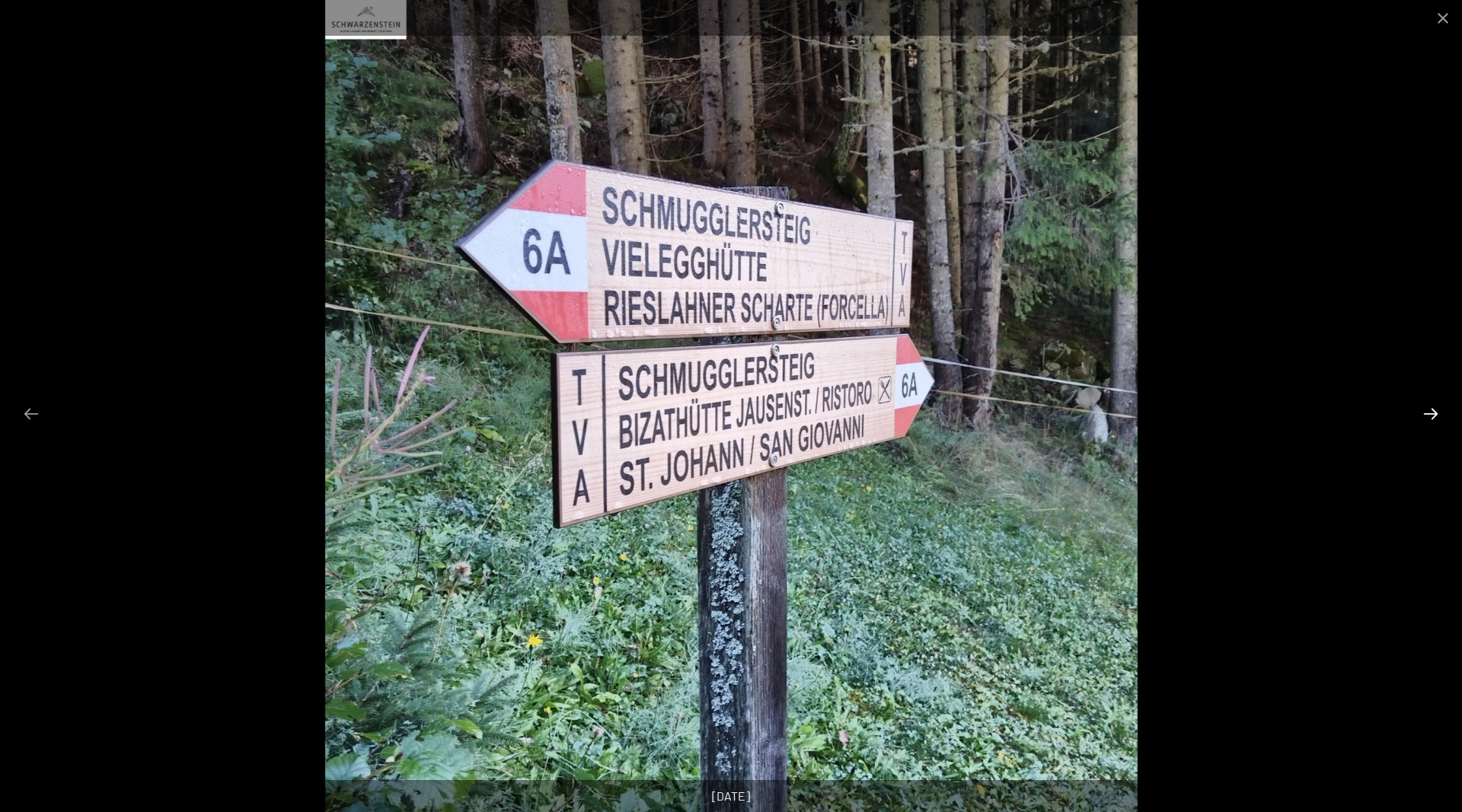
click at [1429, 409] on button "Next slide" at bounding box center [1430, 413] width 32 height 30
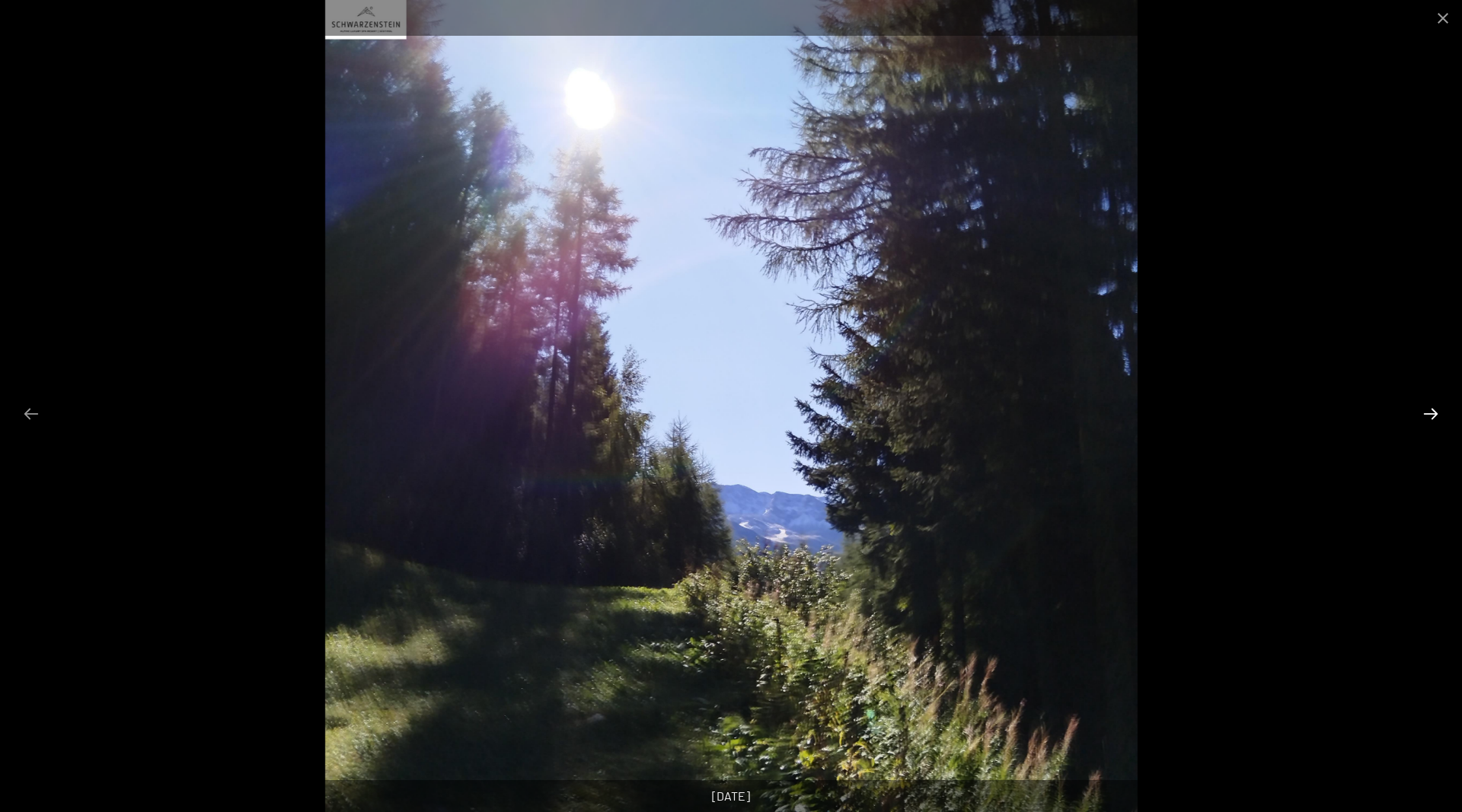
click at [1429, 409] on button "Next slide" at bounding box center [1430, 413] width 32 height 30
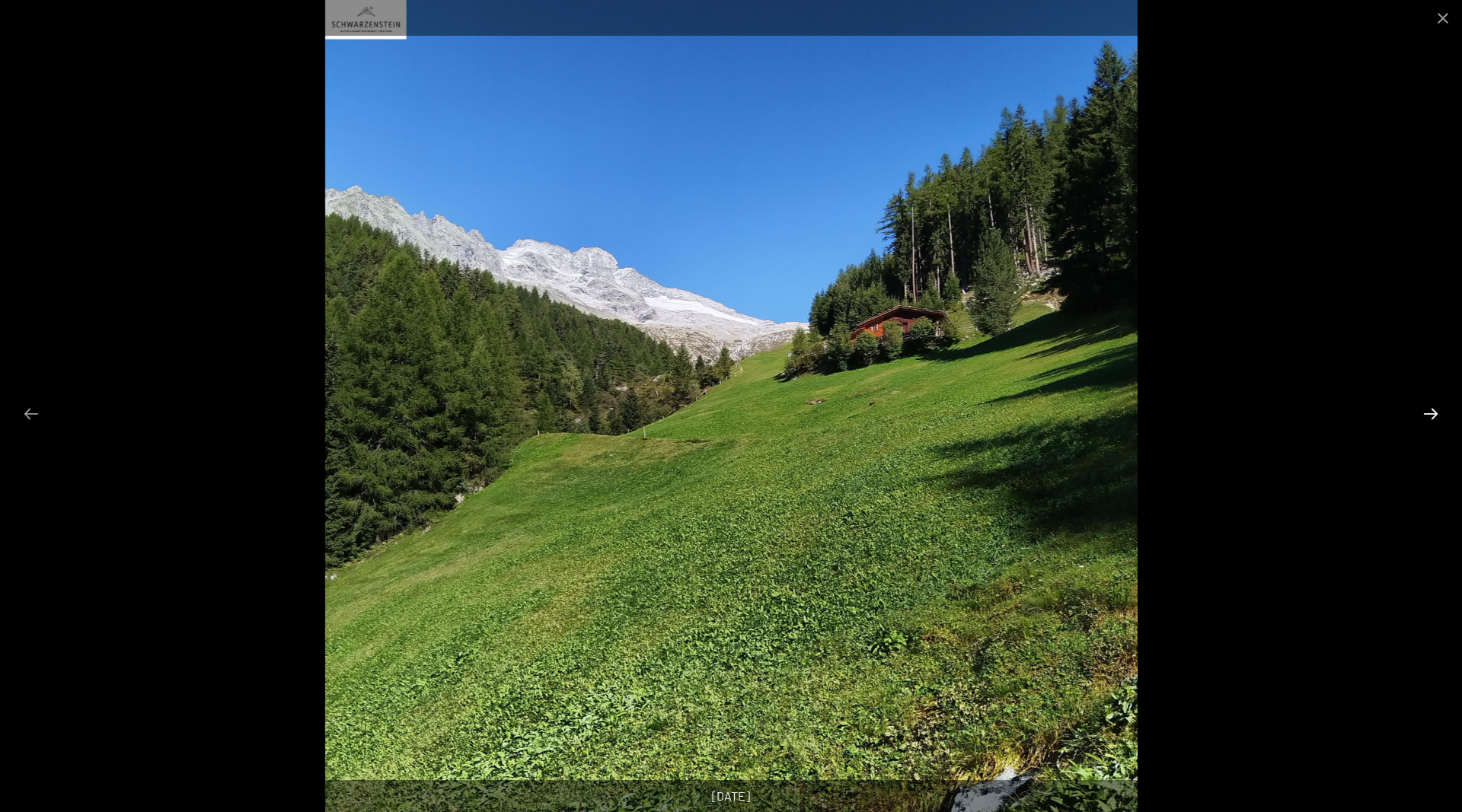
click at [1429, 409] on button "Next slide" at bounding box center [1430, 413] width 32 height 30
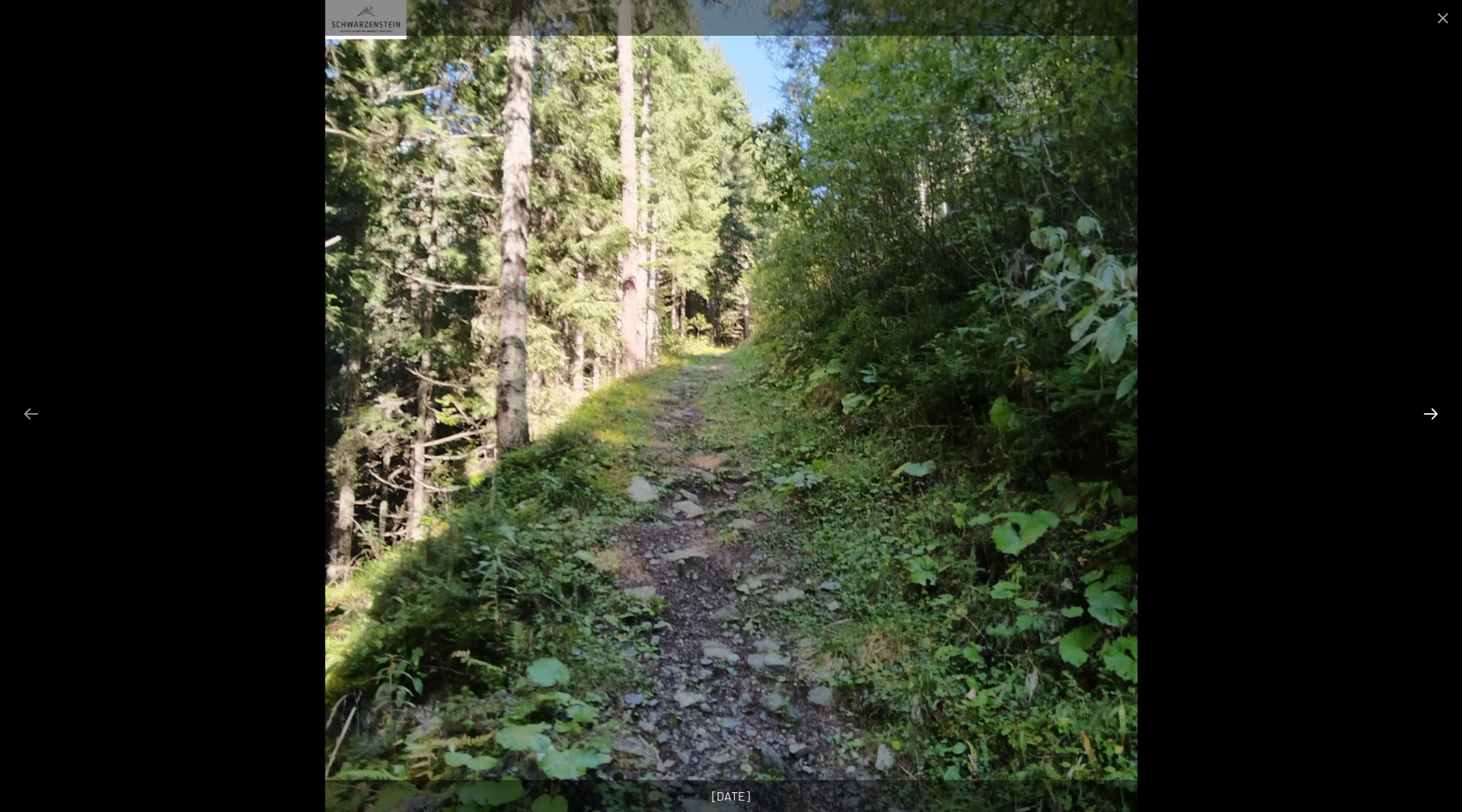
click at [1429, 409] on button "Next slide" at bounding box center [1430, 413] width 32 height 30
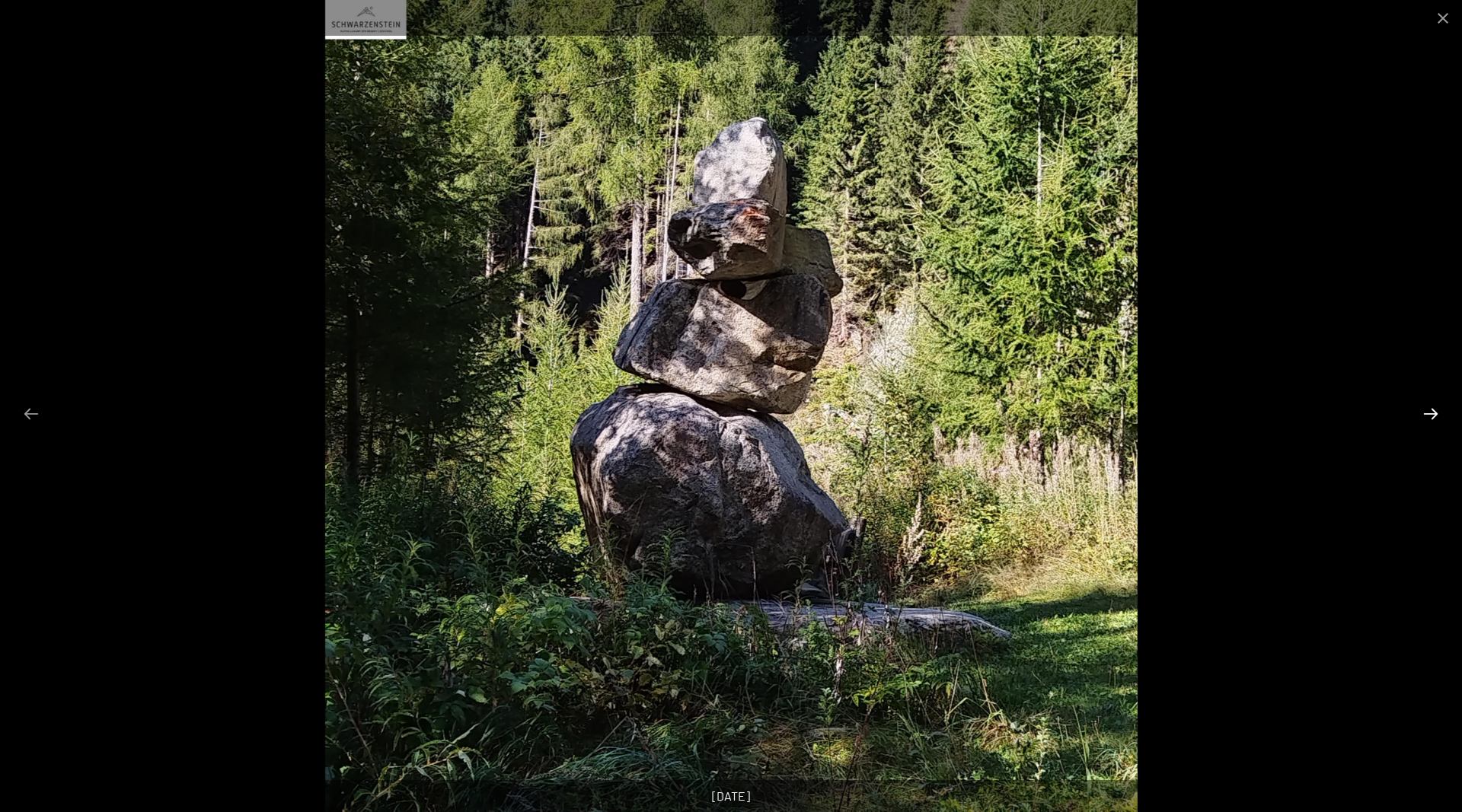
click at [1429, 409] on button "Next slide" at bounding box center [1430, 413] width 32 height 30
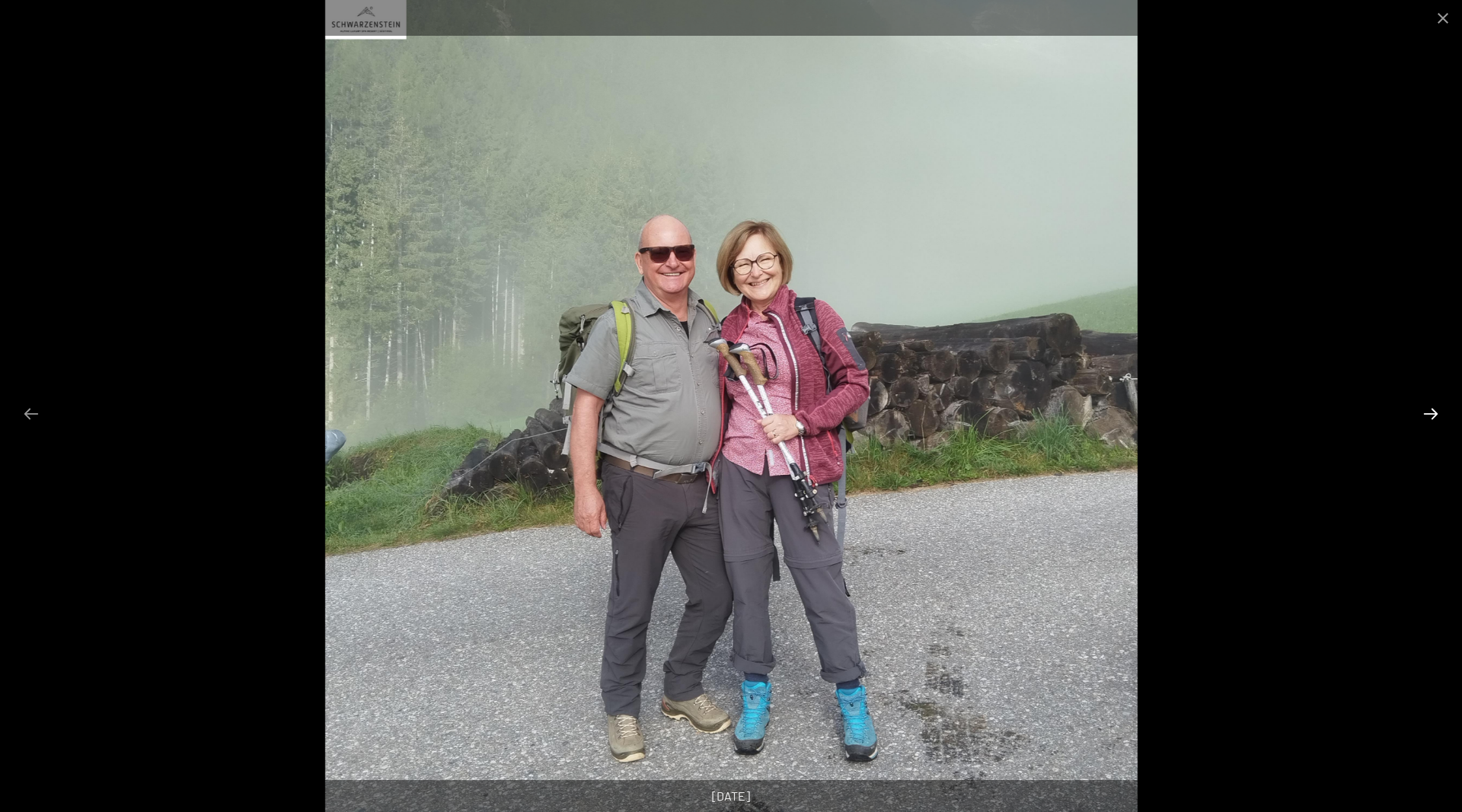
click at [1429, 409] on button "Next slide" at bounding box center [1430, 413] width 32 height 30
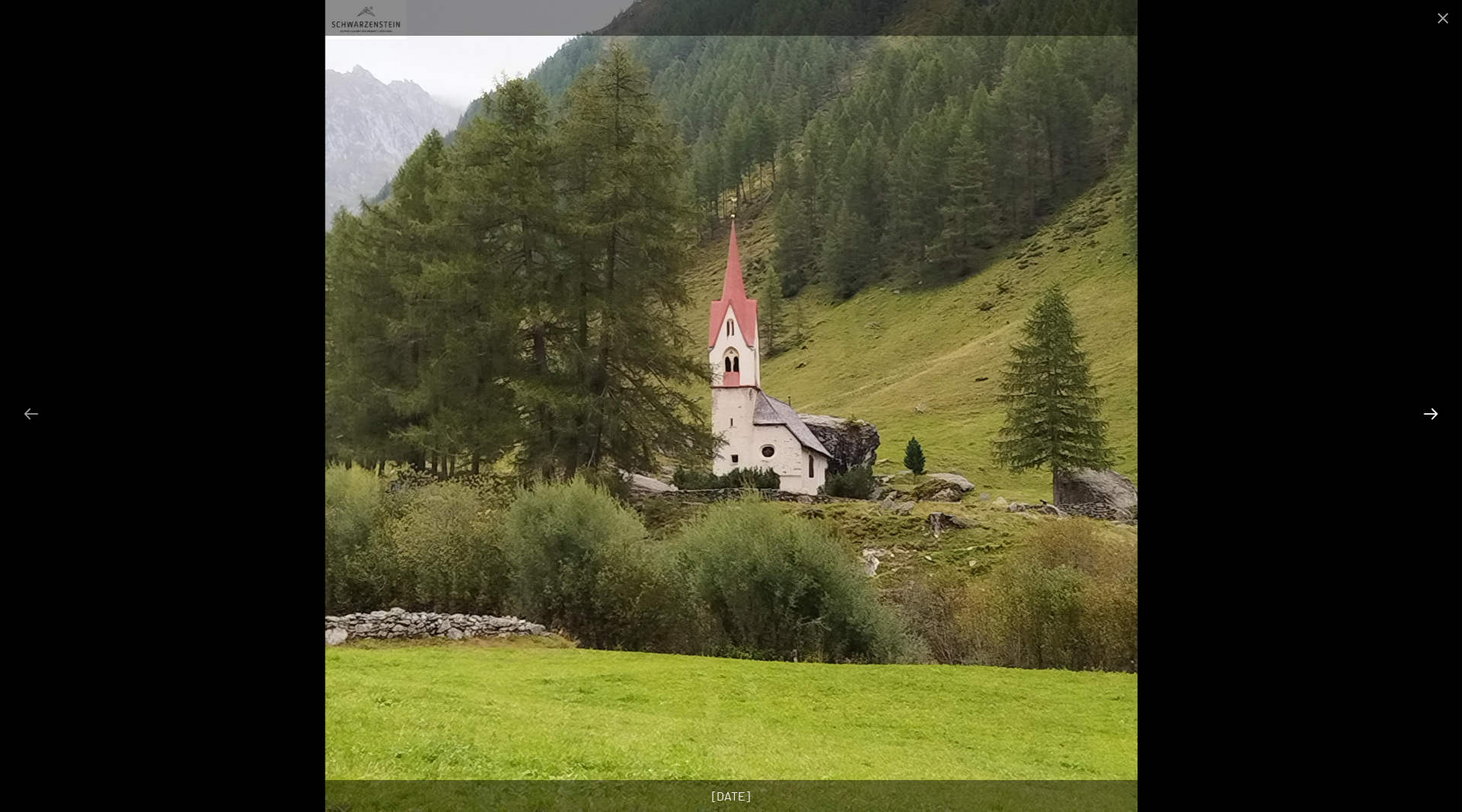
click at [1429, 409] on button "Next slide" at bounding box center [1430, 413] width 32 height 30
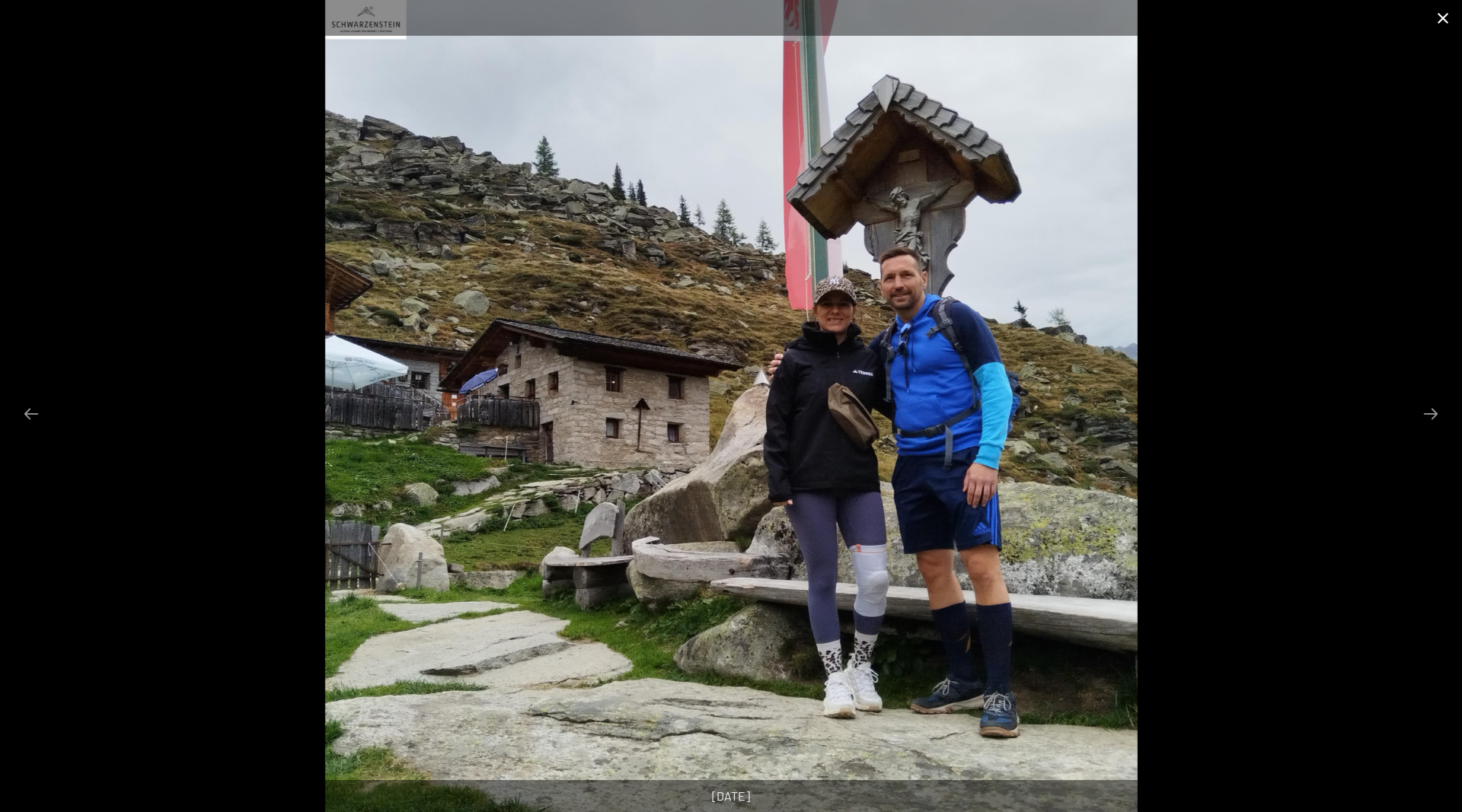
click at [1443, 17] on button "Close gallery" at bounding box center [1443, 18] width 38 height 36
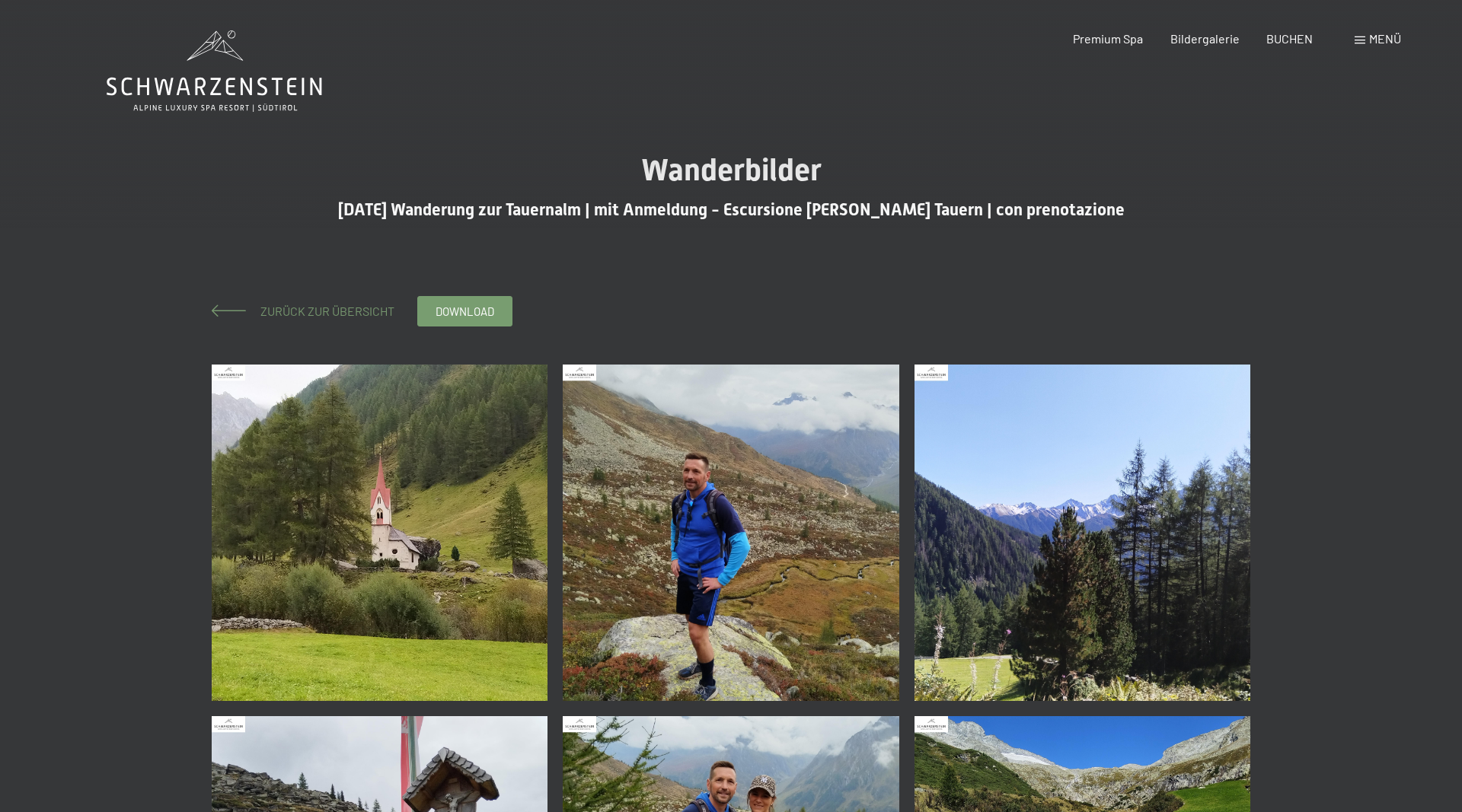
click at [341, 316] on span "Zurück zur Übersicht" at bounding box center [321, 311] width 146 height 15
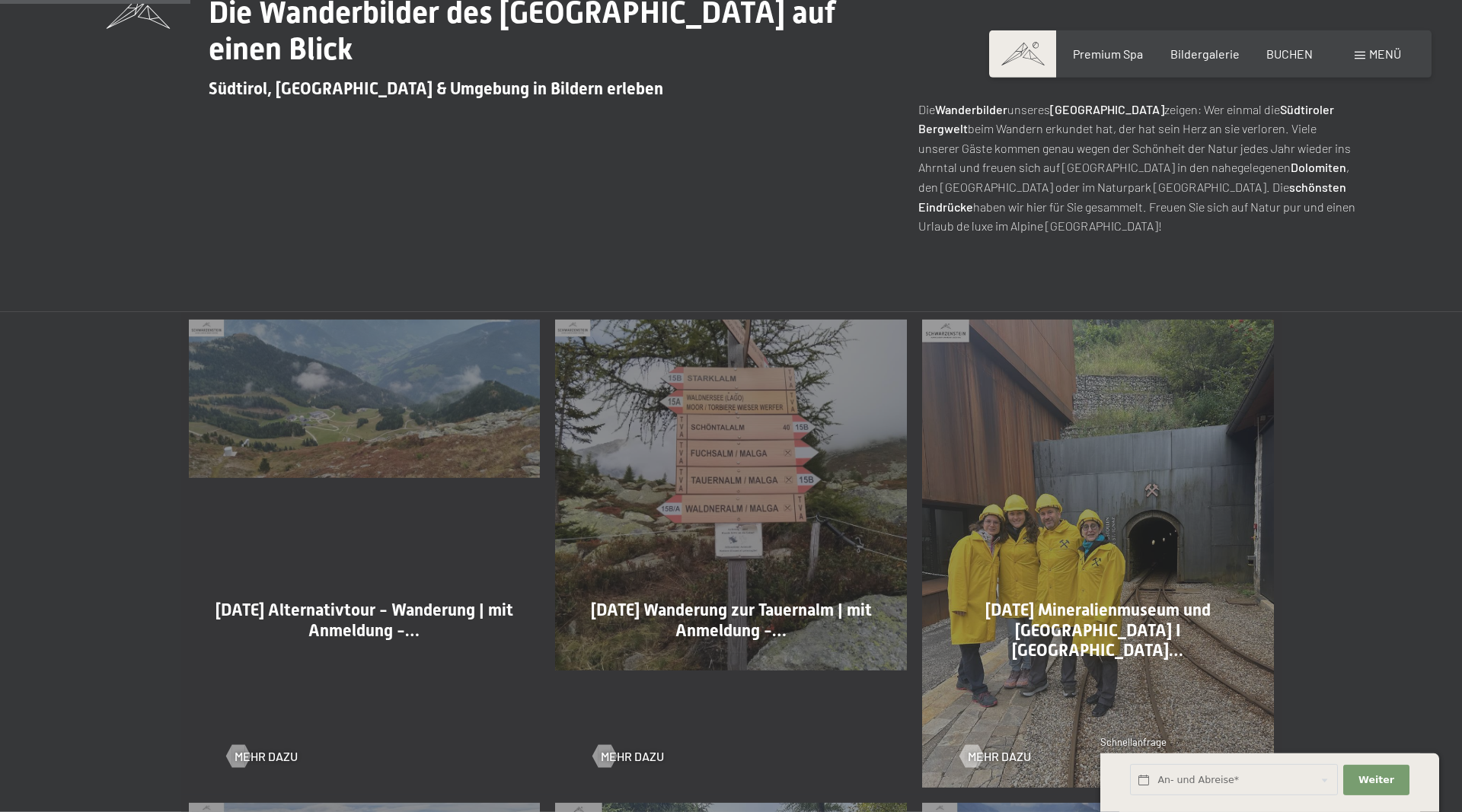
scroll to position [699, 0]
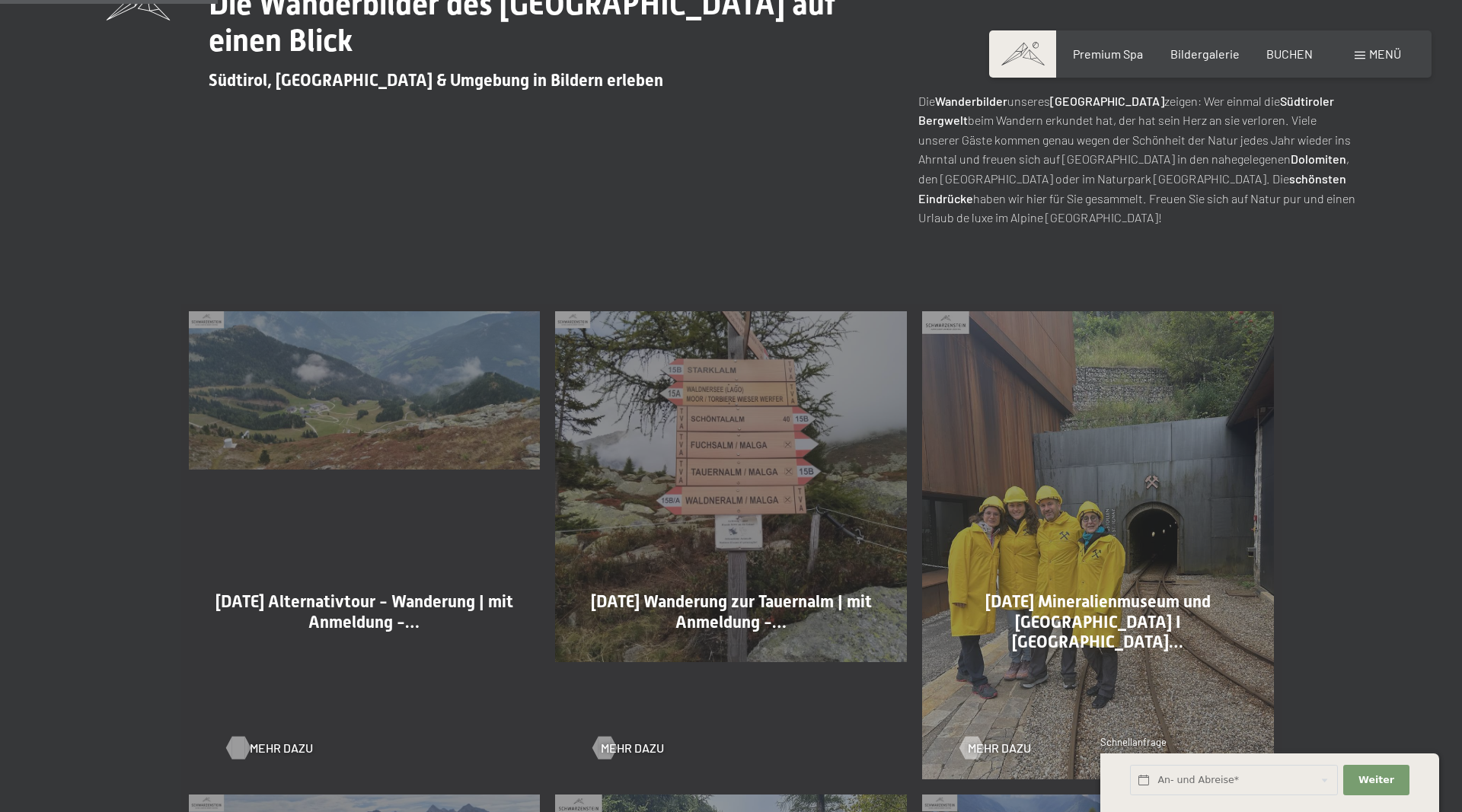
click at [254, 751] on span "Mehr dazu" at bounding box center [281, 748] width 63 height 17
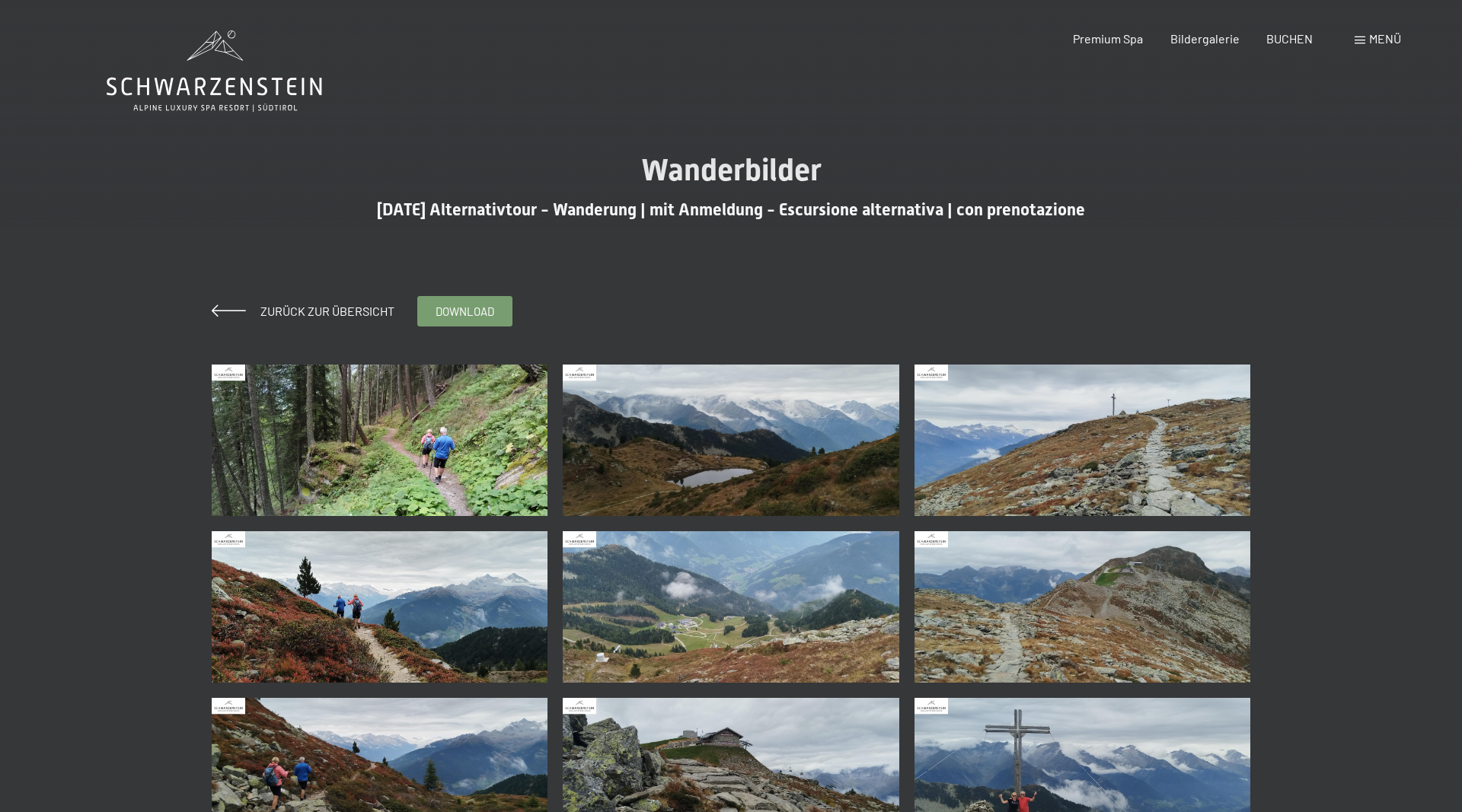
click at [348, 435] on img at bounding box center [379, 440] width 337 height 152
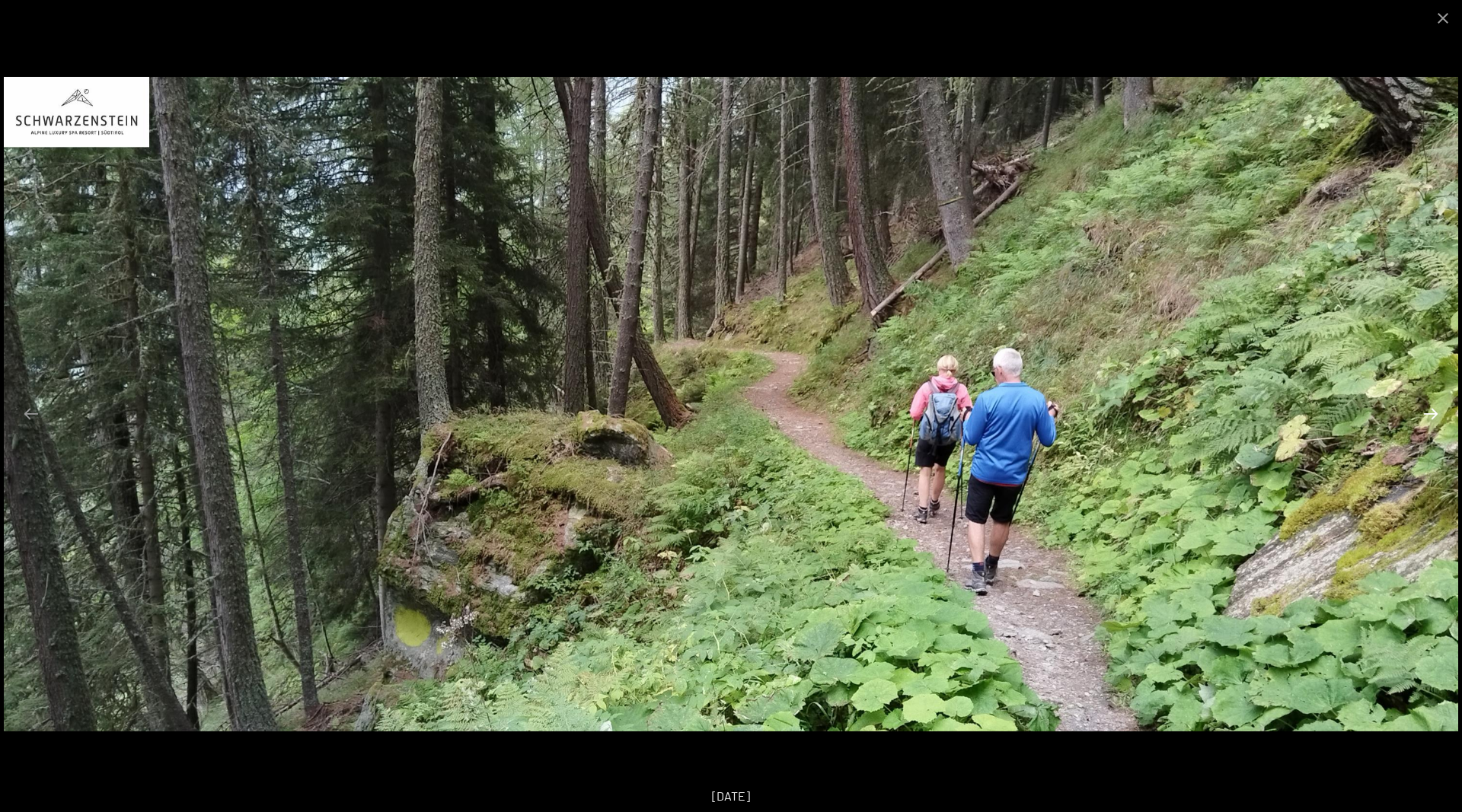
click at [1426, 415] on button "Next slide" at bounding box center [1430, 413] width 32 height 30
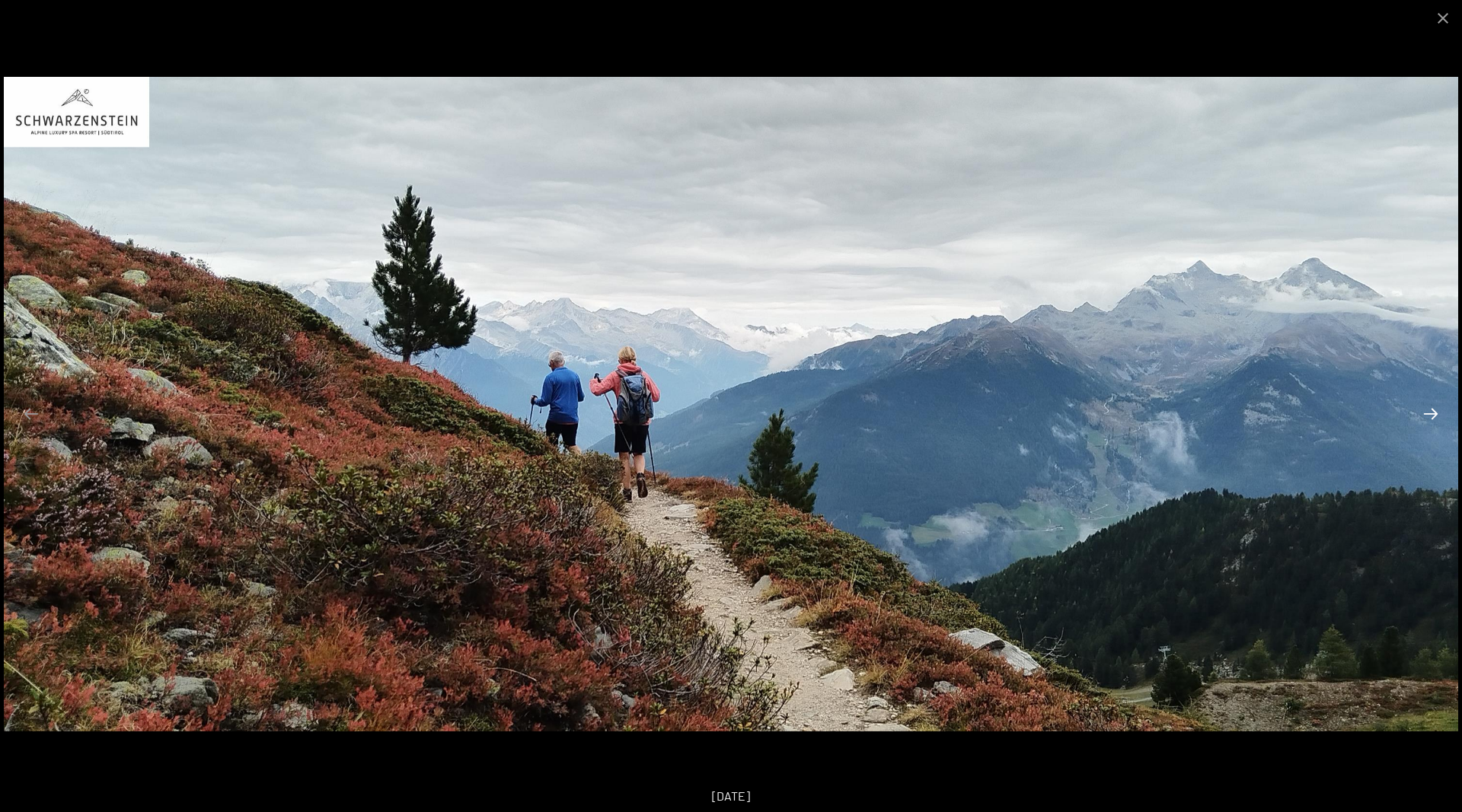
click at [1426, 415] on button "Next slide" at bounding box center [1430, 413] width 32 height 30
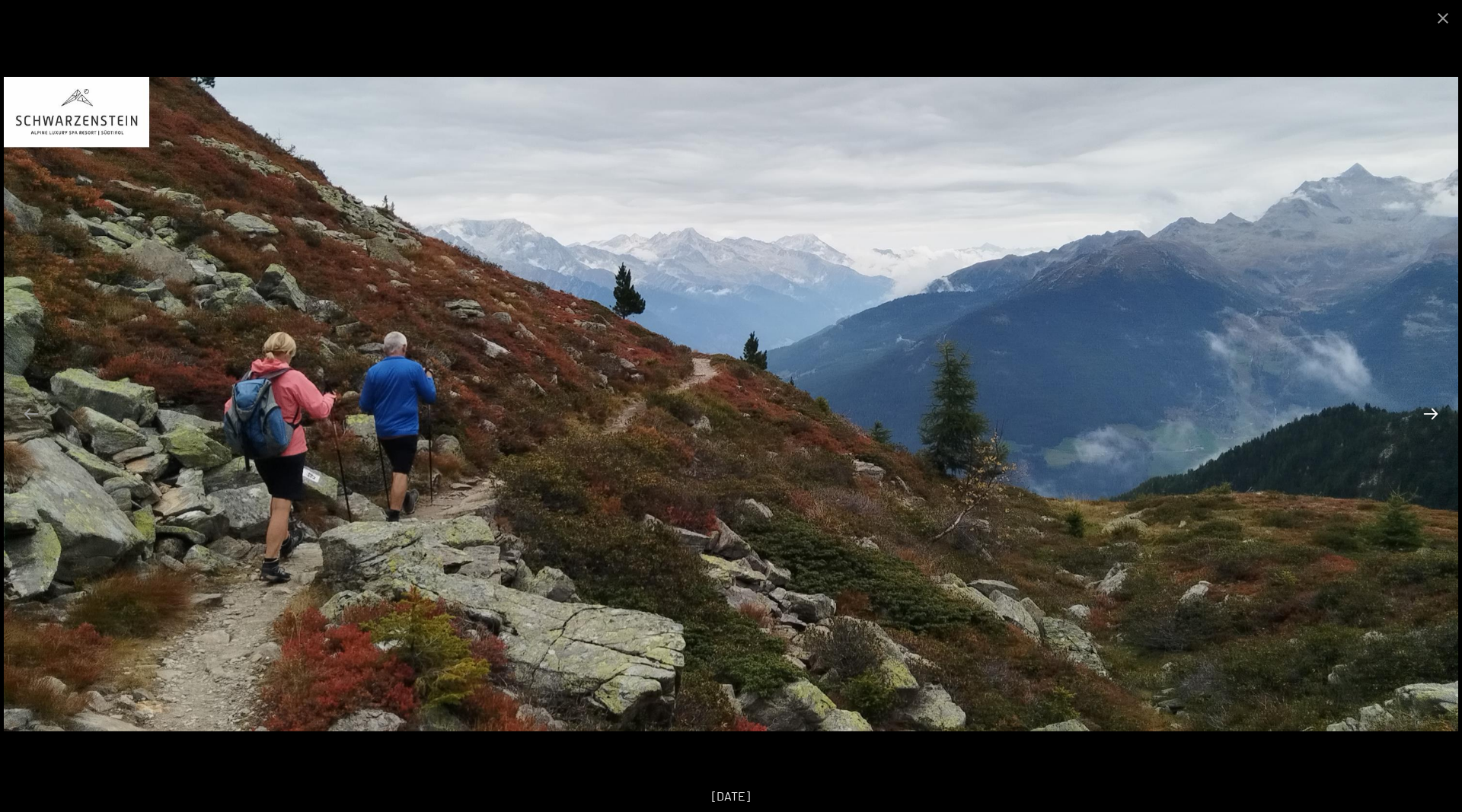
click at [1426, 415] on button "Next slide" at bounding box center [1430, 413] width 32 height 30
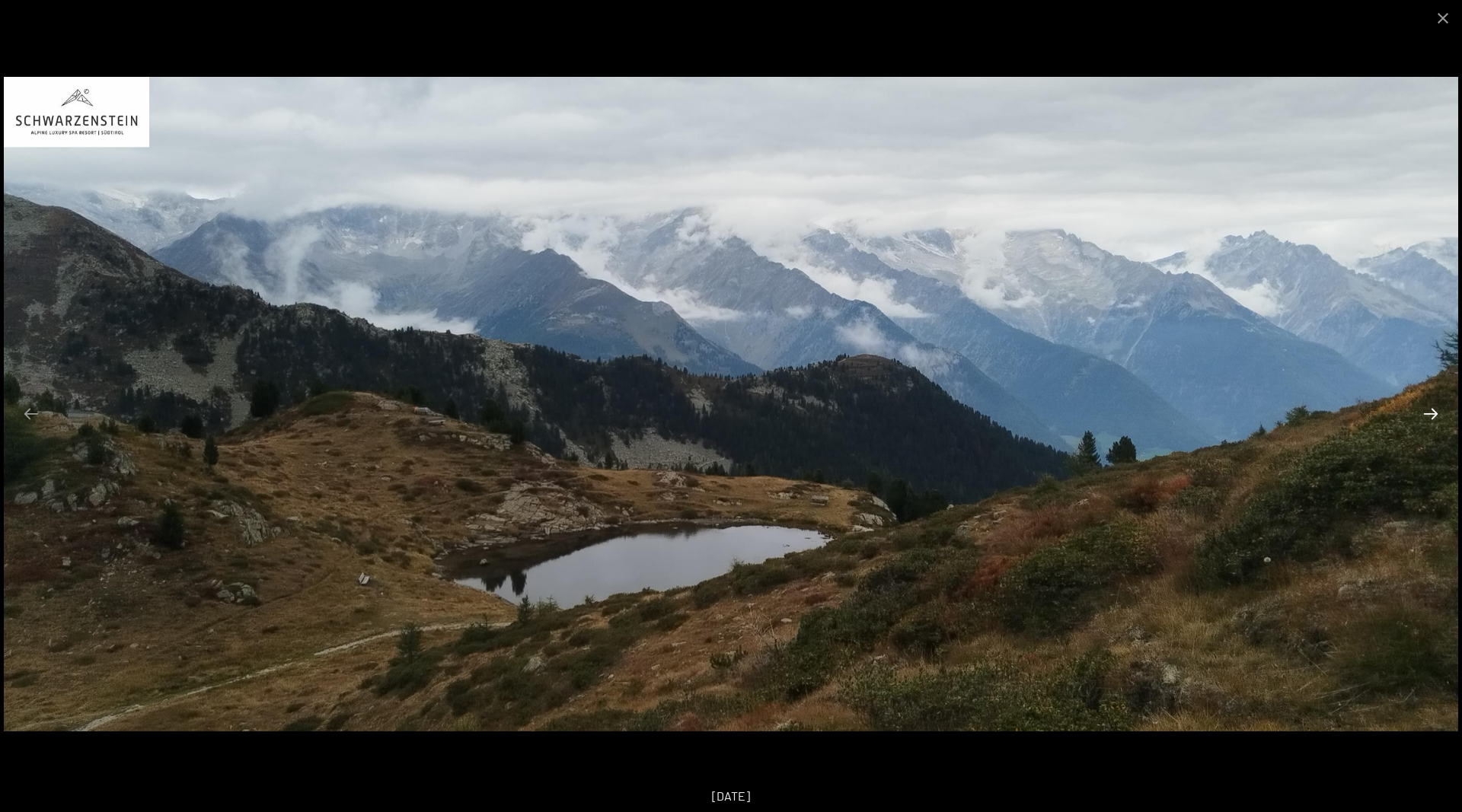
click at [1426, 415] on button "Next slide" at bounding box center [1430, 413] width 32 height 30
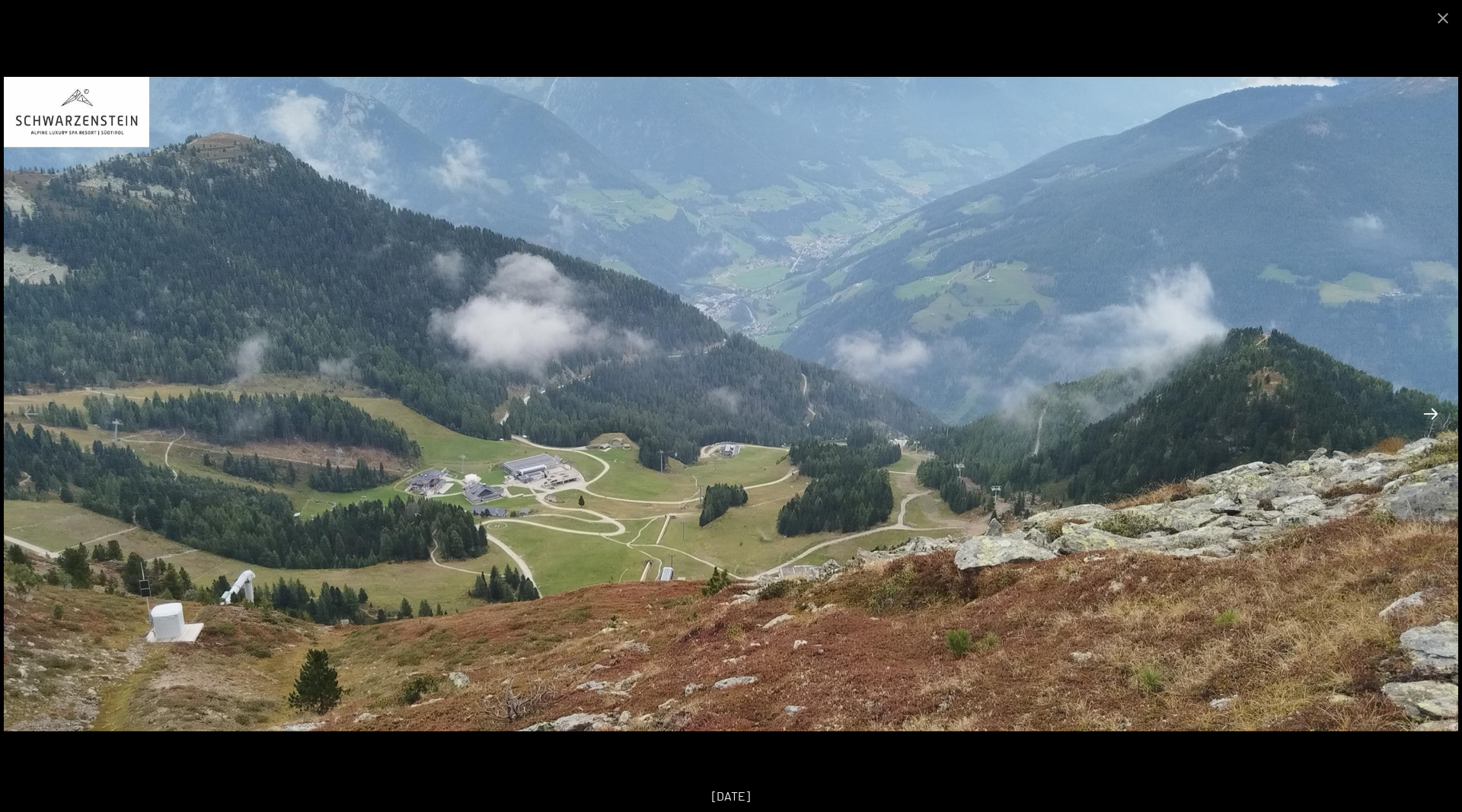
click at [1426, 415] on button "Next slide" at bounding box center [1430, 413] width 32 height 30
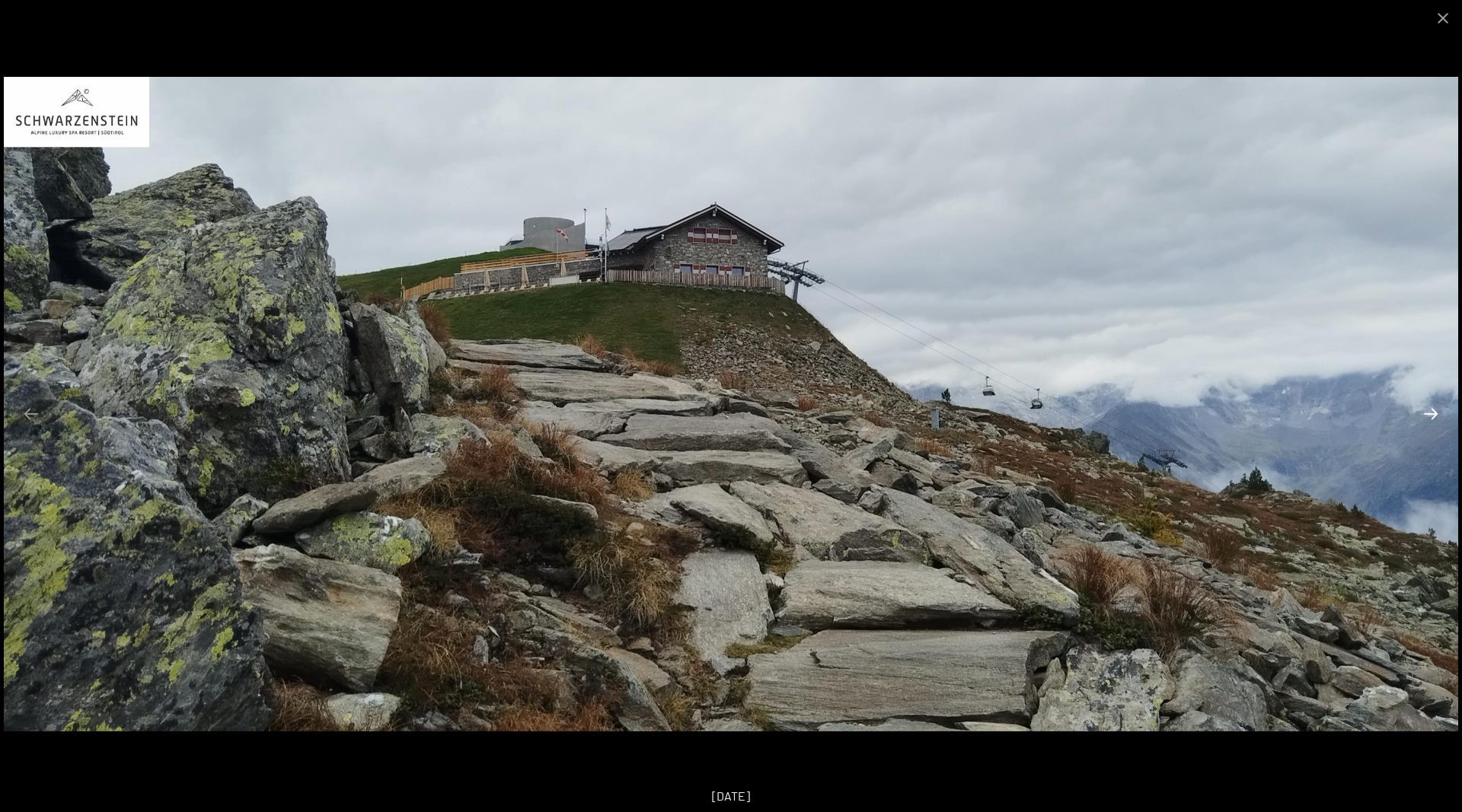
click at [1426, 415] on button "Next slide" at bounding box center [1430, 413] width 32 height 30
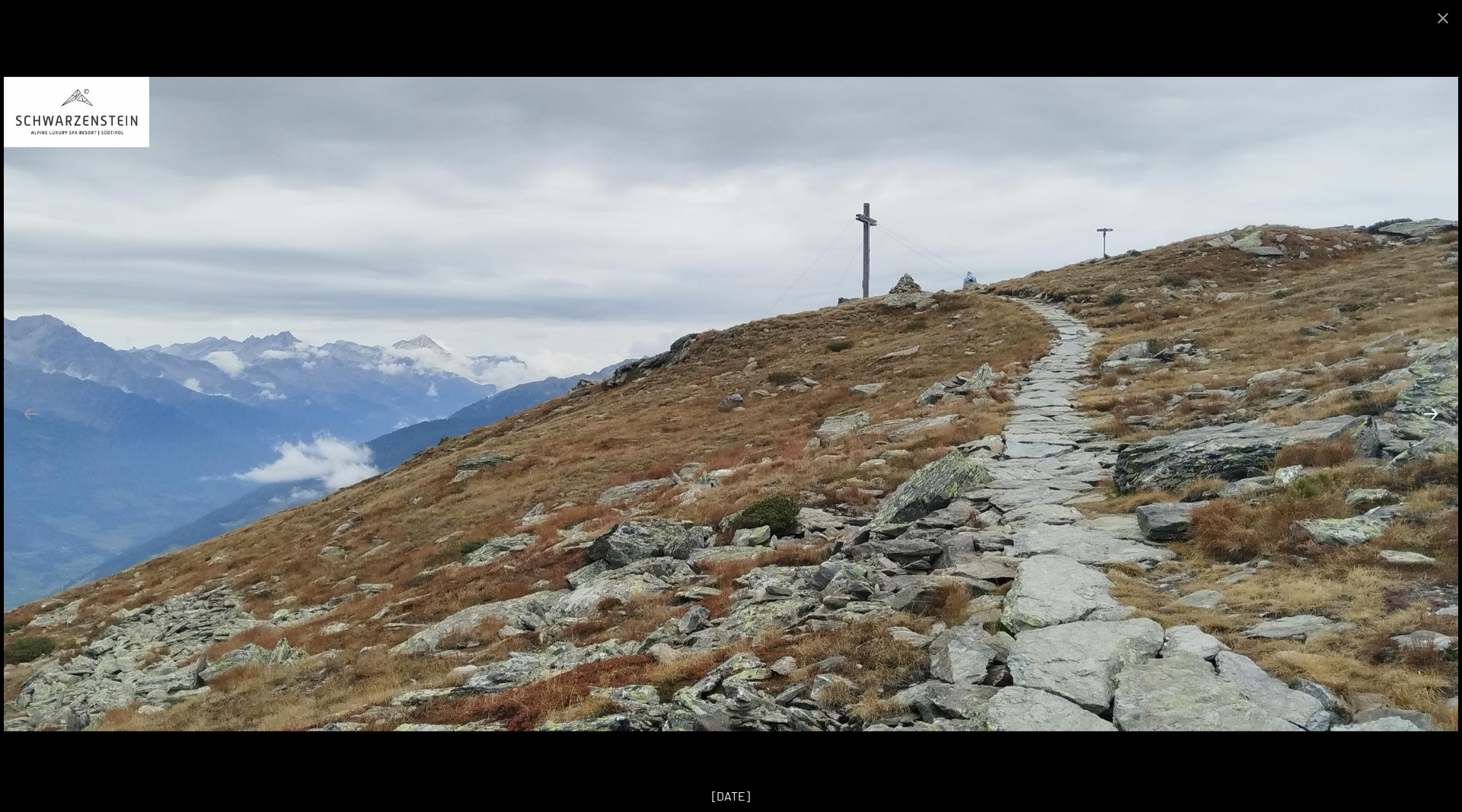
click at [1426, 415] on button "Next slide" at bounding box center [1430, 413] width 32 height 30
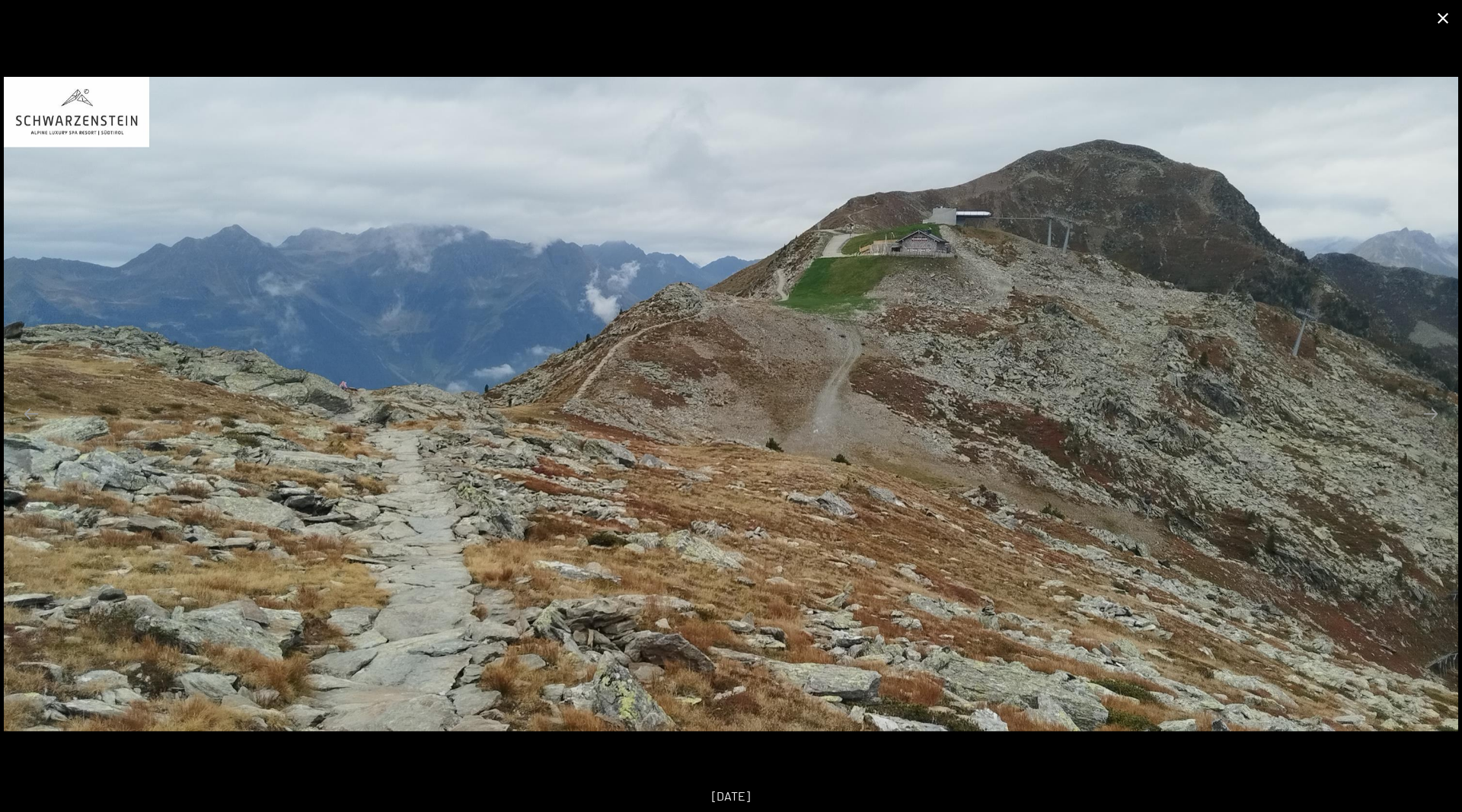
click at [1439, 20] on button "Close gallery" at bounding box center [1443, 18] width 38 height 36
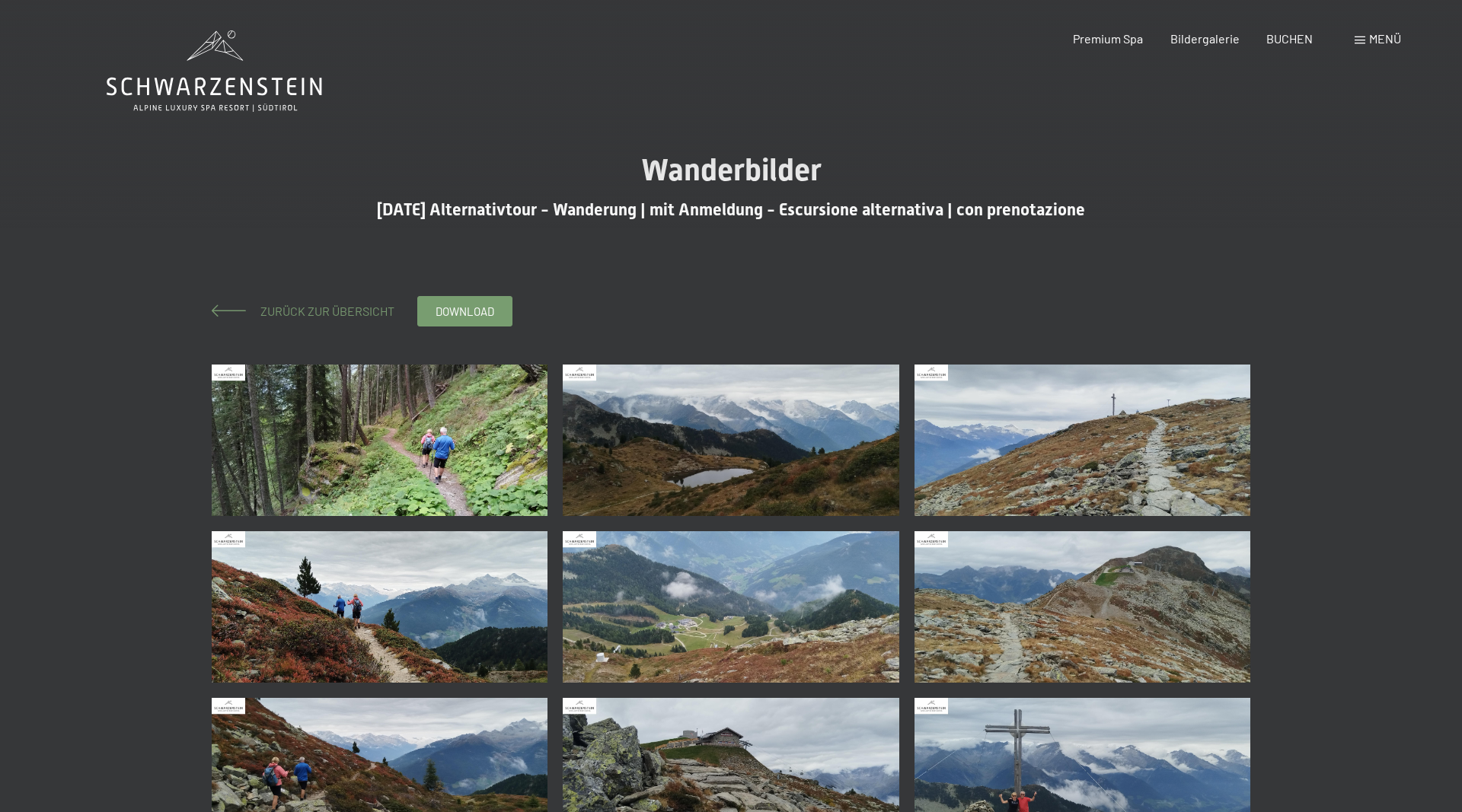
click at [270, 313] on span "Zurück zur Übersicht" at bounding box center [321, 311] width 146 height 15
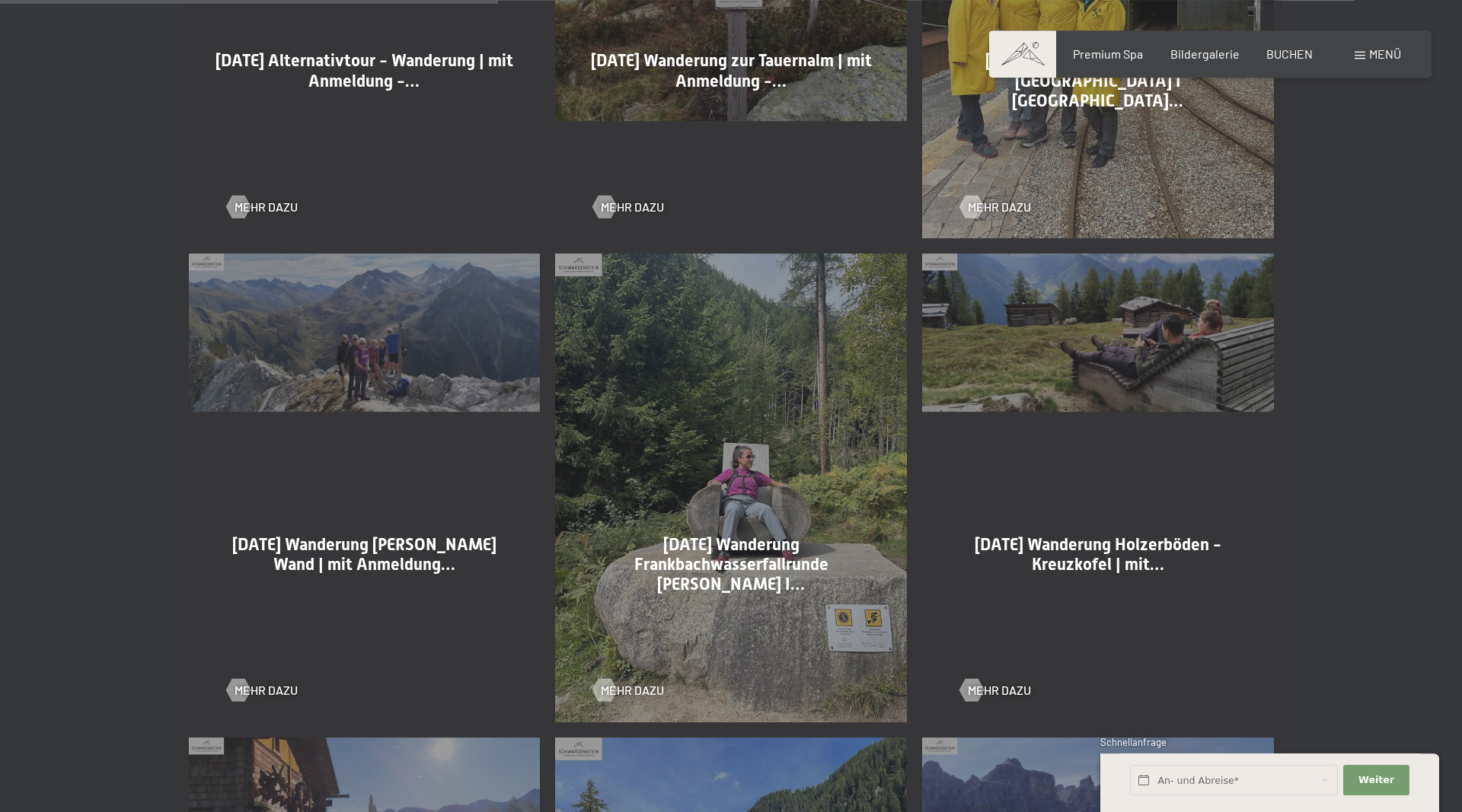
scroll to position [1165, 0]
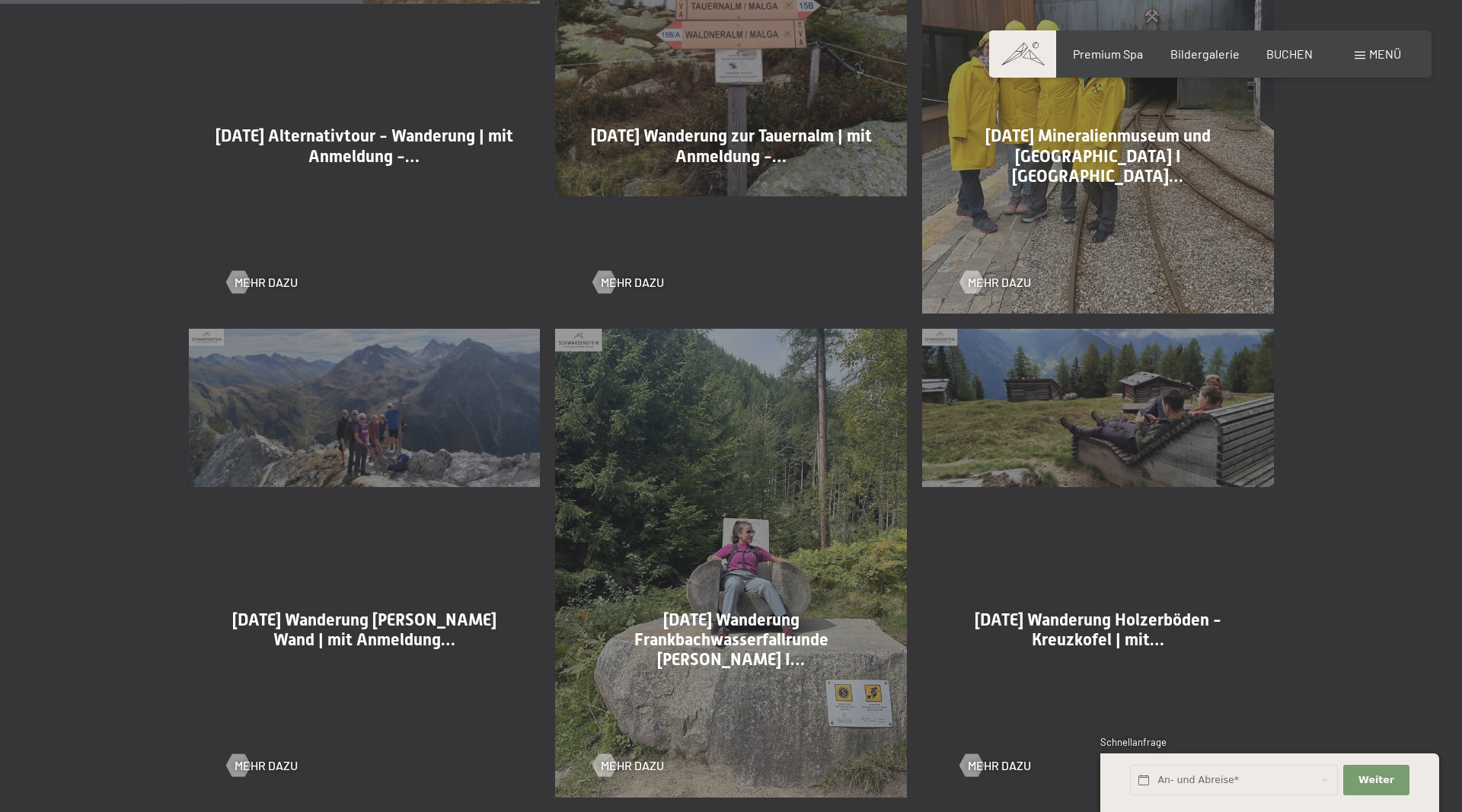
click at [1359, 55] on span at bounding box center [1360, 56] width 11 height 8
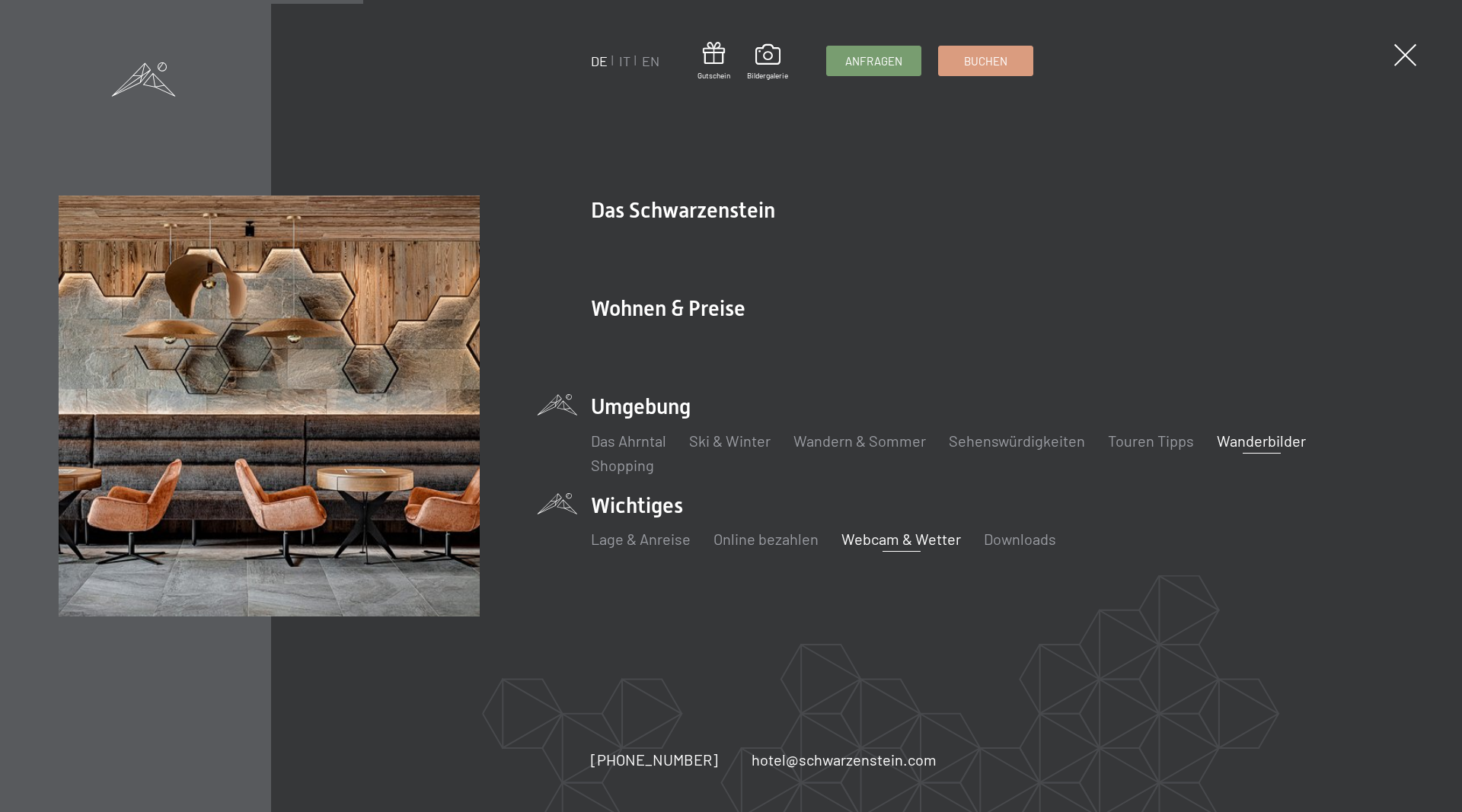
click at [876, 537] on link "Webcam & Wetter" at bounding box center [902, 539] width 120 height 19
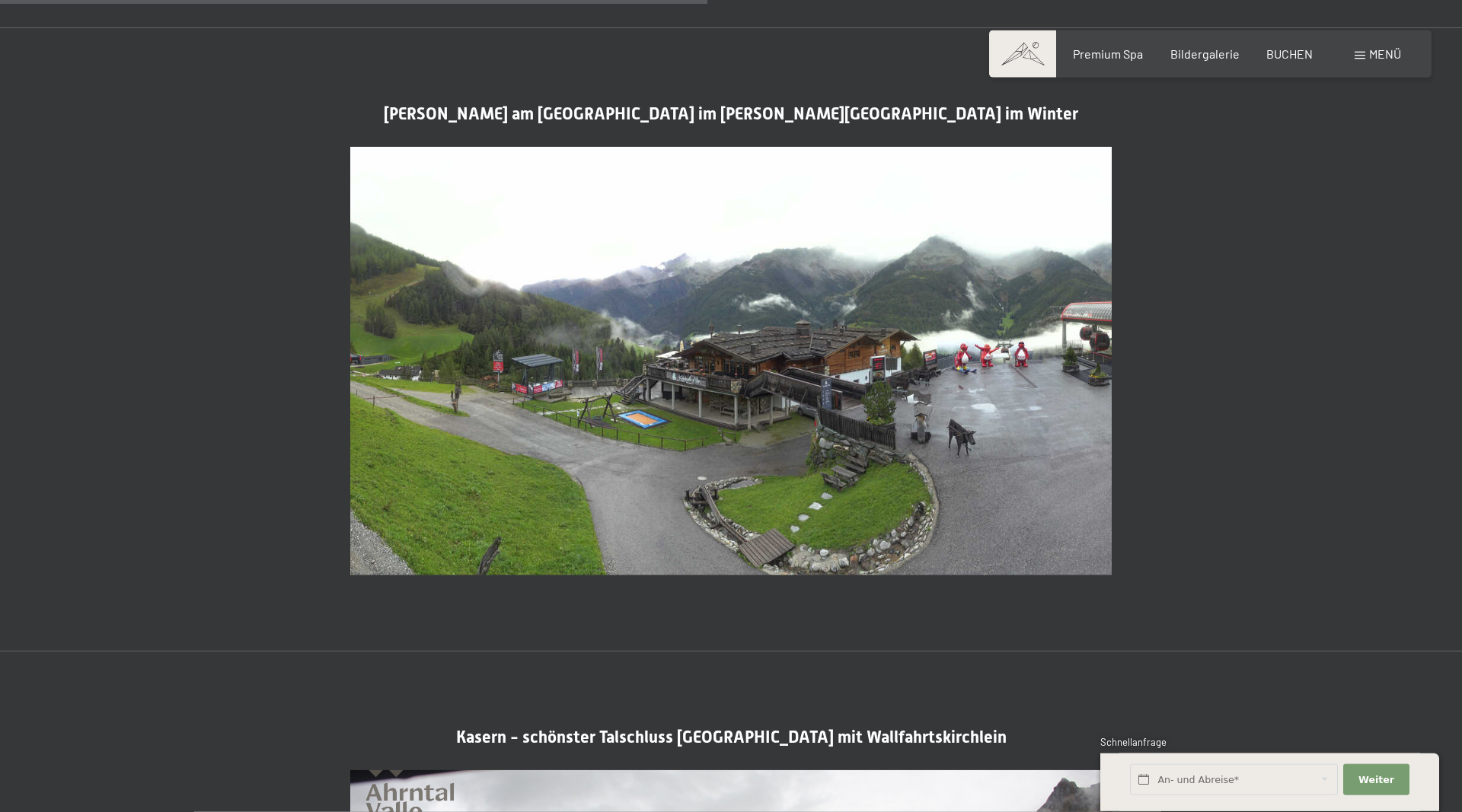
scroll to position [2174, 0]
